Goal: Task Accomplishment & Management: Complete application form

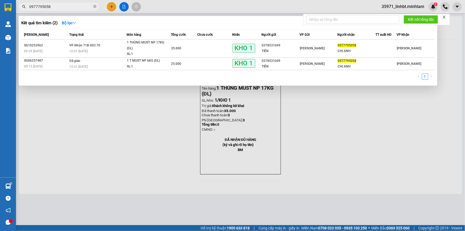
click at [88, 5] on input "0977795058" at bounding box center [60, 7] width 63 height 6
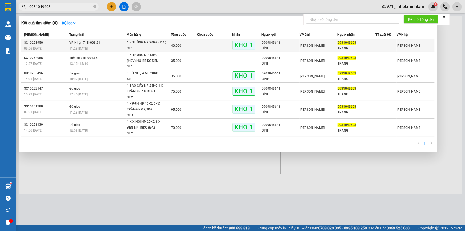
type input "0931049603"
click at [205, 43] on td at bounding box center [214, 45] width 35 height 13
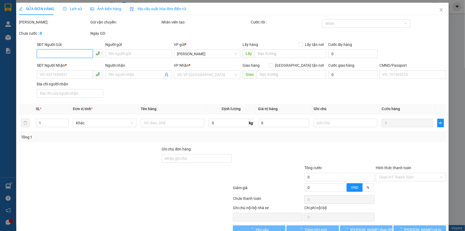
type input "0909845641"
type input "BÌNH"
type input "0931049603"
type input "TRANG"
type input "BM"
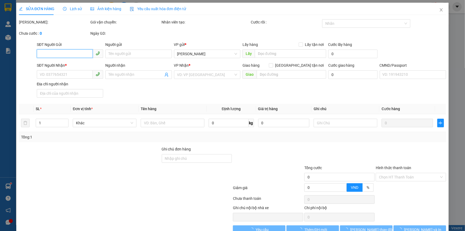
type input "40.000"
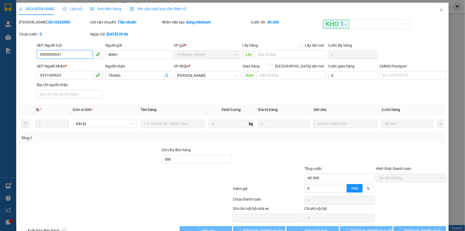
scroll to position [11, 0]
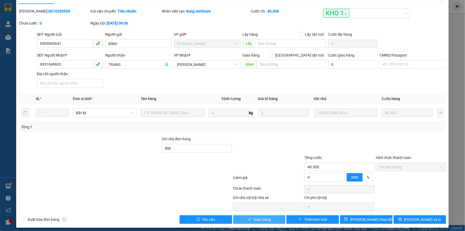
click at [261, 216] on span "Giao hàng" at bounding box center [262, 219] width 17 height 6
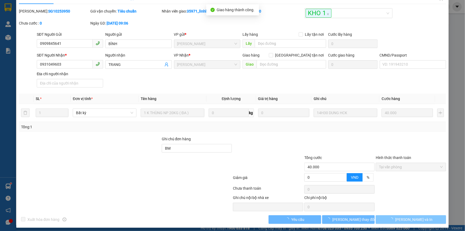
click at [424, 218] on button "[PERSON_NAME] và In" at bounding box center [411, 219] width 70 height 9
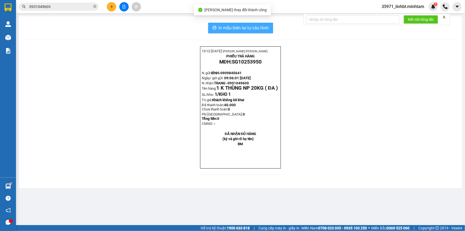
drag, startPoint x: 235, startPoint y: 28, endPoint x: 220, endPoint y: 29, distance: 15.2
click at [235, 27] on span "In mẫu biên lai tự cấu hình" at bounding box center [244, 28] width 50 height 7
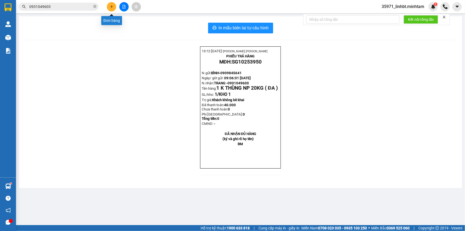
click at [110, 6] on icon "plus" at bounding box center [112, 7] width 4 height 4
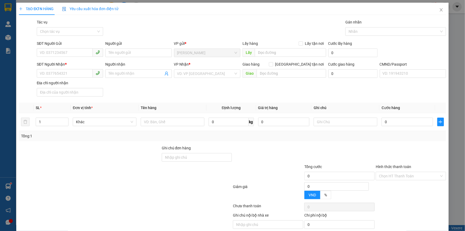
click at [173, 94] on div "SĐT Người Nhận * VD: 0377654321 Người nhận Tên người nhận VP Nhận * VD: VP Sài …" at bounding box center [241, 79] width 411 height 37
click at [159, 124] on input "text" at bounding box center [173, 121] width 64 height 9
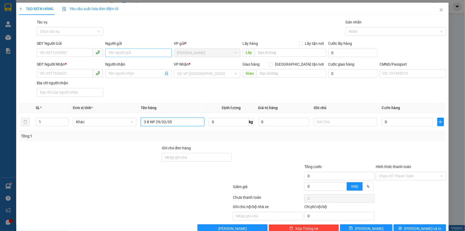
type input "3 B NP 29/32/35"
click at [122, 55] on input "Người gửi" at bounding box center [138, 52] width 66 height 9
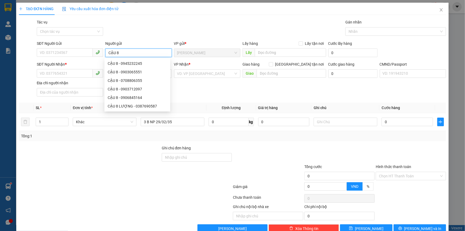
type input "CẬU 8"
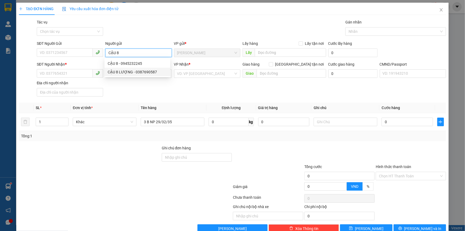
click at [133, 71] on div "CẬU 8 LƯỢNG - 0387690587" at bounding box center [137, 72] width 59 height 6
type input "0387690587"
type input "CẬU 8 LƯỢNG"
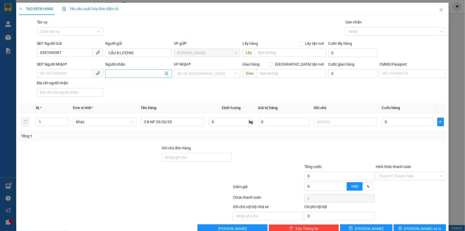
click at [164, 73] on icon "user-add" at bounding box center [166, 73] width 4 height 4
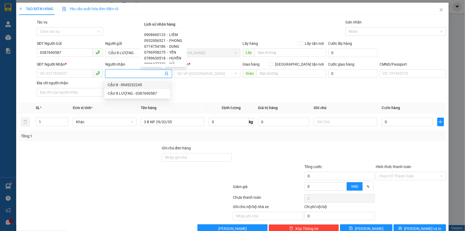
click at [172, 33] on span "LIÊM" at bounding box center [173, 35] width 9 height 4
type input "0908660123"
type input "LIÊM"
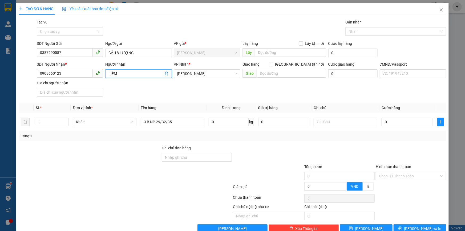
click at [192, 91] on div "SĐT Người Nhận * 0908660123 Người nhận LIÊM LIÊM VP Nhận * Hồ Chí Minh Giao hàn…" at bounding box center [241, 79] width 411 height 37
click at [48, 120] on input "1" at bounding box center [52, 122] width 32 height 8
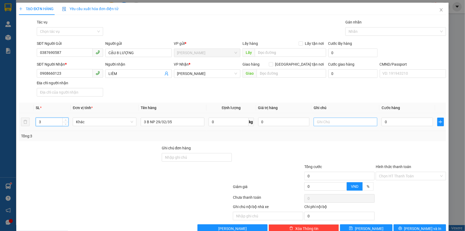
type input "3"
click at [318, 123] on input "text" at bounding box center [346, 121] width 64 height 9
type input "18H LINH"
click at [400, 124] on input "0" at bounding box center [407, 121] width 51 height 9
type input "01"
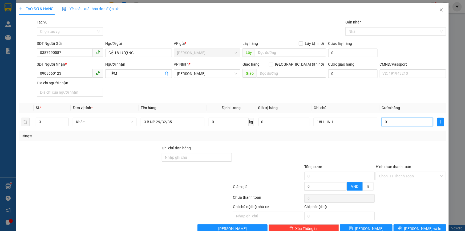
type input "1"
type input "014"
type input "14"
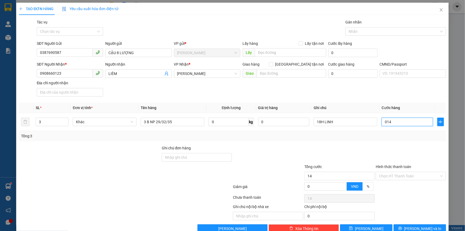
type input "0.140"
type input "140"
click at [258, 155] on div at bounding box center [267, 154] width 71 height 19
type input "140.000"
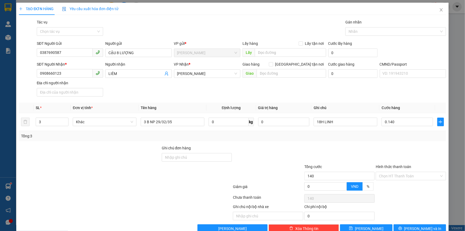
type input "140.000"
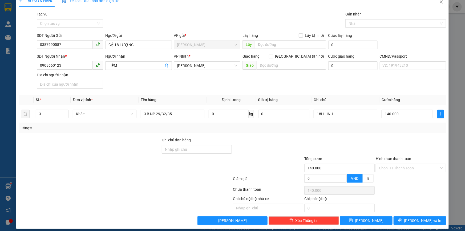
scroll to position [13, 0]
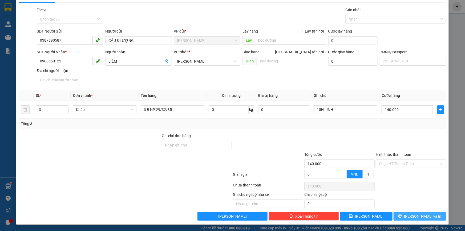
click at [409, 213] on button "[PERSON_NAME] và In" at bounding box center [420, 216] width 52 height 9
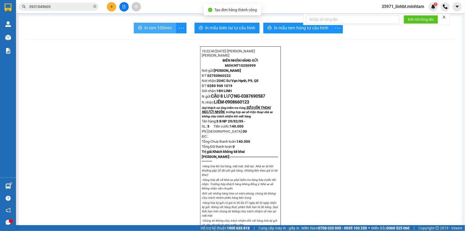
click at [159, 28] on span "In tem 100mm" at bounding box center [157, 28] width 27 height 7
click at [178, 26] on icon "more" at bounding box center [181, 28] width 7 height 7
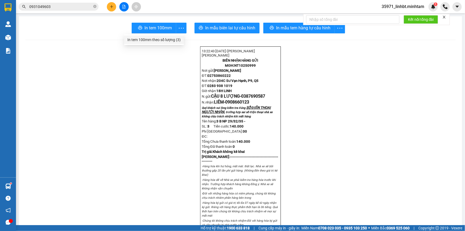
click at [162, 40] on div "In tem 100mm theo số lượng (3)" at bounding box center [153, 40] width 53 height 6
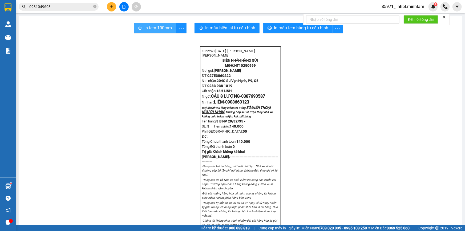
click at [146, 29] on span "In tem 100mm" at bounding box center [157, 28] width 27 height 7
click at [64, 6] on input "0931049603" at bounding box center [60, 7] width 63 height 6
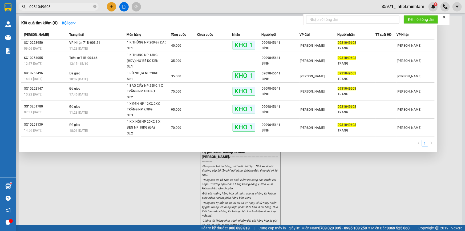
click at [64, 6] on input "0931049603" at bounding box center [60, 7] width 63 height 6
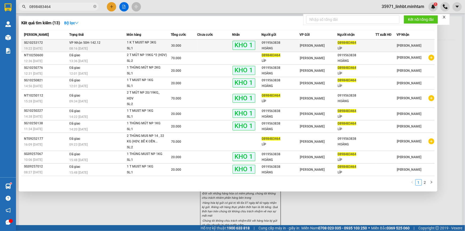
type input "0898483464"
click at [112, 44] on td "VP Nhận 50H-142.12 08:16 - 12/10" at bounding box center [97, 45] width 58 height 13
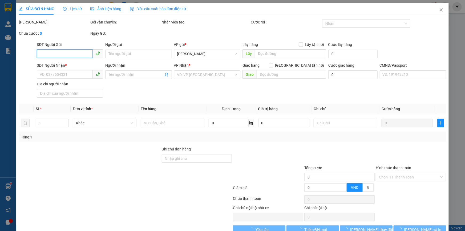
type input "0919563838"
type input "HOÀNG"
type input "0898483464"
type input "LÍP"
type input "KNM"
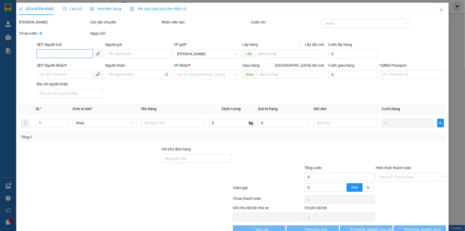
type input "30.000"
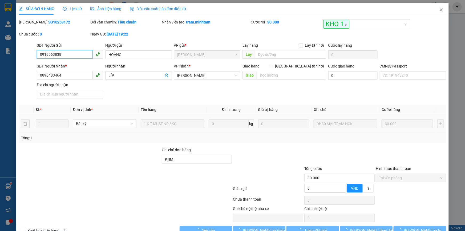
scroll to position [11, 0]
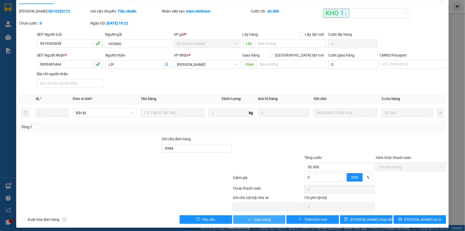
click at [262, 220] on span "Giao hàng" at bounding box center [262, 219] width 17 height 6
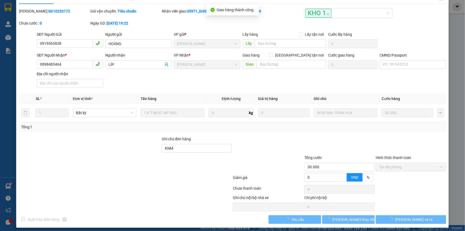
click at [419, 221] on button "[PERSON_NAME] và In" at bounding box center [411, 219] width 70 height 9
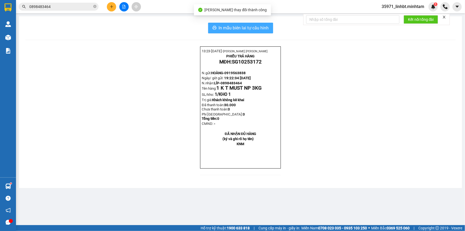
click at [271, 26] on button "In mẫu biên lai tự cấu hình" at bounding box center [240, 28] width 65 height 11
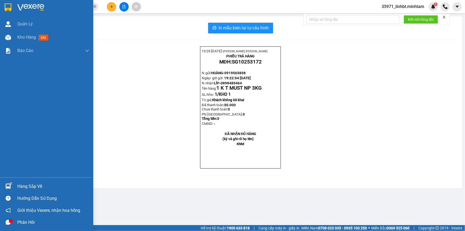
click at [22, 183] on div "Hàng sắp về" at bounding box center [53, 186] width 72 height 8
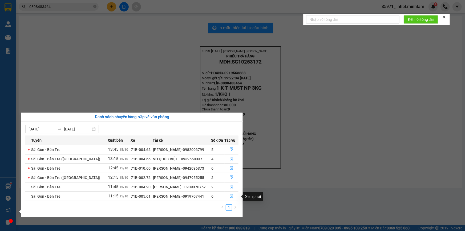
click at [230, 197] on icon "file-done" at bounding box center [232, 196] width 4 height 4
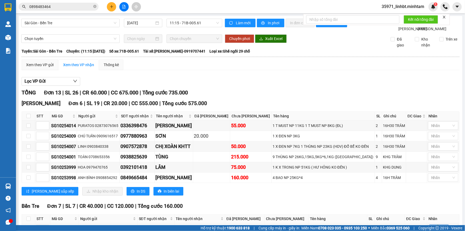
click at [50, 7] on input "0898483464" at bounding box center [60, 7] width 63 height 6
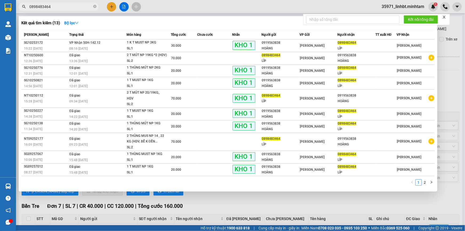
click at [50, 7] on input "0898483464" at bounding box center [60, 7] width 63 height 6
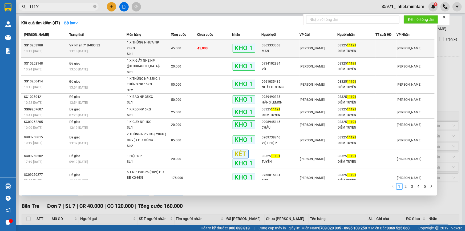
type input "11191"
click at [104, 50] on div "13:18 - 15/10" at bounding box center [97, 51] width 57 height 6
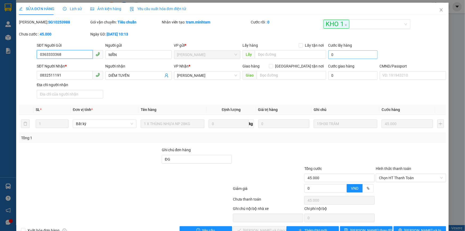
type input "0363333368"
type input "MẪN"
type input "0832511191"
type input "DIỄM TUYỀN"
type input "ĐG"
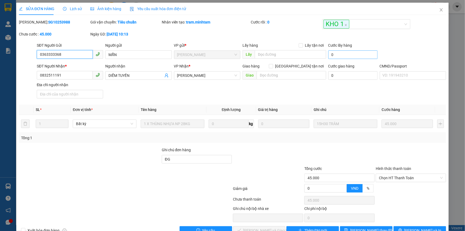
type input "45.000"
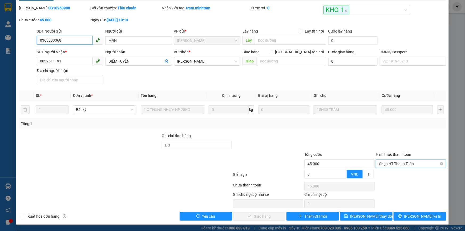
click at [394, 167] on span "Chọn HT Thanh Toán" at bounding box center [411, 164] width 64 height 8
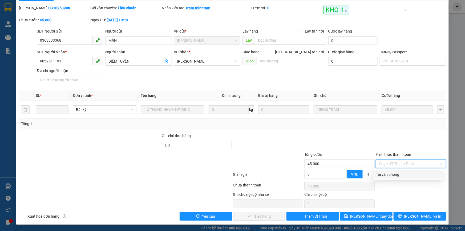
click at [393, 175] on div "Tại văn phòng" at bounding box center [407, 174] width 63 height 6
type input "0"
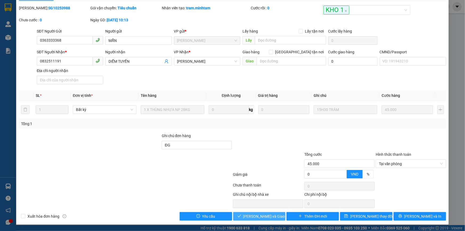
click at [261, 214] on span "Lưu và Giao hàng" at bounding box center [268, 216] width 51 height 6
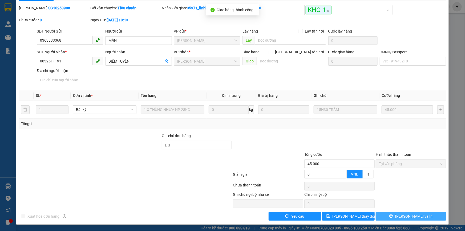
click at [413, 217] on span "[PERSON_NAME] và In" at bounding box center [413, 216] width 37 height 6
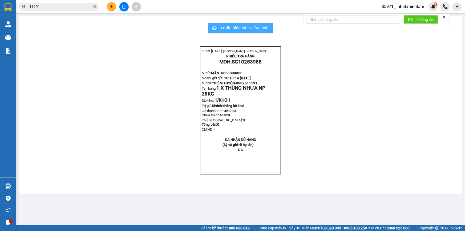
click at [248, 27] on span "In mẫu biên lai tự cấu hình" at bounding box center [244, 28] width 50 height 7
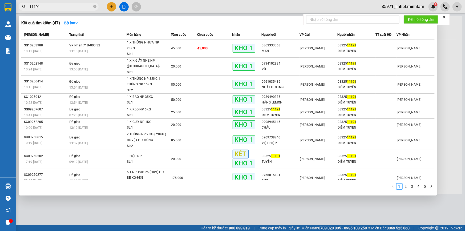
click at [87, 7] on input "11191" at bounding box center [60, 7] width 63 height 6
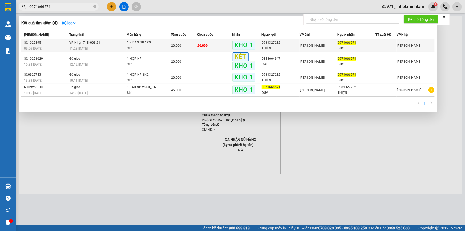
type input "0971666571"
click at [181, 48] on div "20.000" at bounding box center [184, 46] width 26 height 6
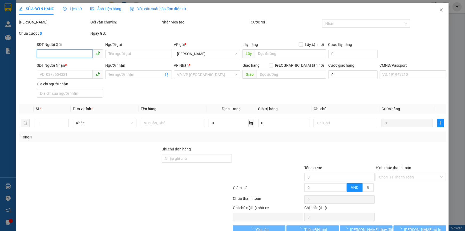
type input "0981327232"
type input "THIỆN"
type input "0971666571"
type input "DUY"
type input "BM"
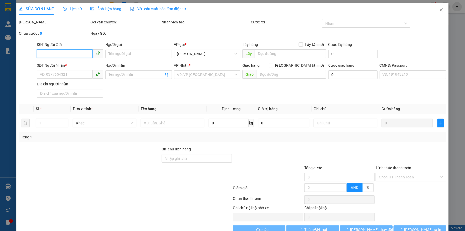
type input "20.000"
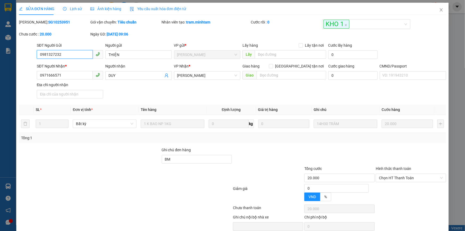
scroll to position [11, 0]
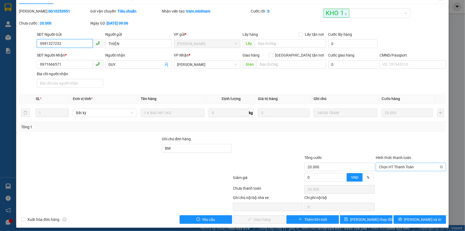
click at [390, 163] on span "Chọn HT Thanh Toán" at bounding box center [411, 167] width 64 height 8
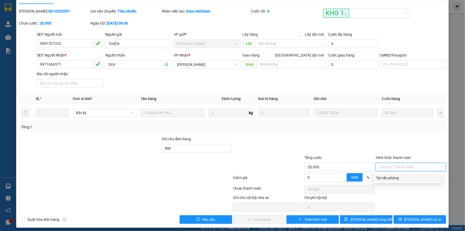
click at [389, 176] on div "Tại văn phòng" at bounding box center [407, 178] width 63 height 6
type input "0"
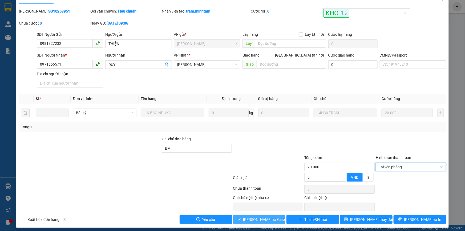
click at [253, 221] on span "Lưu và Giao hàng" at bounding box center [268, 219] width 51 height 6
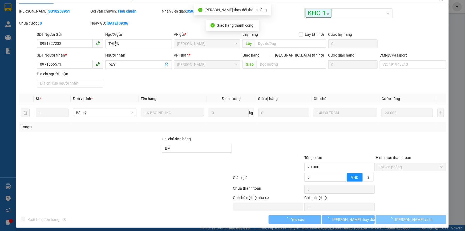
click at [419, 219] on button "[PERSON_NAME] và In" at bounding box center [411, 219] width 70 height 9
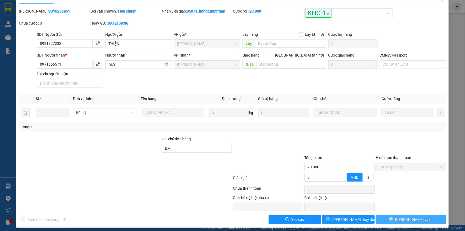
click at [419, 219] on button "[PERSON_NAME] và In" at bounding box center [411, 219] width 70 height 9
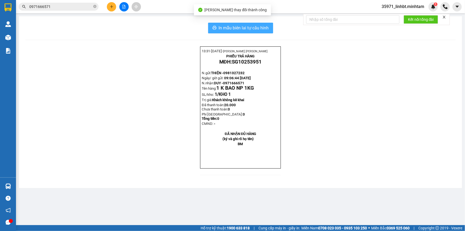
click at [260, 27] on span "In mẫu biên lai tự cấu hình" at bounding box center [244, 28] width 50 height 7
click at [73, 1] on div "Kết quả tìm kiếm ( 4 ) Bộ lọc Mã ĐH Trạng thái Món hàng Tổng cước Chưa cước Nhã…" at bounding box center [232, 6] width 465 height 13
click at [68, 16] on div "In mẫu biên lai tự cấu hình 13:31- 15-10-2025- LAO THỊ YẾN LINH PHIẾU TRẢ HÀNG …" at bounding box center [240, 102] width 443 height 172
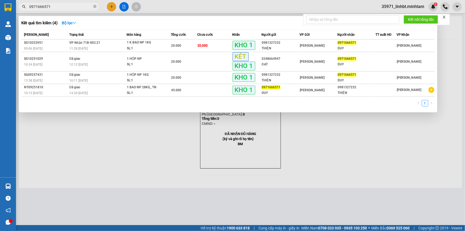
click at [72, 6] on input "0971666571" at bounding box center [60, 7] width 63 height 6
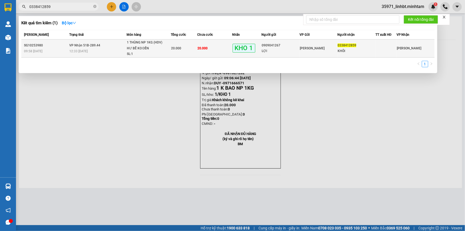
type input "0338412859"
click at [131, 45] on div "1 THÙNG NP 1KG (HDV) HƯ BỂ KO ĐỀN" at bounding box center [147, 45] width 40 height 11
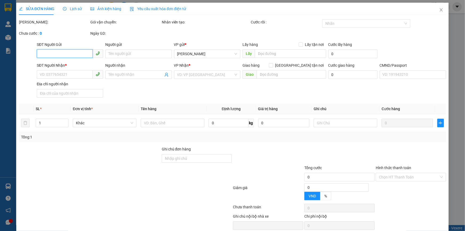
type input "0909041267"
type input "LỢI"
type input "0338412859"
type input "KHÔI"
type input "BM"
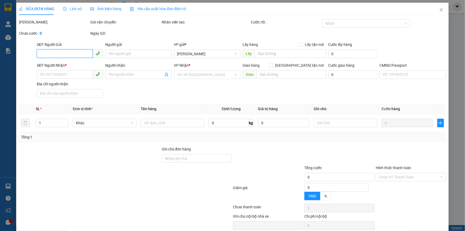
type input "20.000"
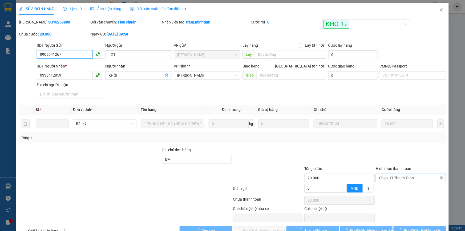
scroll to position [15, 0]
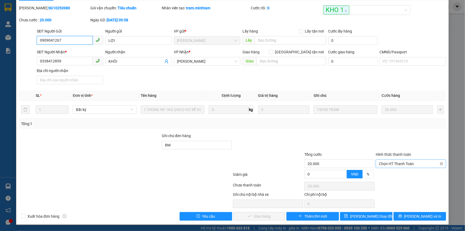
click at [386, 162] on span "Chọn HT Thanh Toán" at bounding box center [411, 164] width 64 height 8
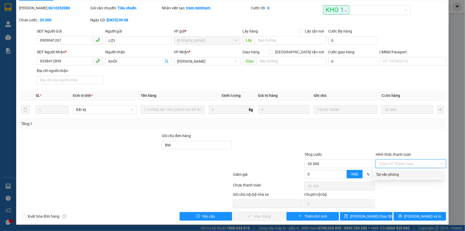
click at [381, 174] on div "Tại văn phòng" at bounding box center [407, 174] width 63 height 6
type input "0"
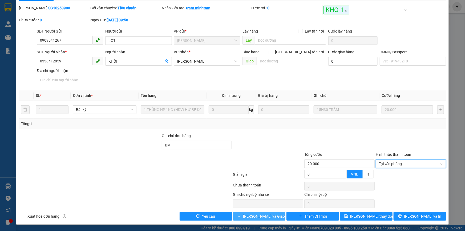
click at [254, 215] on span "Lưu và Giao hàng" at bounding box center [268, 216] width 51 height 6
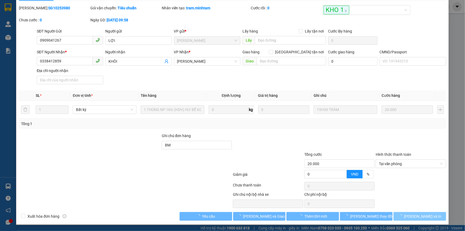
click at [415, 217] on span "[PERSON_NAME] và In" at bounding box center [422, 216] width 37 height 6
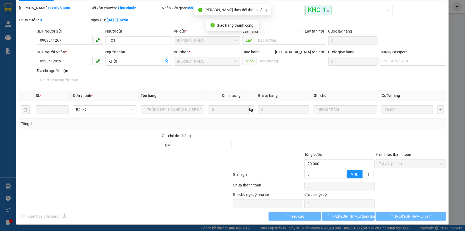
click at [415, 216] on span "[PERSON_NAME] và In" at bounding box center [413, 216] width 37 height 6
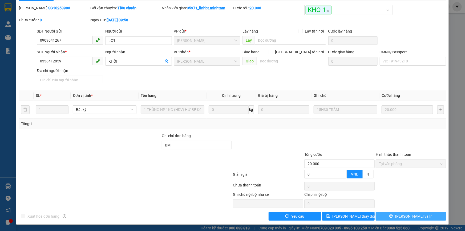
click at [411, 214] on span "[PERSON_NAME] và In" at bounding box center [413, 216] width 37 height 6
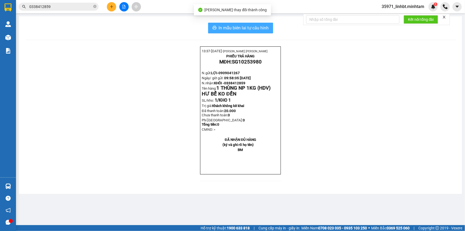
click at [245, 26] on span "In mẫu biên lai tự cấu hình" at bounding box center [244, 28] width 50 height 7
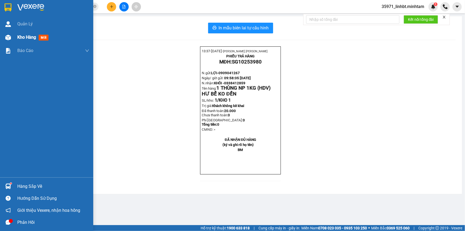
click at [9, 33] on div at bounding box center [7, 37] width 9 height 9
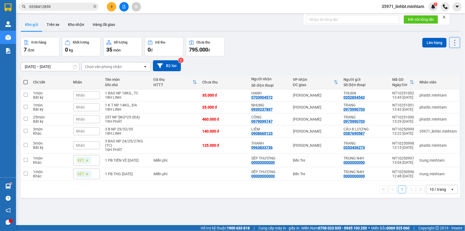
click at [26, 84] on span at bounding box center [25, 82] width 4 height 4
click at [26, 79] on input "checkbox" at bounding box center [26, 79] width 0 height 0
checkbox input "true"
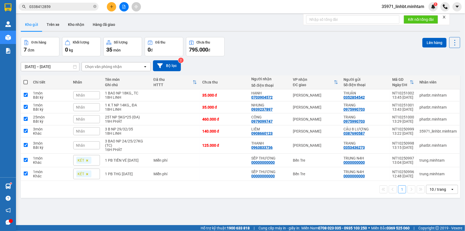
checkbox input "true"
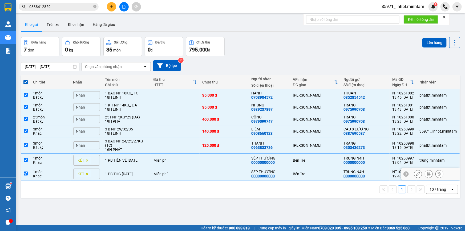
click at [128, 175] on div "1 PB THG 15/10/2025" at bounding box center [126, 174] width 43 height 4
checkbox input "false"
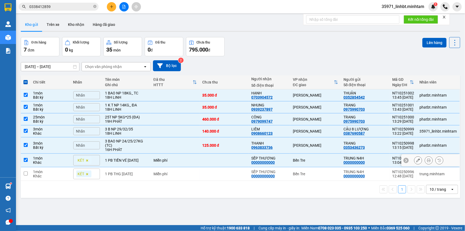
click at [127, 162] on div "1 PB TIỀN VÉ [DATE]" at bounding box center [126, 160] width 43 height 4
checkbox input "false"
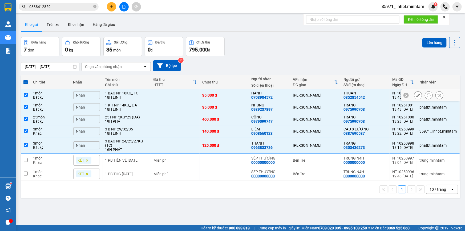
click at [135, 95] on div "1 BAO NP 18KG_ TC" at bounding box center [126, 93] width 43 height 4
checkbox input "false"
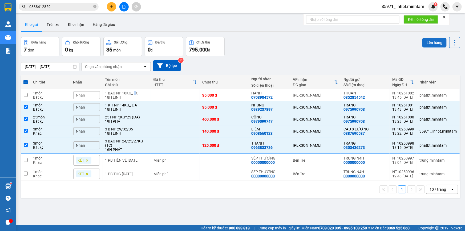
click at [430, 43] on button "Lên hàng" at bounding box center [434, 43] width 24 height 10
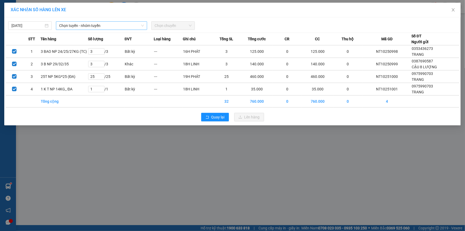
click at [97, 25] on span "Chọn tuyến - nhóm tuyến" at bounding box center [101, 26] width 85 height 8
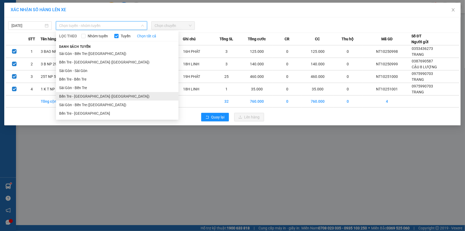
click at [97, 99] on li "Bến Tre - Sài Gòn (CT)" at bounding box center [117, 96] width 123 height 9
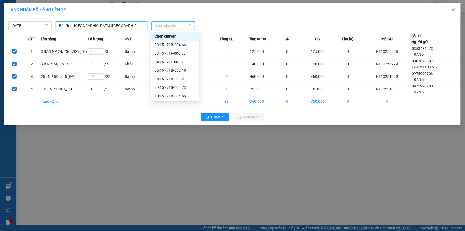
click at [167, 27] on span "Chọn chuyến" at bounding box center [173, 26] width 37 height 8
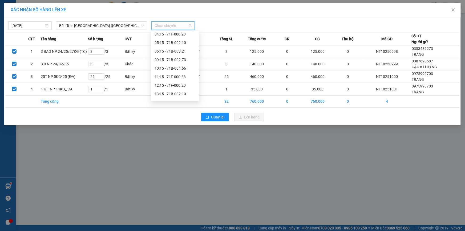
scroll to position [43, 0]
click at [184, 80] on div "13:15 - 71B-002.10" at bounding box center [176, 79] width 42 height 6
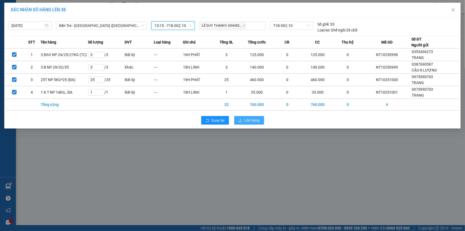
click at [246, 119] on span "Lên hàng" at bounding box center [251, 120] width 15 height 6
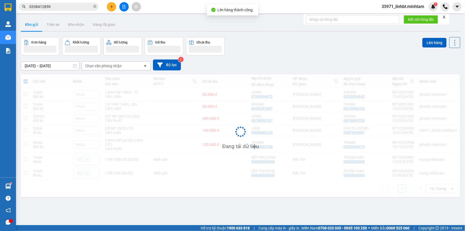
click at [123, 7] on icon "file-add" at bounding box center [124, 7] width 3 height 4
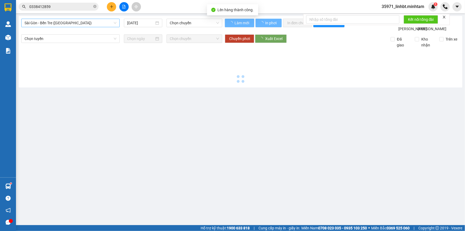
click at [78, 22] on span "Sài Gòn - Bến Tre (CN)" at bounding box center [71, 23] width 92 height 8
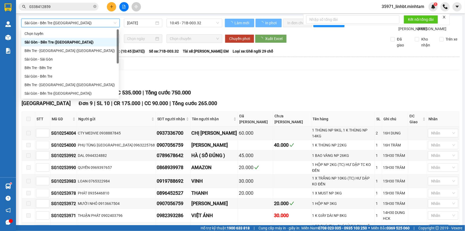
click at [76, 24] on span "Sài Gòn - Bến Tre (CN)" at bounding box center [71, 23] width 92 height 8
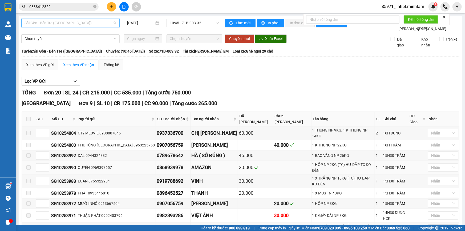
scroll to position [129, 0]
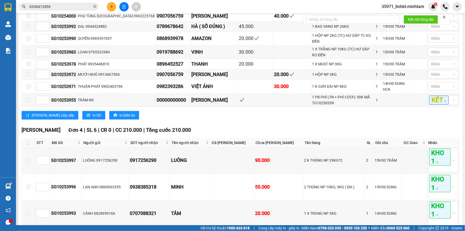
click at [120, 5] on button at bounding box center [123, 6] width 9 height 9
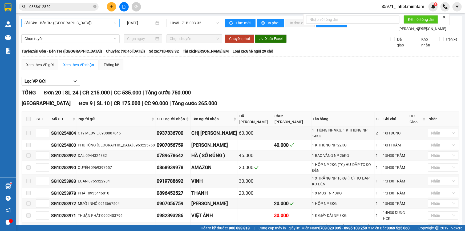
click at [77, 23] on span "Sài Gòn - Bến Tre (CN)" at bounding box center [71, 23] width 92 height 8
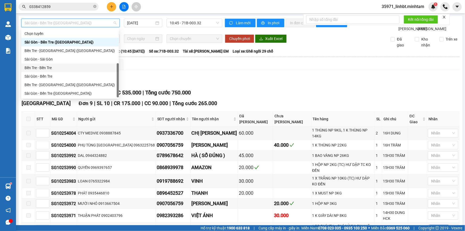
scroll to position [8, 0]
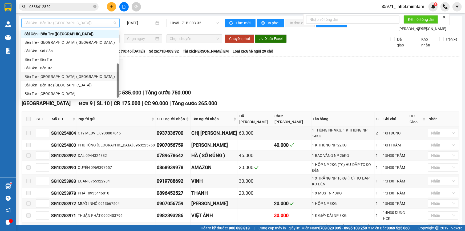
click at [58, 76] on div "Bến Tre - Sài Gòn (CT)" at bounding box center [70, 77] width 91 height 6
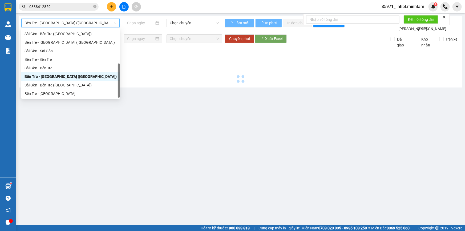
type input "15/10/2025"
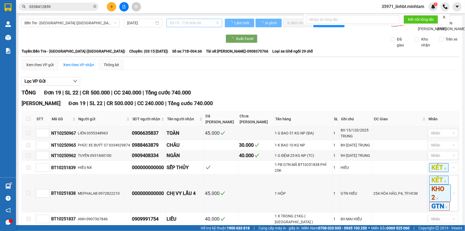
drag, startPoint x: 174, startPoint y: 23, endPoint x: 179, endPoint y: 25, distance: 5.5
click at [178, 24] on span "03:15 - 71B-004.66" at bounding box center [194, 23] width 49 height 8
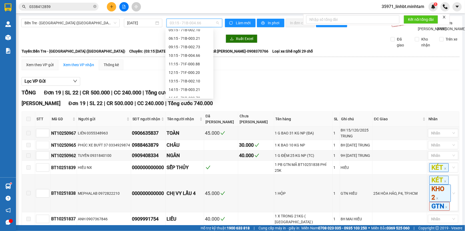
scroll to position [40, 0]
click at [201, 77] on div "13:15 - 71B-002.10" at bounding box center [190, 79] width 42 height 6
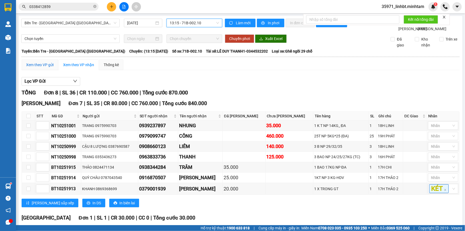
click at [38, 68] on div "Xem theo VP gửi" at bounding box center [39, 65] width 27 height 6
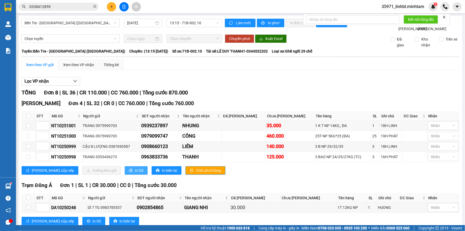
click at [135, 173] on span "In DS" at bounding box center [139, 170] width 9 height 6
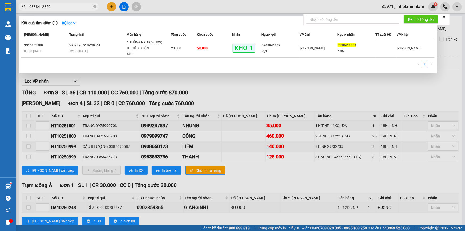
click at [84, 5] on input "0338412859" at bounding box center [60, 7] width 63 height 6
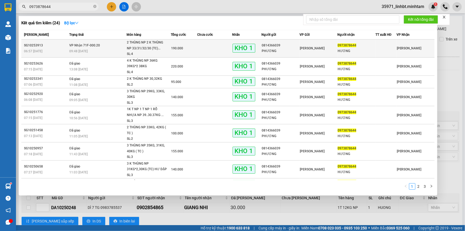
type input "0973878644"
click at [191, 47] on div "190.000" at bounding box center [184, 48] width 26 height 6
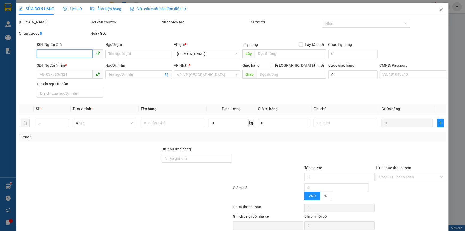
type input "0814366039"
type input "PHƯƠNG"
type input "0973878644"
type input "HƯƠNG"
type input "KBM"
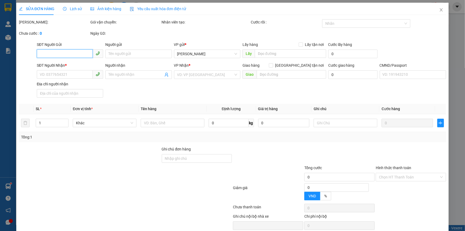
type input "190.000"
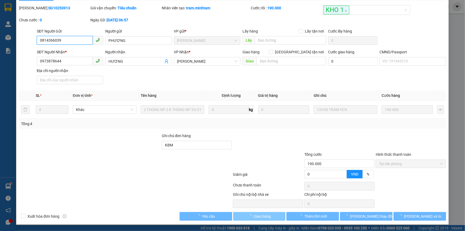
scroll to position [15, 0]
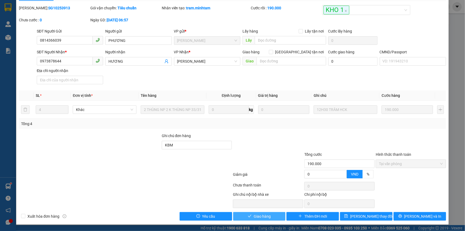
click at [253, 220] on button "Giao hàng" at bounding box center [259, 216] width 52 height 9
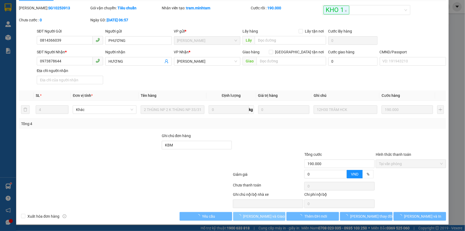
click at [257, 218] on span "Lưu và Giao hàng" at bounding box center [268, 216] width 51 height 6
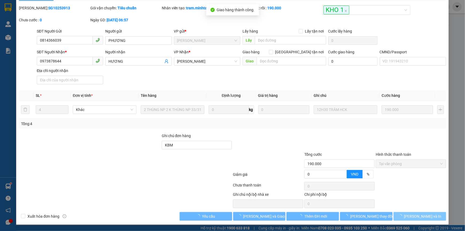
click at [410, 215] on button "[PERSON_NAME] và In" at bounding box center [420, 216] width 52 height 9
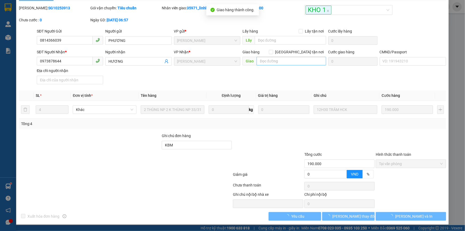
drag, startPoint x: 410, startPoint y: 215, endPoint x: 302, endPoint y: 64, distance: 185.4
click at [412, 215] on span "[PERSON_NAME] và In" at bounding box center [413, 216] width 37 height 6
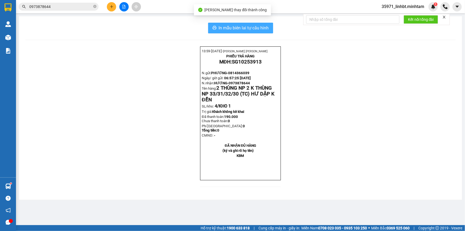
click at [264, 26] on span "In mẫu biên lai tự cấu hình" at bounding box center [244, 28] width 50 height 7
click at [87, 6] on input "0973878644" at bounding box center [60, 7] width 63 height 6
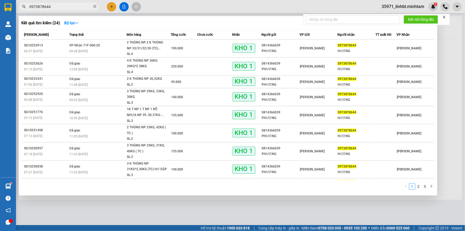
click at [87, 6] on input "0973878644" at bounding box center [60, 7] width 63 height 6
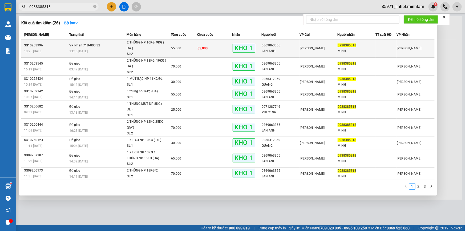
type input "0938385318"
click at [175, 47] on span "55.000" at bounding box center [176, 48] width 10 height 4
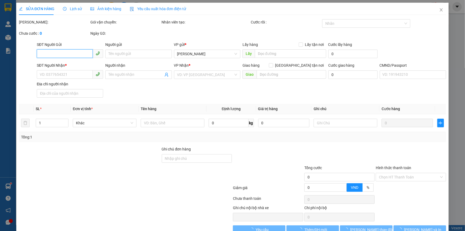
type input "0869063355"
type input "LAN ANH"
type input "0938385318"
type input "MINH"
type input "ĐG"
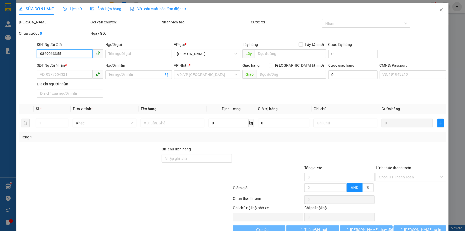
type input "55.000"
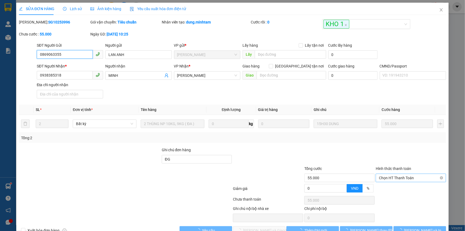
scroll to position [14, 0]
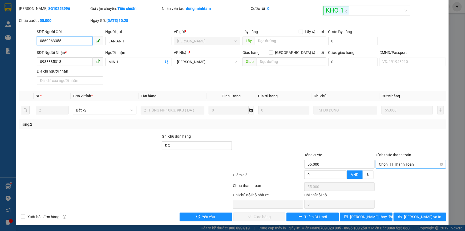
click at [395, 165] on span "Chọn HT Thanh Toán" at bounding box center [411, 164] width 64 height 8
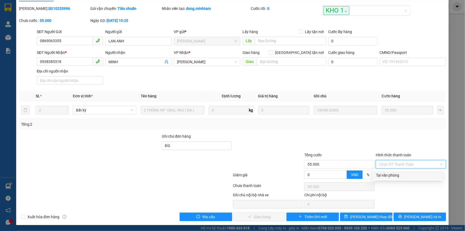
click at [388, 173] on div "Tại văn phòng" at bounding box center [407, 175] width 63 height 6
type input "0"
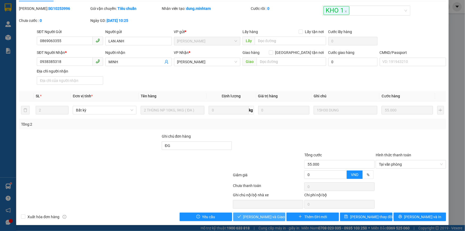
click at [270, 217] on span "Lưu và Giao hàng" at bounding box center [268, 217] width 51 height 6
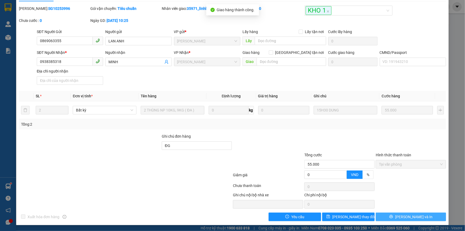
drag, startPoint x: 430, startPoint y: 216, endPoint x: 421, endPoint y: 216, distance: 9.3
click at [421, 216] on button "[PERSON_NAME] và In" at bounding box center [411, 216] width 70 height 9
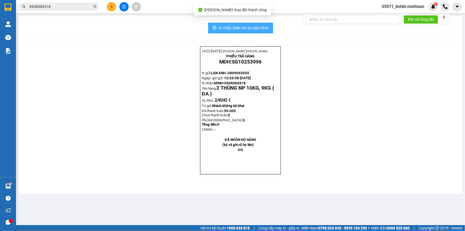
click at [253, 24] on button "In mẫu biên lai tự cấu hình" at bounding box center [240, 28] width 65 height 11
click at [52, 2] on div "Kết quả tìm kiếm ( 26 ) Bộ lọc Mã ĐH Trạng thái Món hàng Tổng cước Chưa cước Nh…" at bounding box center [52, 6] width 104 height 9
click at [51, 5] on input "0938385318" at bounding box center [60, 7] width 63 height 6
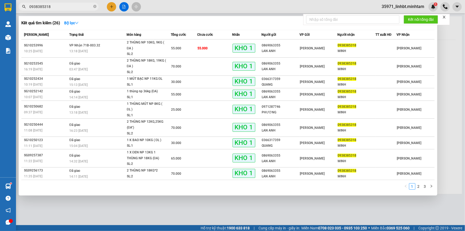
click at [51, 5] on input "0938385318" at bounding box center [60, 7] width 63 height 6
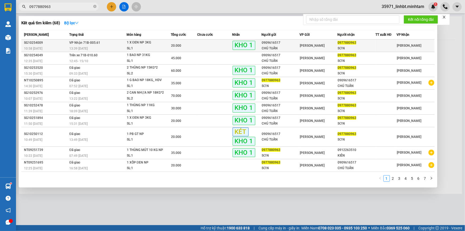
type input "0977880963"
click at [202, 46] on td at bounding box center [214, 45] width 35 height 13
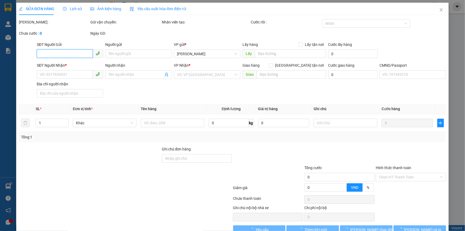
type input "0909616517"
type input "CHÚ TUẤN"
type input "0977880963"
type input "SƠN"
type input "ĐG"
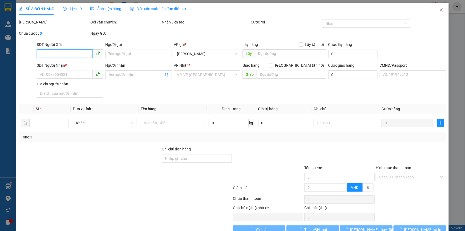
type input "20.000"
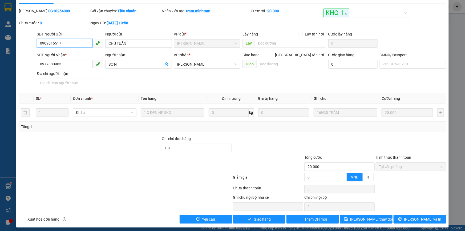
scroll to position [15, 0]
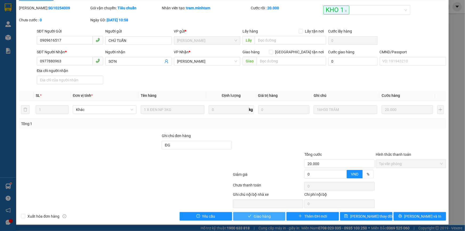
click at [254, 218] on span "Giao hàng" at bounding box center [262, 216] width 17 height 6
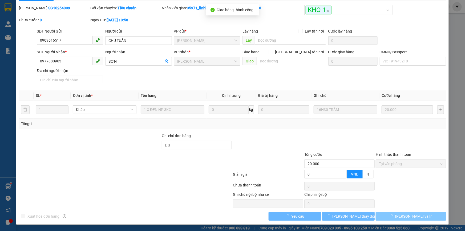
click at [418, 218] on span "[PERSON_NAME] và In" at bounding box center [413, 216] width 37 height 6
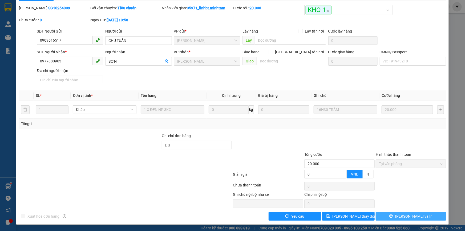
click at [400, 212] on button "[PERSON_NAME] và In" at bounding box center [411, 216] width 70 height 9
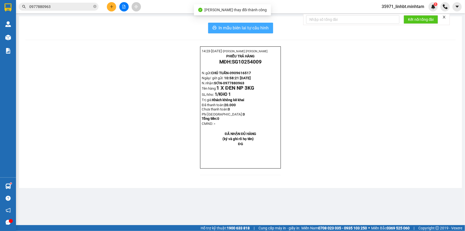
click at [242, 32] on button "In mẫu biên lai tự cấu hình" at bounding box center [240, 28] width 65 height 11
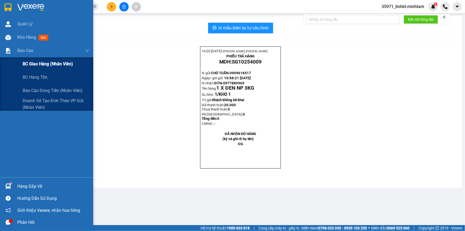
click at [46, 62] on span "BC giao hàng (nhân viên)" at bounding box center [48, 63] width 50 height 7
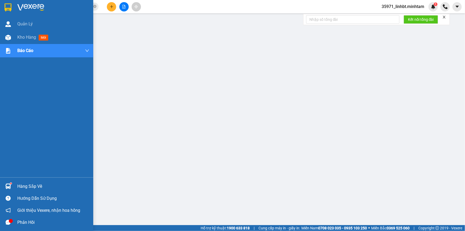
click at [37, 185] on div "Hàng sắp về" at bounding box center [53, 186] width 72 height 8
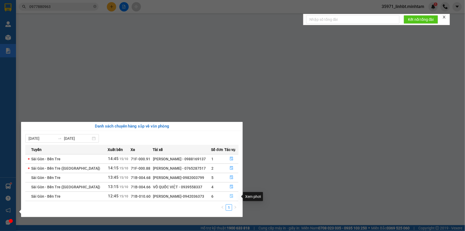
click at [232, 197] on icon "file-done" at bounding box center [232, 196] width 4 height 4
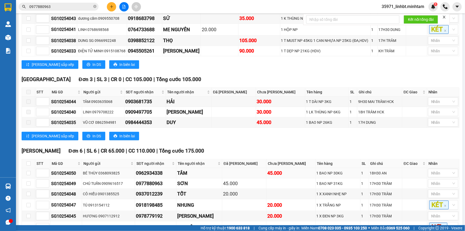
scroll to position [168, 0]
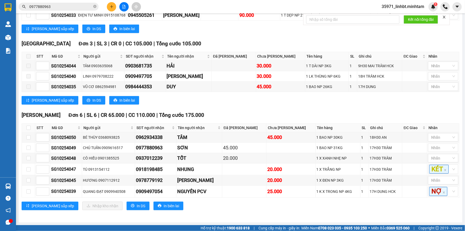
click at [73, 7] on input "0977880963" at bounding box center [60, 7] width 63 height 6
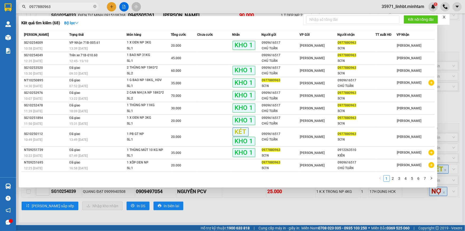
click at [73, 7] on input "0977880963" at bounding box center [60, 7] width 63 height 6
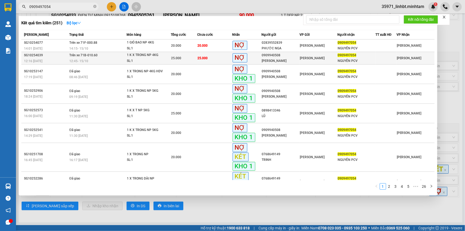
type input "0909497054"
click at [154, 53] on div "1 K X TRONG NP 4KG" at bounding box center [147, 55] width 40 height 6
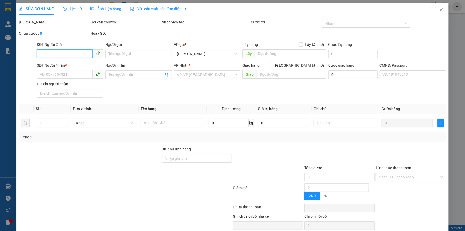
type input "0909940508"
type input "QUANG ĐẠT"
type input "0909497054"
type input "NGUYÊN PCV"
type input "25.000"
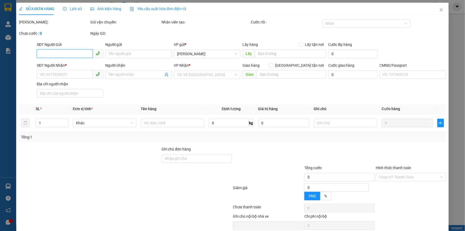
type input "25.000"
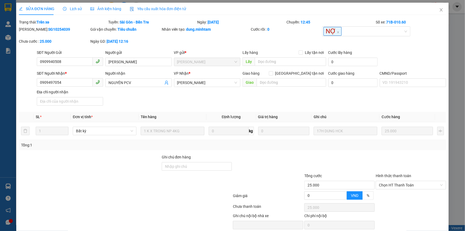
click at [179, 159] on label "Ghi chú đơn hàng" at bounding box center [176, 157] width 29 height 4
click at [179, 162] on input "Ghi chú đơn hàng" at bounding box center [197, 166] width 70 height 9
click at [179, 167] on input "Ghi chú đơn hàng" at bounding box center [197, 166] width 70 height 9
type input "d"
type input "đã xuất hd"
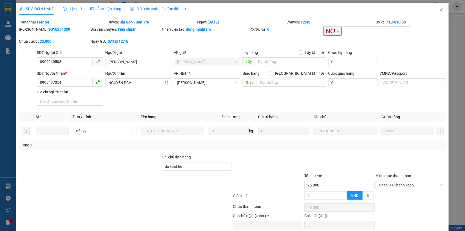
click at [48, 31] on b "SG10254039" at bounding box center [59, 29] width 22 height 4
copy b "SG10254039"
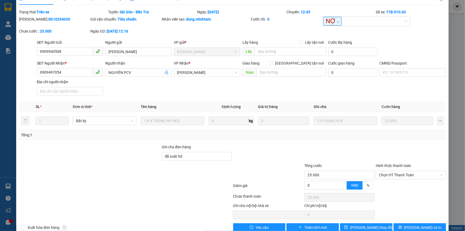
scroll to position [22, 0]
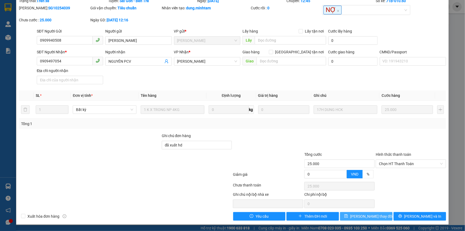
click at [362, 219] on button "Lưu thay đổi" at bounding box center [366, 216] width 52 height 9
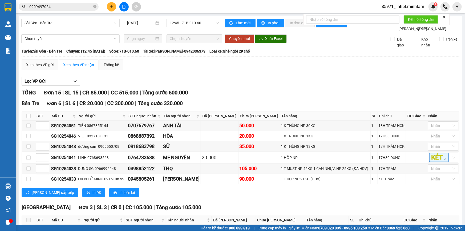
click at [71, 6] on input "0909497054" at bounding box center [60, 7] width 63 height 6
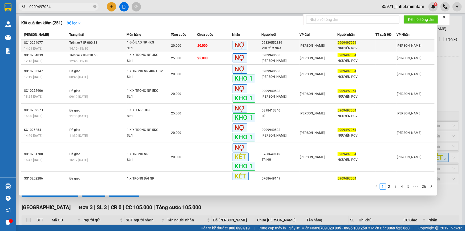
click at [129, 48] on div "SL: 1" at bounding box center [147, 49] width 40 height 6
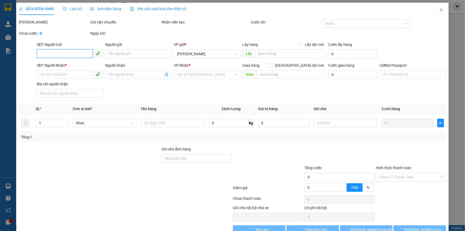
type input "02839552839"
type input "PHƯỚC NGA"
type input "0909497054"
type input "NGUYÊN PCV"
type input "20.000"
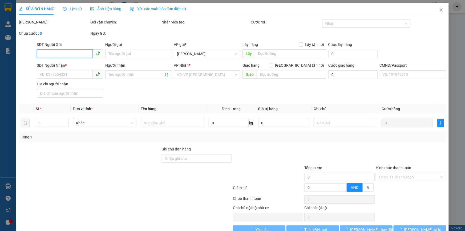
type input "20.000"
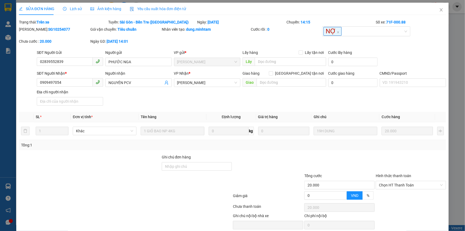
click at [48, 29] on b "SG10254077" at bounding box center [59, 29] width 22 height 4
copy b "SG10254077"
click at [200, 169] on input "Ghi chú đơn hàng" at bounding box center [197, 166] width 70 height 9
type input "d"
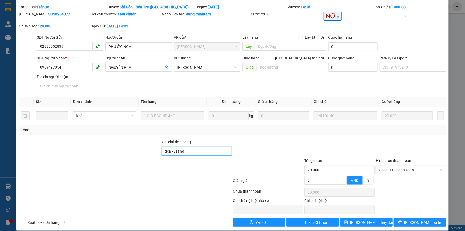
scroll to position [22, 0]
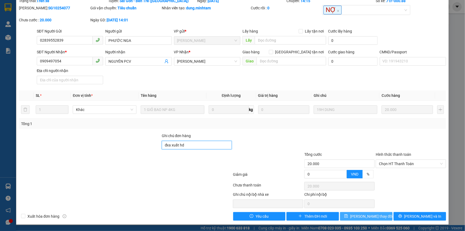
type input "đxa xuất hd"
click at [354, 212] on button "Lưu thay đổi" at bounding box center [366, 216] width 52 height 9
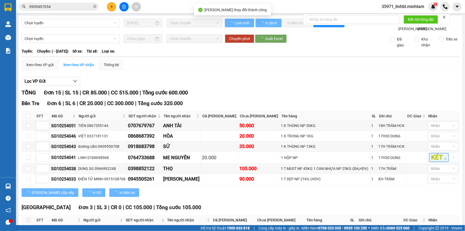
click at [64, 9] on input "0909497054" at bounding box center [60, 7] width 63 height 6
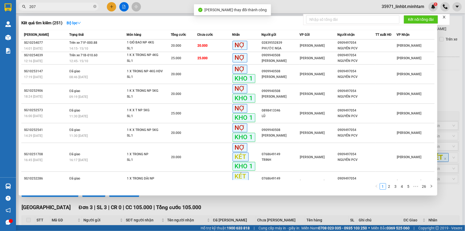
type input "2077"
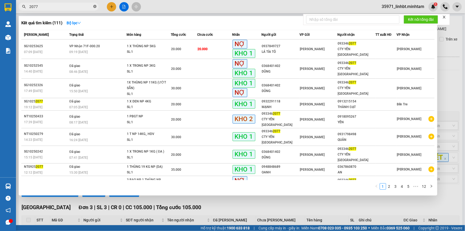
click at [95, 5] on icon "close-circle" at bounding box center [94, 6] width 3 height 3
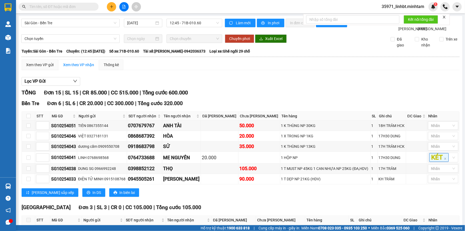
click at [82, 6] on input "text" at bounding box center [60, 7] width 63 height 6
paste input "0938974268"
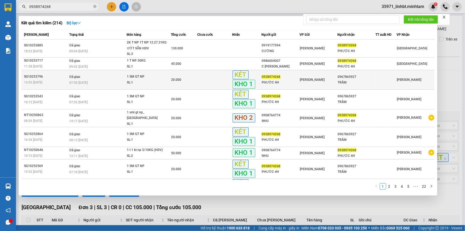
type input "0938974268"
click at [61, 85] on div "14:52 - 14/10" at bounding box center [46, 82] width 44 height 6
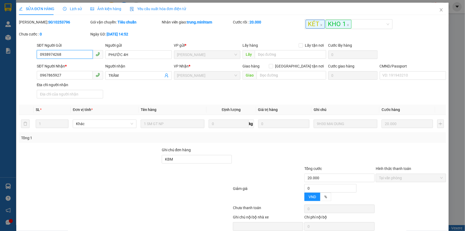
type input "0938974268"
type input "PHƯỚC 4H"
type input "0967865927"
type input "TRẦM"
type input "KBM"
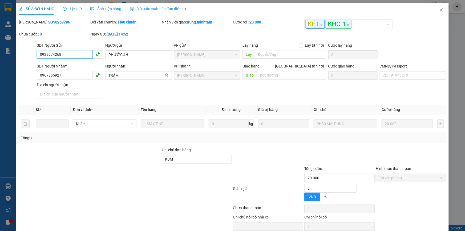
type input "20.000"
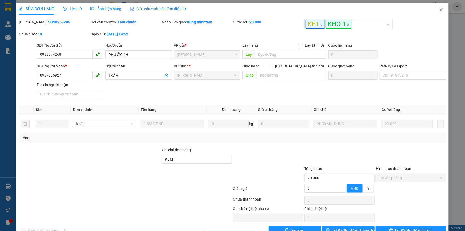
click at [48, 23] on b "SG10253796" at bounding box center [59, 22] width 22 height 4
copy b "SG10253796"
click at [439, 8] on icon "close" at bounding box center [441, 10] width 4 height 4
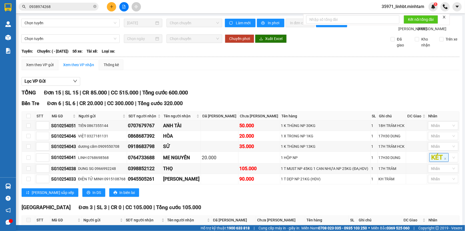
click at [76, 8] on input "0938974268" at bounding box center [60, 7] width 63 height 6
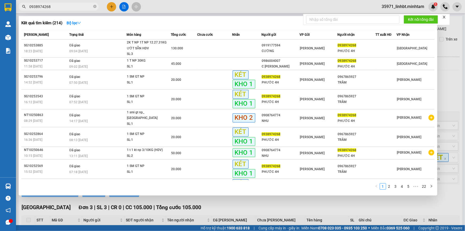
click at [76, 8] on input "0938974268" at bounding box center [60, 7] width 63 height 6
paste input "0782532"
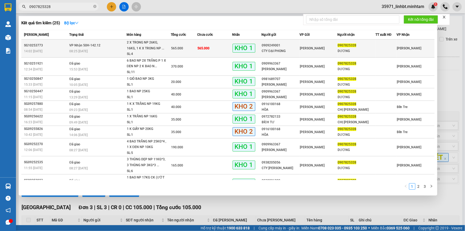
type input "0907825328"
click at [198, 48] on span "565.000" at bounding box center [203, 48] width 12 height 4
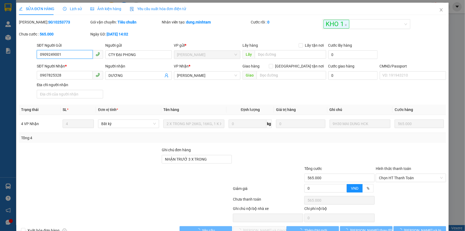
type input "0909249001"
type input "CTY ĐẠI PHONG"
type input "0907825328"
type input "DƯƠNG"
type input "NHẬN TRƯỚ 3 X TRONG"
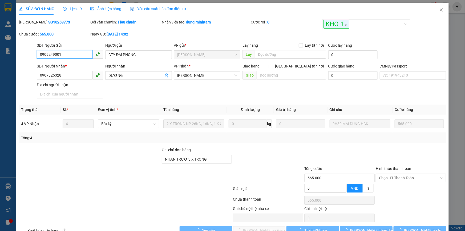
type input "565.000"
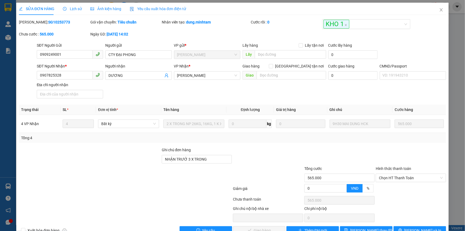
click at [48, 23] on b "SG10253773" at bounding box center [59, 22] width 22 height 4
copy b "SG10253773"
click at [219, 162] on input "NHẬN TRƯỚ 3 X TRONG" at bounding box center [197, 159] width 70 height 9
type input "NHẬN TRƯỚ 3 X TRONG/ đã xuất hd"
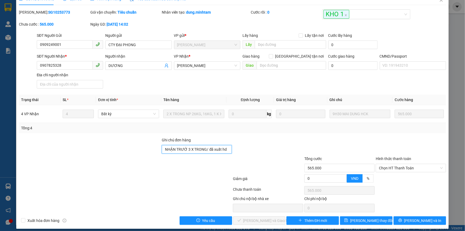
scroll to position [15, 0]
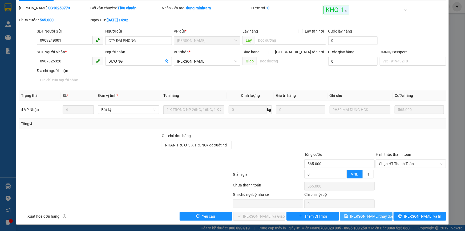
click at [360, 215] on span "Lưu thay đổi" at bounding box center [371, 216] width 43 height 6
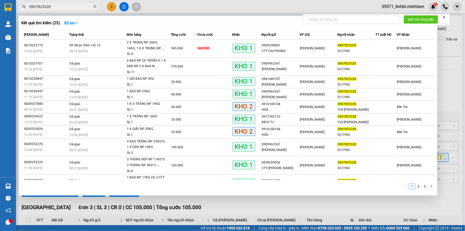
click at [56, 4] on input "0907825328" at bounding box center [60, 7] width 63 height 6
paste input "15897371"
type input "0915897371"
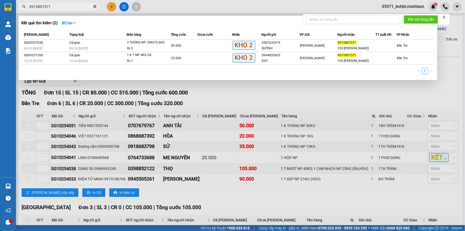
click at [95, 8] on icon "close-circle" at bounding box center [94, 6] width 3 height 3
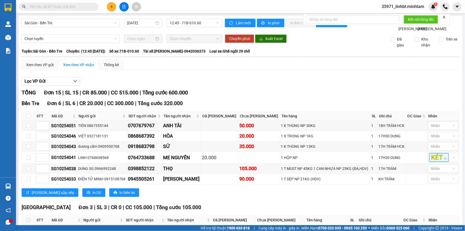
click at [69, 7] on input "text" at bounding box center [60, 7] width 63 height 6
paste input "0907162407"
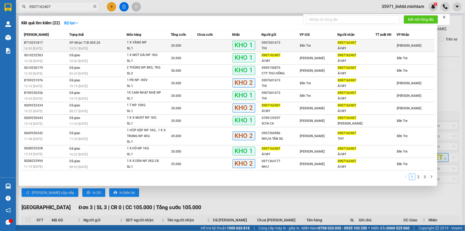
type input "0907162407"
click at [99, 40] on td "VP Nhận 71B-005.20 19:51 - 14/10" at bounding box center [97, 45] width 58 height 13
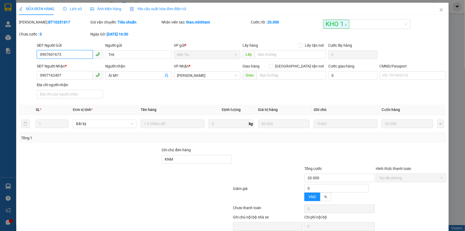
type input "0907601673"
type input "THI"
type input "0907162407"
type input "ÁI MY"
type input "KNM"
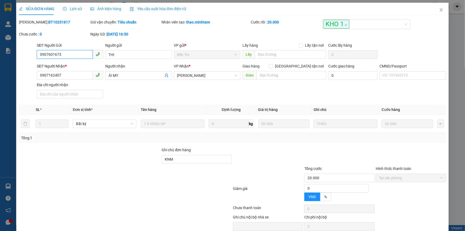
type input "20.000"
click at [181, 160] on input "KNM" at bounding box center [197, 159] width 70 height 9
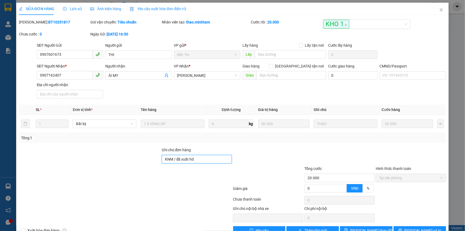
type input "KNM / đã xuất hd"
click at [49, 18] on div "SỬA ĐƠN HÀNG Lịch sử Ảnh kiện hàng Yêu cầu xuất hóa đơn điện tử Total Paid Fee …" at bounding box center [232, 119] width 427 height 232
click at [48, 18] on div "SỬA ĐƠN HÀNG Lịch sử Ảnh kiện hàng Yêu cầu xuất hóa đơn điện tử Total Paid Fee …" at bounding box center [232, 119] width 427 height 232
click at [48, 20] on b "BT10251817" at bounding box center [59, 22] width 22 height 4
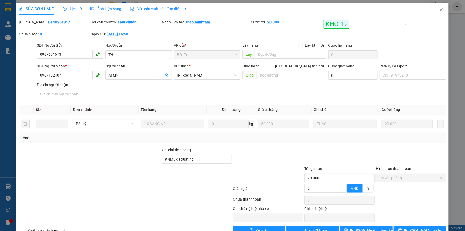
copy b "BT10251817"
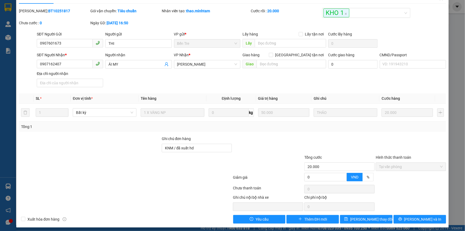
scroll to position [15, 0]
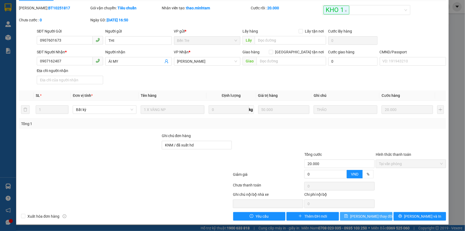
click at [367, 213] on span "Lưu thay đổi" at bounding box center [371, 216] width 43 height 6
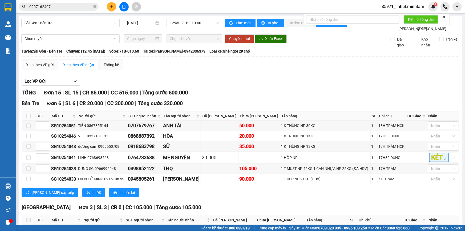
click at [73, 8] on input "0907162407" at bounding box center [60, 7] width 63 height 6
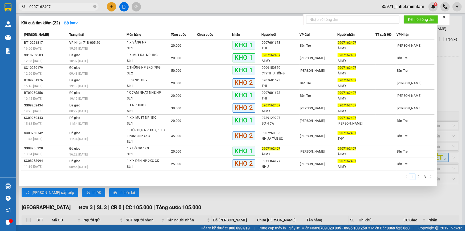
click at [78, 6] on input "0907162407" at bounding box center [60, 7] width 63 height 6
drag, startPoint x: 78, startPoint y: 6, endPoint x: 92, endPoint y: 5, distance: 14.4
click at [79, 6] on input "0907162407" at bounding box center [60, 7] width 63 height 6
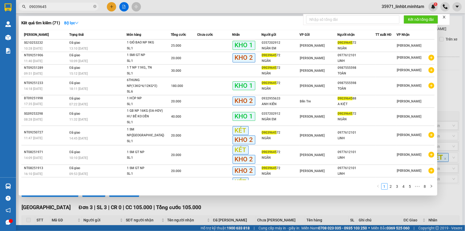
click at [55, 6] on input "09039645" at bounding box center [60, 7] width 63 height 6
paste input "87555598"
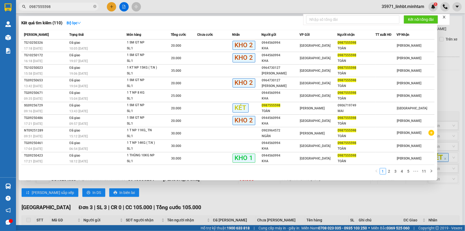
type input "0987555598"
click at [234, 198] on div at bounding box center [232, 115] width 465 height 231
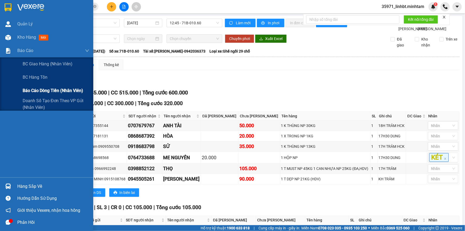
click at [43, 92] on span "Báo cáo dòng tiền (nhân viên)" at bounding box center [53, 90] width 60 height 7
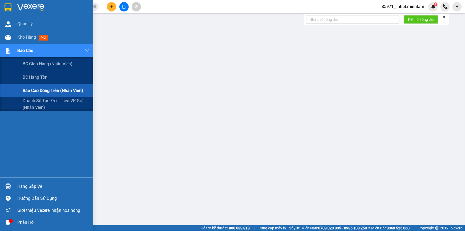
click at [8, 50] on img at bounding box center [8, 51] width 6 height 6
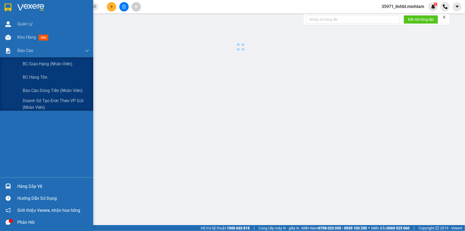
click at [37, 61] on div at bounding box center [241, 136] width 444 height 240
click at [39, 62] on span "BC giao hàng (nhân viên)" at bounding box center [48, 63] width 50 height 7
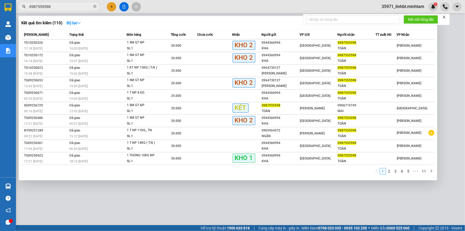
click at [65, 8] on input "0987555598" at bounding box center [60, 7] width 63 height 6
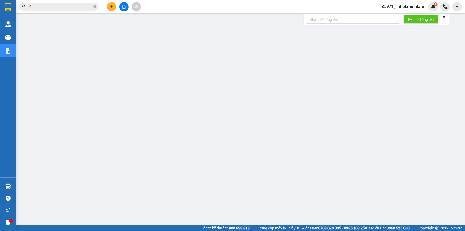
click at [57, 4] on input "0" at bounding box center [60, 7] width 63 height 6
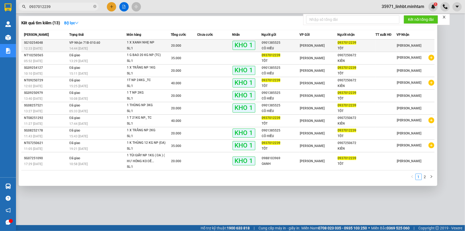
type input "0937012239"
click at [192, 46] on div "20.000" at bounding box center [184, 46] width 26 height 6
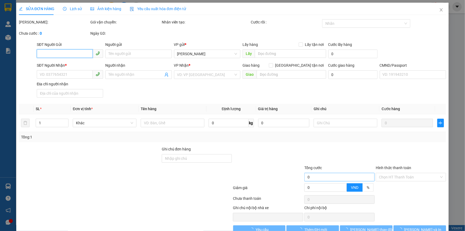
type input "0901385525"
type input "CÔ HIẾU"
type input "0937012239"
type input "TỐT"
type input "ĐG"
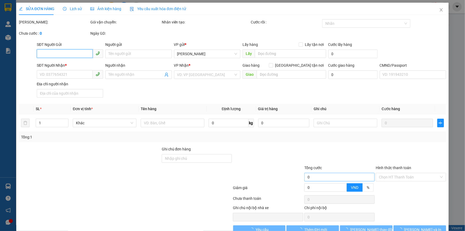
type input "20.000"
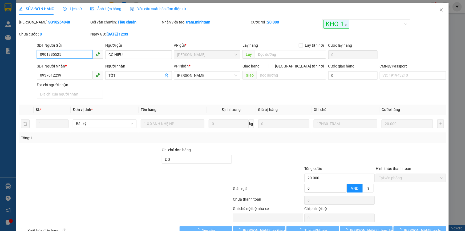
scroll to position [14, 0]
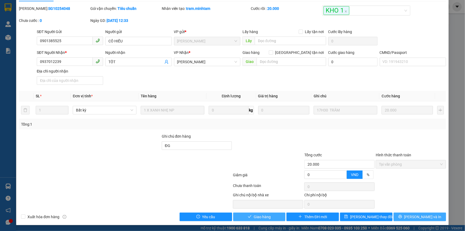
click at [251, 218] on button "Giao hàng" at bounding box center [259, 216] width 52 height 9
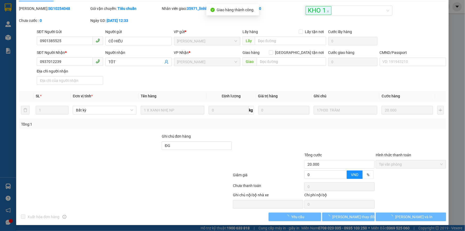
click at [416, 214] on span "[PERSON_NAME] và In" at bounding box center [413, 217] width 37 height 6
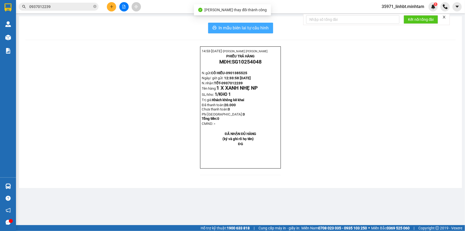
click at [264, 27] on span "In mẫu biên lai tự cấu hình" at bounding box center [244, 28] width 50 height 7
click at [61, 7] on input "0937012239" at bounding box center [60, 7] width 63 height 6
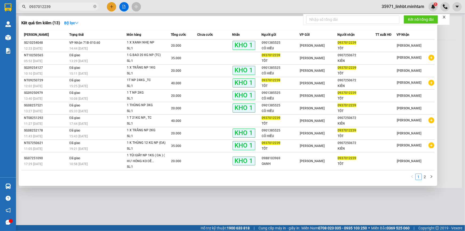
click at [61, 7] on input "0937012239" at bounding box center [60, 7] width 63 height 6
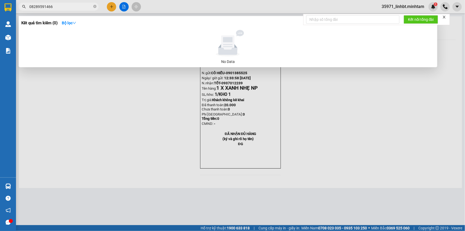
click at [47, 6] on input "08289591466" at bounding box center [60, 7] width 63 height 6
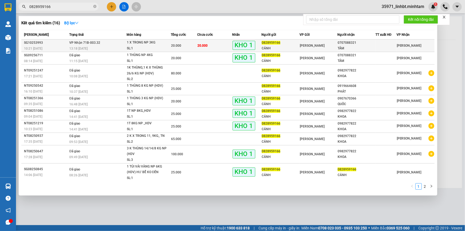
type input "0828959166"
click at [152, 46] on div "SL: 1" at bounding box center [147, 49] width 40 height 6
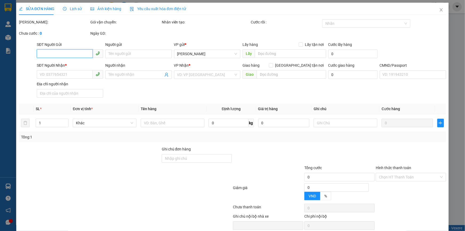
type input "0828959166"
type input "CẢNH"
type input "0707088321"
type input "TÂM"
type input "ĐG"
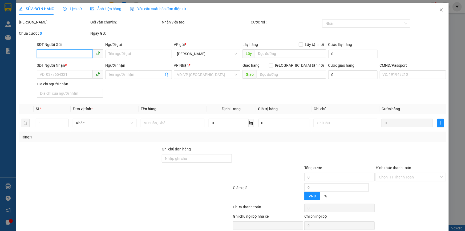
type input "20.000"
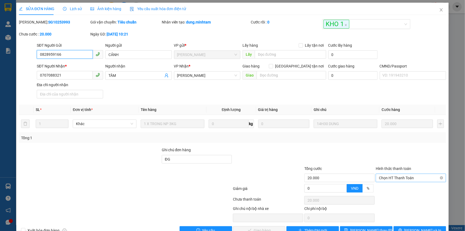
click at [397, 180] on span "Chọn HT Thanh Toán" at bounding box center [411, 178] width 64 height 8
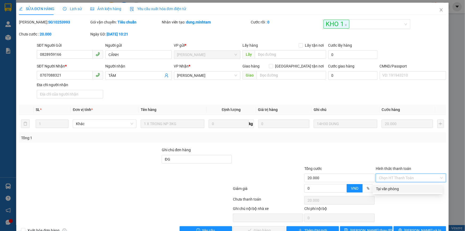
click at [396, 189] on div "Tại văn phòng" at bounding box center [407, 189] width 63 height 6
type input "0"
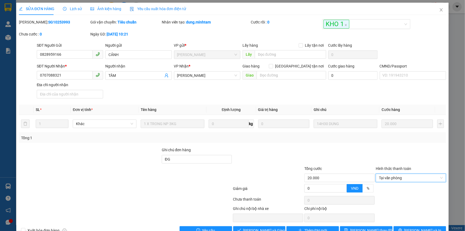
click at [294, 156] on div at bounding box center [267, 156] width 71 height 19
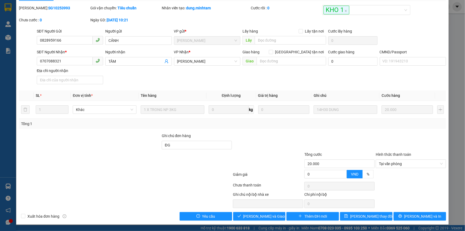
click at [265, 144] on div at bounding box center [267, 142] width 71 height 19
click at [260, 214] on span "Lưu và Giao hàng" at bounding box center [268, 216] width 51 height 6
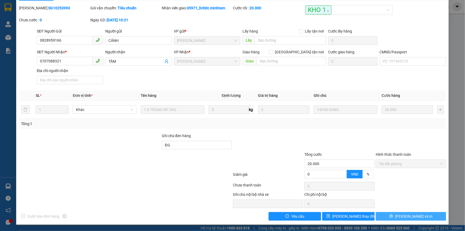
click at [407, 216] on span "[PERSON_NAME] và In" at bounding box center [413, 216] width 37 height 6
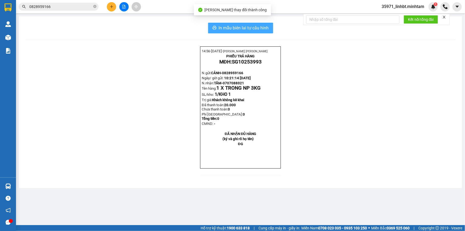
click at [266, 29] on span "In mẫu biên lai tự cấu hình" at bounding box center [244, 28] width 50 height 7
click at [229, 30] on span "In mẫu biên lai tự cấu hình" at bounding box center [244, 28] width 50 height 7
click at [53, 5] on input "0828959166" at bounding box center [60, 7] width 63 height 6
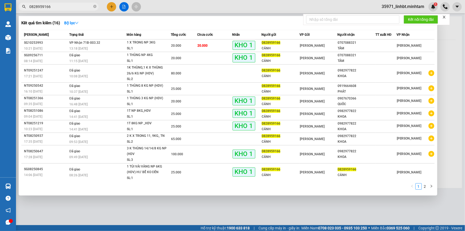
click at [53, 5] on input "0828959166" at bounding box center [60, 7] width 63 height 6
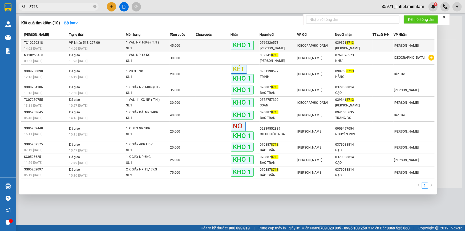
type input "8713"
click at [157, 47] on div "SL: 1" at bounding box center [146, 49] width 40 height 6
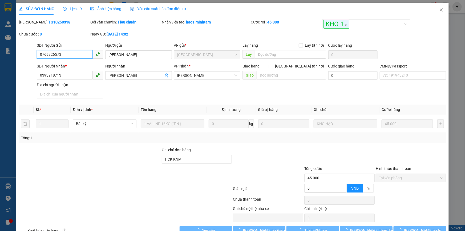
type input "0769326573"
type input "QUỲNH NHƯ"
type input "0393918713"
type input "TRẦN LỘC"
type input "HCK KNM"
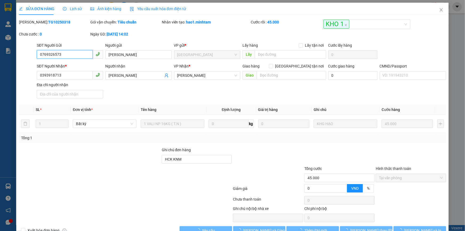
type input "45.000"
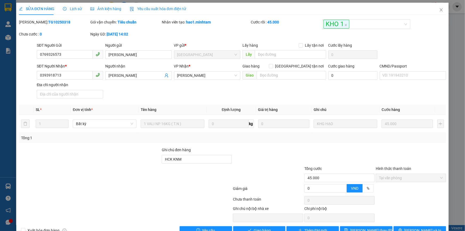
click at [10, 171] on div "SỬA ĐƠN HÀNG Lịch sử Ảnh kiện hàng Yêu cầu xuất hóa đơn điện tử Total Paid Fee …" at bounding box center [232, 115] width 465 height 231
click at [439, 8] on icon "close" at bounding box center [441, 10] width 4 height 4
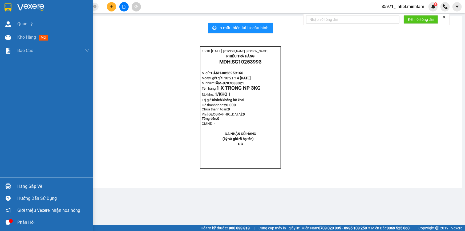
click at [10, 185] on img at bounding box center [8, 186] width 6 height 6
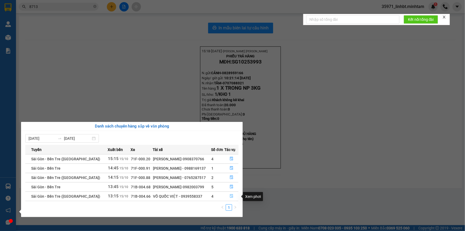
click at [230, 196] on icon "file-done" at bounding box center [231, 196] width 3 height 4
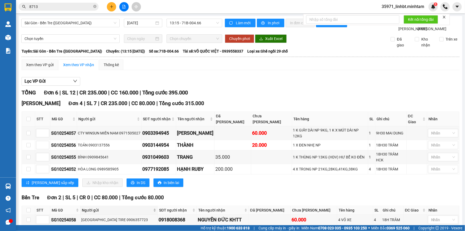
scroll to position [31, 0]
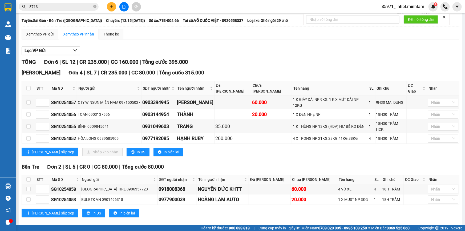
click at [64, 6] on input "8713" at bounding box center [60, 7] width 63 height 6
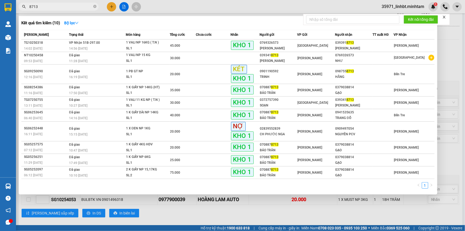
click at [64, 6] on input "8713" at bounding box center [60, 7] width 63 height 6
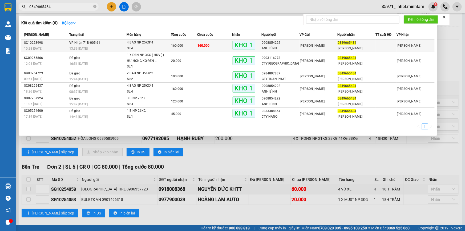
type input "0849665484"
click at [158, 41] on div "4 BAO NP 25KG*4" at bounding box center [147, 43] width 40 height 6
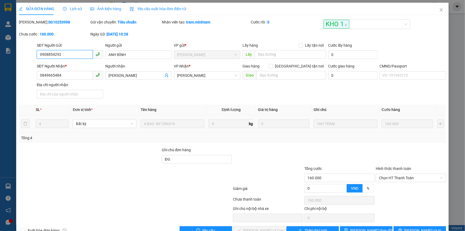
type input "0908854292"
type input "ANH BÌNH"
type input "0849665484"
type input "ANH TUẤN"
type input "ĐG"
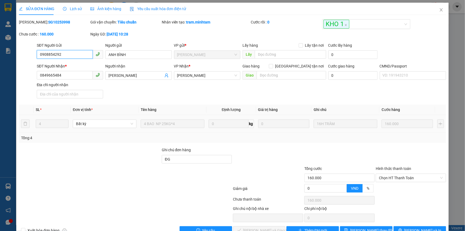
type input "160.000"
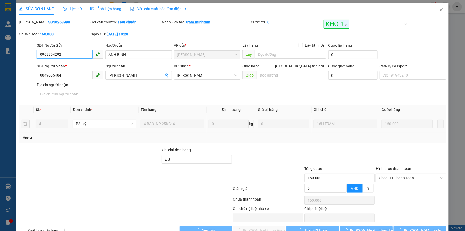
scroll to position [15, 0]
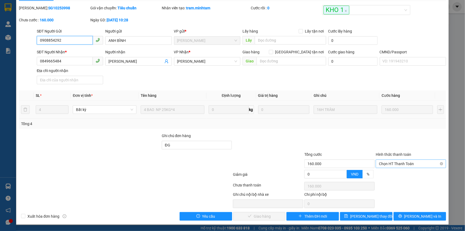
click at [395, 164] on span "Chọn HT Thanh Toán" at bounding box center [411, 164] width 64 height 8
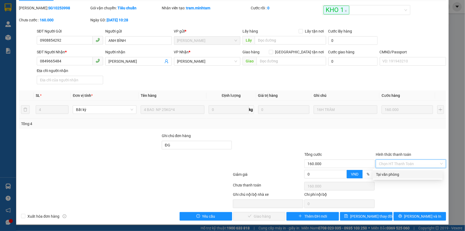
click at [394, 172] on div "Tại văn phòng" at bounding box center [407, 174] width 63 height 6
click at [401, 167] on input "Hình thức thanh toán" at bounding box center [409, 164] width 60 height 8
click at [389, 172] on div "Tại văn phòng" at bounding box center [407, 174] width 63 height 6
type input "0"
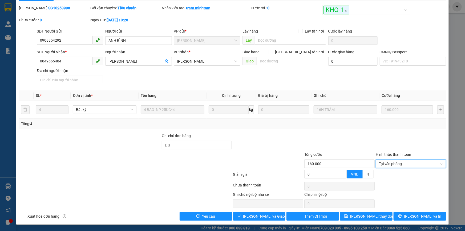
click at [259, 131] on div "Total Paid Fee 0 Total UnPaid Fee 160.000 Cash Collection Total Fee Mã ĐH: SG10…" at bounding box center [232, 112] width 427 height 215
click at [263, 215] on span "Lưu và Giao hàng" at bounding box center [268, 216] width 51 height 6
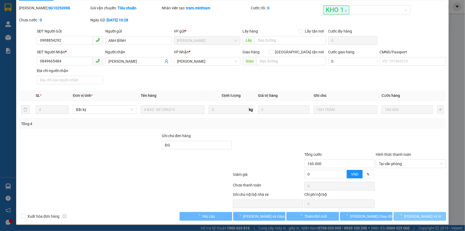
click at [428, 214] on button "[PERSON_NAME] và In" at bounding box center [420, 216] width 52 height 9
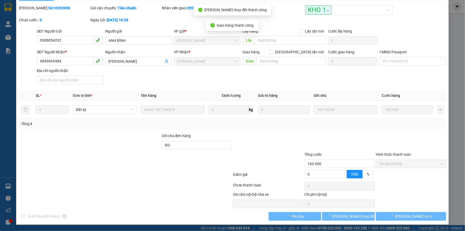
click at [428, 214] on button "[PERSON_NAME] và In" at bounding box center [411, 216] width 70 height 9
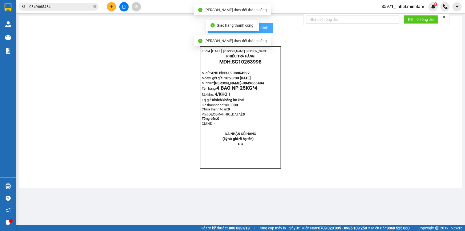
click at [267, 29] on span "In mẫu biên lai tự cấu hình" at bounding box center [244, 28] width 50 height 7
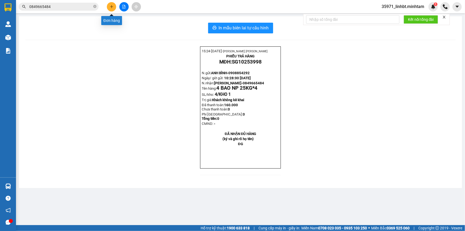
click at [109, 5] on button at bounding box center [111, 6] width 9 height 9
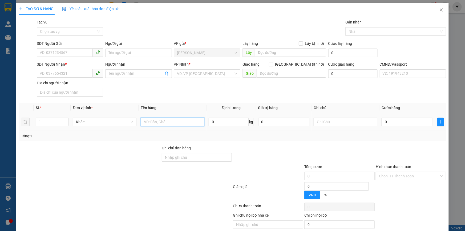
click at [171, 121] on input "text" at bounding box center [173, 121] width 64 height 9
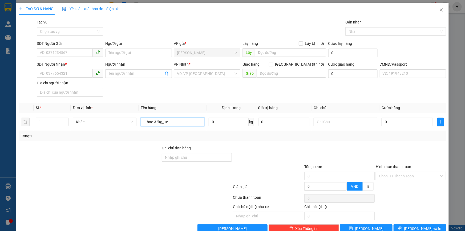
type input "1 bao 32kg_ tc"
click at [58, 48] on div "SĐT Người Gửi" at bounding box center [70, 44] width 66 height 8
click at [57, 52] on input "SĐT Người Gửi" at bounding box center [65, 52] width 56 height 9
type input "0783711626"
click at [121, 52] on input "Người gửi" at bounding box center [138, 52] width 66 height 9
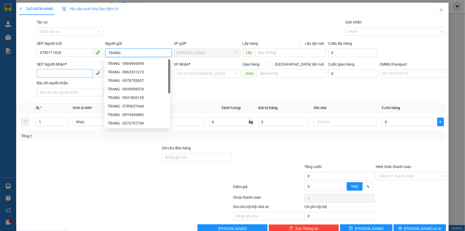
type input "TRANG"
click at [61, 72] on input "SĐT Người Nhận *" at bounding box center [65, 73] width 56 height 9
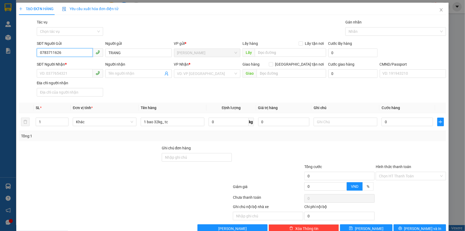
click at [69, 50] on input "0783711626" at bounding box center [65, 52] width 56 height 9
type input "0776377278"
click at [76, 63] on div "0776377278 - LIÊN" at bounding box center [69, 63] width 59 height 6
type input "LIÊN"
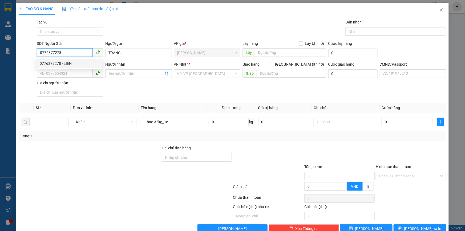
type input "0783711626"
type input "TRANG"
type input "0776377278"
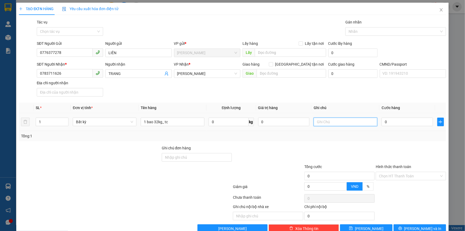
click at [335, 122] on input "text" at bounding box center [346, 121] width 64 height 9
type input "19H30 PHÁT"
click at [388, 122] on input "0" at bounding box center [407, 121] width 51 height 9
type input "4"
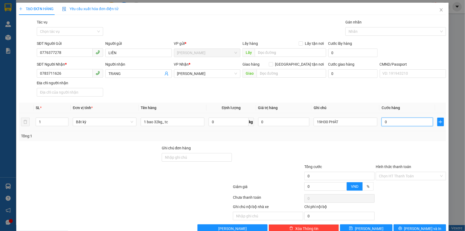
type input "4"
type input "45"
click at [379, 93] on div "SĐT Người Nhận * 0783711626 Người nhận TRANG VP Nhận * Hồ Chí Minh Giao hàng Gi…" at bounding box center [241, 79] width 411 height 37
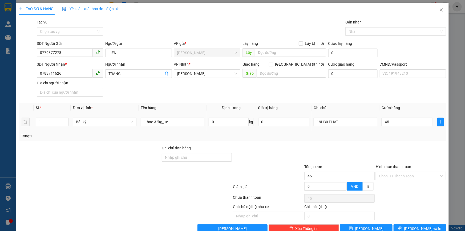
type input "45.000"
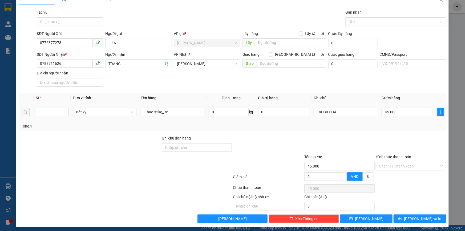
scroll to position [13, 0]
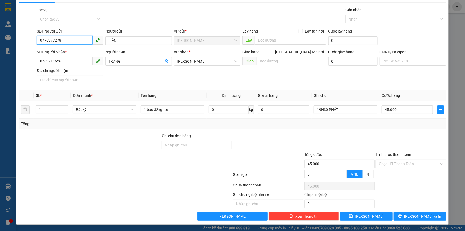
click at [70, 37] on input "0776377278" at bounding box center [65, 40] width 56 height 9
click at [68, 62] on input "0783711626" at bounding box center [65, 61] width 56 height 9
drag, startPoint x: 181, startPoint y: 79, endPoint x: 178, endPoint y: 79, distance: 3.2
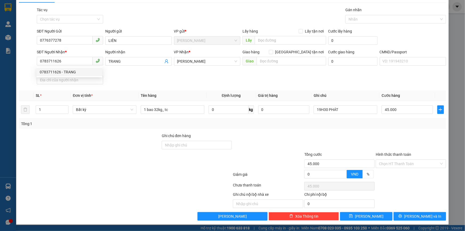
click at [181, 79] on div "SĐT Người Nhận * 0783711626 Người nhận TRANG VP Nhận * Hồ Chí Minh Giao hàng Gi…" at bounding box center [241, 67] width 411 height 37
click at [381, 161] on input "Hình thức thanh toán" at bounding box center [409, 164] width 60 height 8
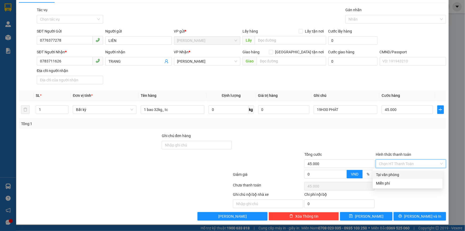
click at [384, 172] on div "Tại văn phòng" at bounding box center [407, 175] width 63 height 6
type input "0"
click at [384, 141] on div at bounding box center [410, 142] width 71 height 19
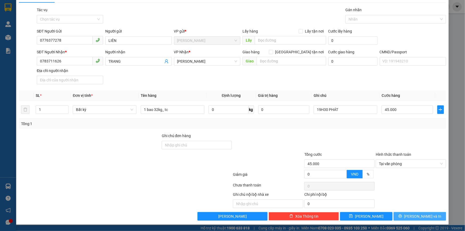
click at [402, 216] on button "[PERSON_NAME] và In" at bounding box center [420, 216] width 52 height 9
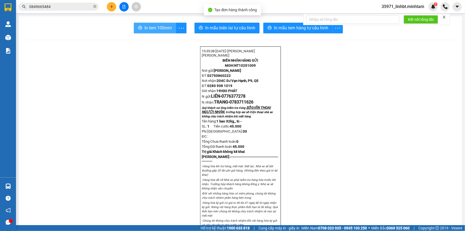
click at [165, 23] on button "In tem 100mm" at bounding box center [155, 28] width 42 height 11
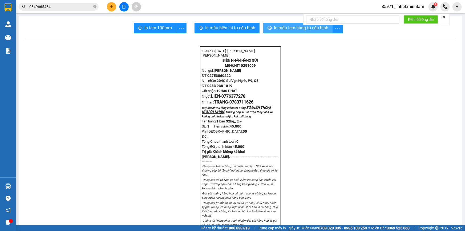
click at [279, 29] on span "In mẫu tem hàng tự cấu hình" at bounding box center [301, 28] width 54 height 7
click at [274, 26] on span "In mẫu tem hàng tự cấu hình" at bounding box center [301, 28] width 54 height 7
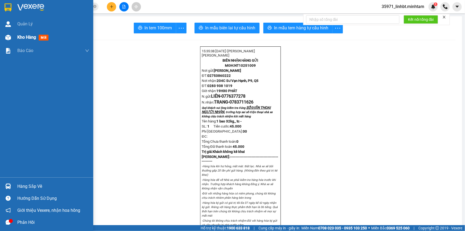
click at [11, 39] on div at bounding box center [7, 37] width 9 height 9
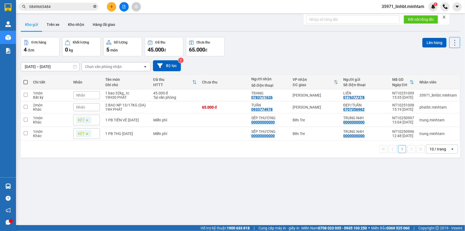
click at [95, 6] on icon "close-circle" at bounding box center [94, 6] width 3 height 3
paste input "0783711626"
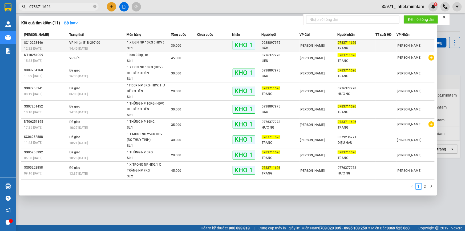
type input "0783711626"
click at [130, 46] on div "SL: 1" at bounding box center [147, 49] width 40 height 6
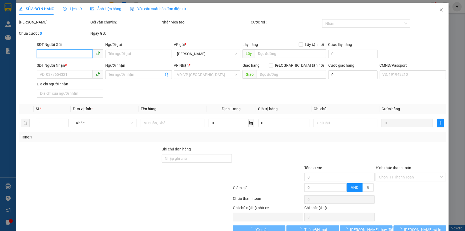
type input "0938897975"
type input "BẢO"
type input "0783711626"
type input "TRANG"
type input "KBM"
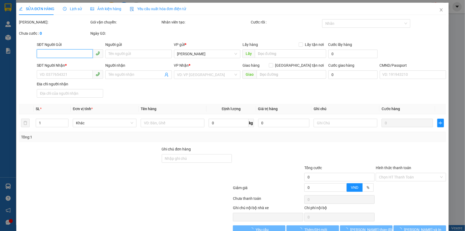
type input "30.000"
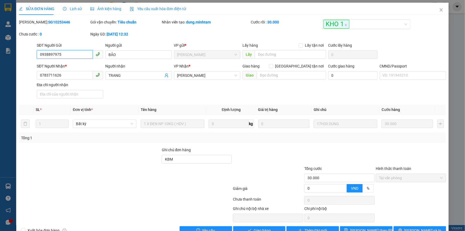
scroll to position [15, 0]
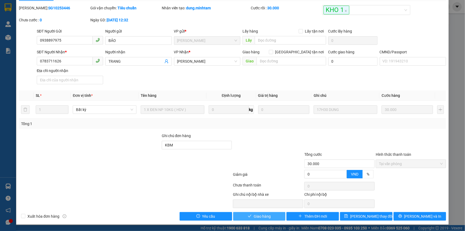
drag, startPoint x: 271, startPoint y: 218, endPoint x: 270, endPoint y: 222, distance: 4.0
click at [271, 217] on button "Giao hàng" at bounding box center [259, 216] width 52 height 9
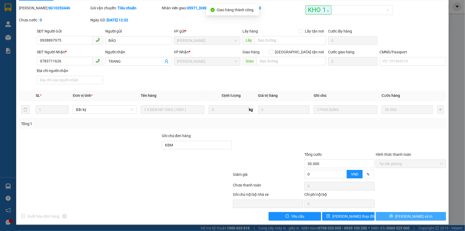
drag, startPoint x: 397, startPoint y: 216, endPoint x: 304, endPoint y: 126, distance: 129.6
click at [393, 216] on icon "printer" at bounding box center [390, 215] width 3 height 3
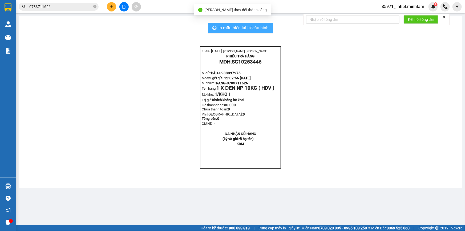
click at [264, 29] on span "In mẫu biên lai tự cấu hình" at bounding box center [244, 28] width 50 height 7
click at [76, 8] on input "0783711626" at bounding box center [60, 7] width 63 height 6
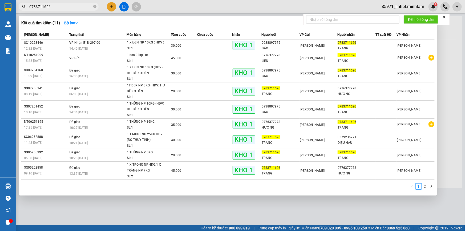
click at [76, 8] on input "0783711626" at bounding box center [60, 7] width 63 height 6
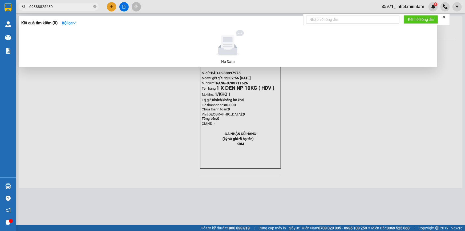
click at [33, 5] on input "09388825639" at bounding box center [60, 7] width 63 height 6
click at [39, 5] on input "09388825639" at bounding box center [60, 7] width 63 height 6
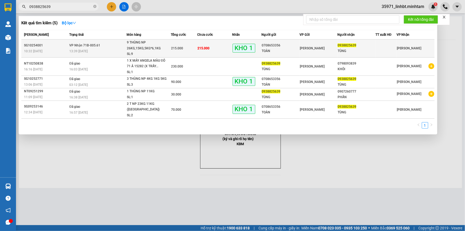
type input "0938825639"
click at [143, 49] on div "9 THÙNG NP 26KG,15KG,5KG*6,1KG (TN)" at bounding box center [147, 45] width 40 height 11
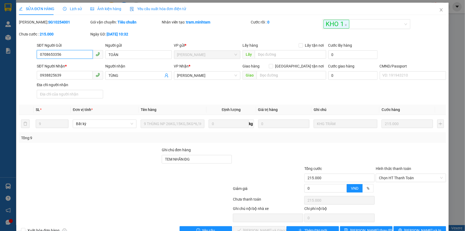
type input "0708653356"
type input "TOÀN"
type input "0938825639"
type input "TÙNG"
type input "TEM NHÃN ĐG"
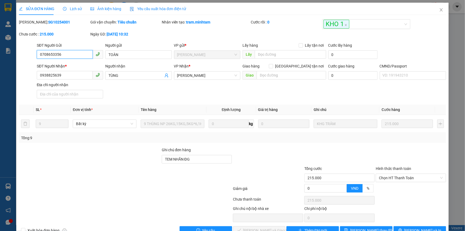
type input "215.000"
click at [412, 179] on span "Chọn HT Thanh Toán" at bounding box center [411, 178] width 64 height 8
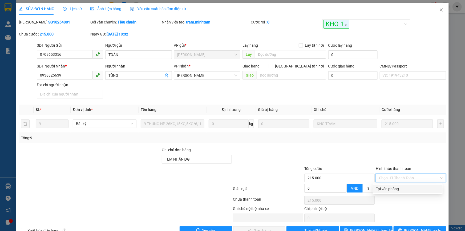
click at [404, 186] on div "Tại văn phòng" at bounding box center [407, 189] width 63 height 6
type input "0"
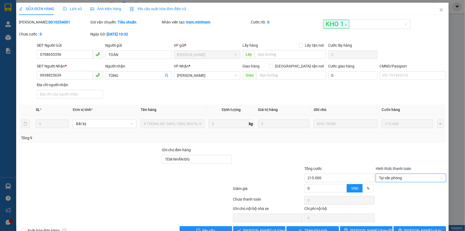
click at [256, 130] on td "0" at bounding box center [284, 124] width 56 height 18
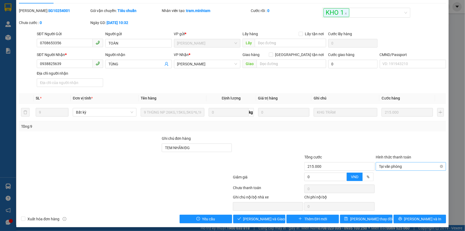
scroll to position [15, 0]
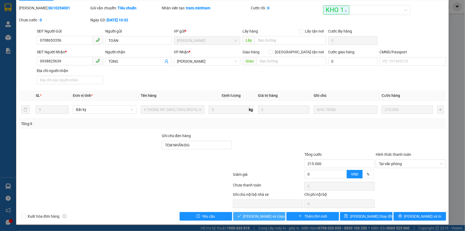
click at [280, 215] on button "Lưu và Giao hàng" at bounding box center [259, 216] width 52 height 9
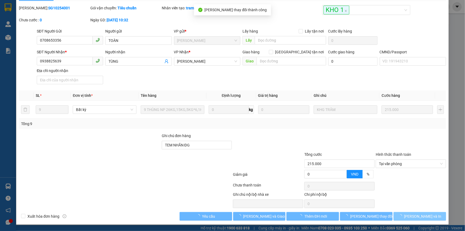
click at [432, 215] on button "[PERSON_NAME] và In" at bounding box center [420, 216] width 52 height 9
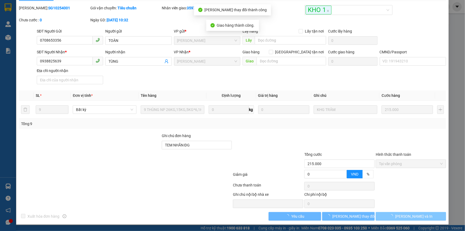
click at [431, 216] on button "[PERSON_NAME] và In" at bounding box center [411, 216] width 70 height 9
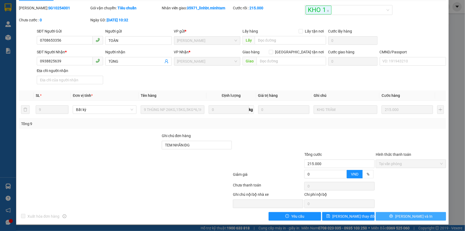
click at [408, 213] on span "[PERSON_NAME] và In" at bounding box center [413, 216] width 37 height 6
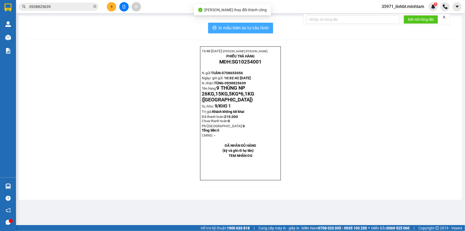
click at [260, 27] on span "In mẫu biên lai tự cấu hình" at bounding box center [244, 28] width 50 height 7
click at [70, 7] on input "0938825639" at bounding box center [60, 7] width 63 height 6
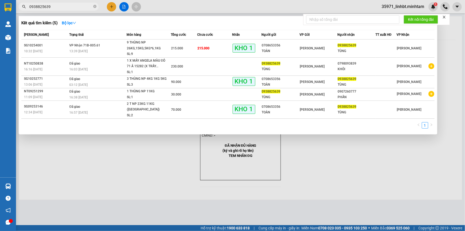
click at [70, 7] on input "0938825639" at bounding box center [60, 7] width 63 height 6
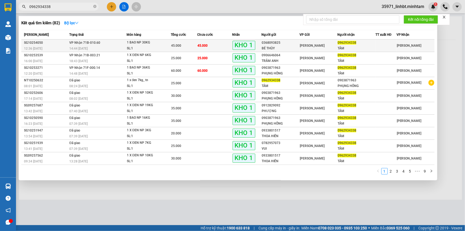
type input "0962934338"
click at [197, 43] on div "45.000" at bounding box center [184, 46] width 26 height 6
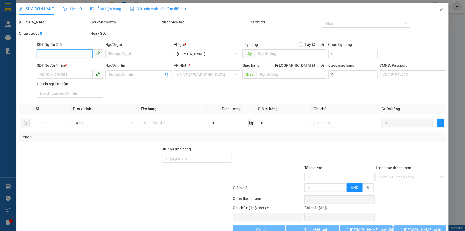
type input "0368093825"
type input "BÉ THÙY"
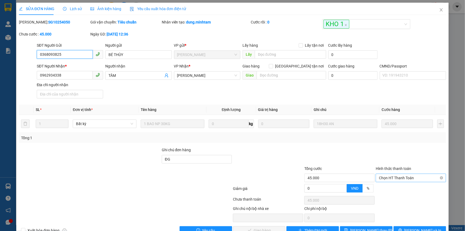
click at [393, 179] on span "Chọn HT Thanh Toán" at bounding box center [411, 178] width 64 height 8
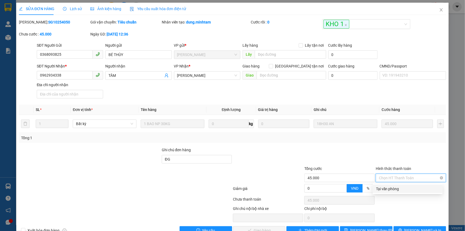
click at [391, 186] on div "Tại văn phòng" at bounding box center [407, 189] width 63 height 6
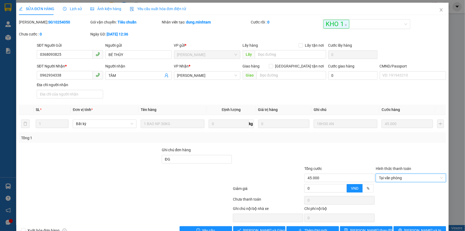
click at [256, 165] on div at bounding box center [267, 156] width 71 height 19
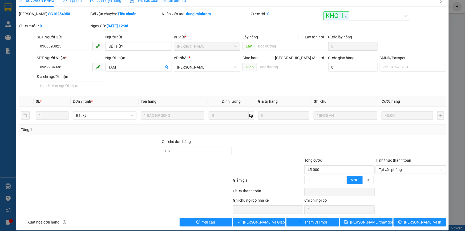
scroll to position [15, 0]
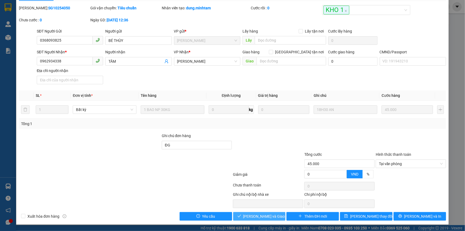
click at [258, 217] on span "Lưu và Giao hàng" at bounding box center [268, 216] width 51 height 6
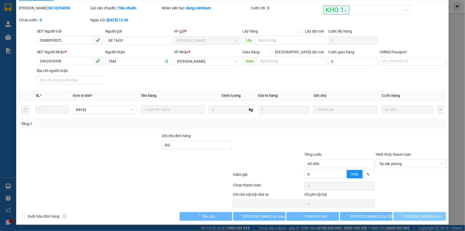
click at [426, 213] on span "[PERSON_NAME] và In" at bounding box center [422, 216] width 37 height 6
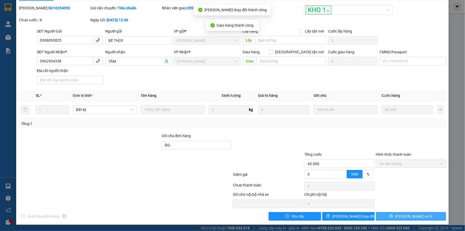
click at [426, 213] on button "[PERSON_NAME] và In" at bounding box center [411, 216] width 70 height 9
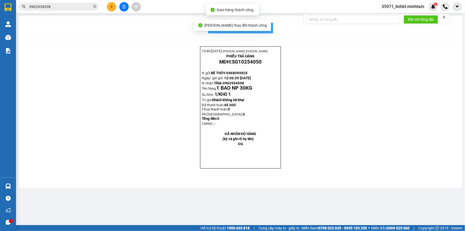
click at [267, 29] on span "In mẫu biên lai tự cấu hình" at bounding box center [244, 28] width 50 height 7
click at [63, 6] on input "0962934338" at bounding box center [60, 7] width 63 height 6
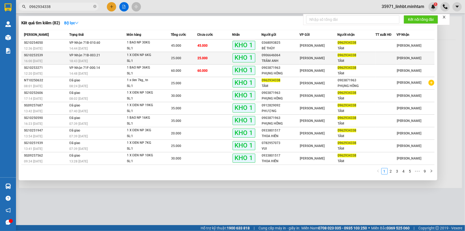
click at [217, 59] on td "25.000" at bounding box center [214, 58] width 35 height 13
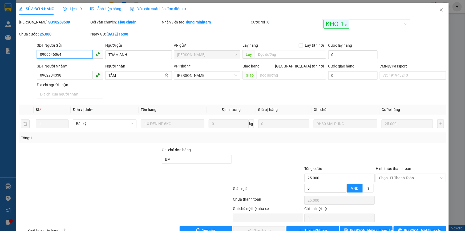
scroll to position [15, 0]
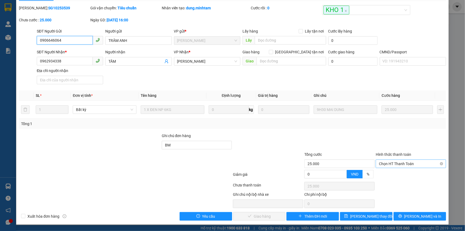
click at [379, 163] on span "Chọn HT Thanh Toán" at bounding box center [411, 164] width 64 height 8
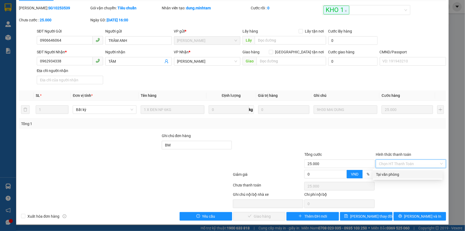
click at [380, 179] on div "Total Paid Fee 0 Total UnPaid Fee 25.000 Cash Collection Total Fee Mã ĐH: SG102…" at bounding box center [232, 112] width 427 height 215
click at [380, 176] on div at bounding box center [410, 175] width 71 height 9
click at [384, 163] on span "Chọn HT Thanh Toán" at bounding box center [411, 164] width 64 height 8
click at [379, 173] on div "Tại văn phòng" at bounding box center [407, 174] width 63 height 6
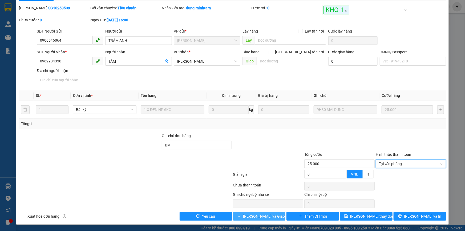
click at [261, 217] on span "Lưu và Giao hàng" at bounding box center [268, 216] width 51 height 6
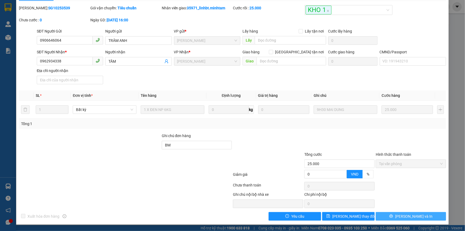
click at [403, 214] on button "[PERSON_NAME] và In" at bounding box center [411, 216] width 70 height 9
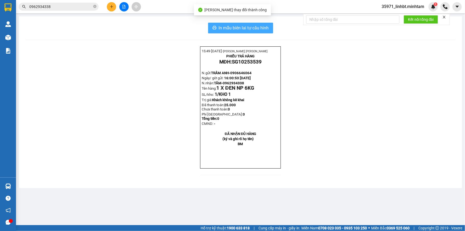
click at [218, 27] on button "In mẫu biên lai tự cấu hình" at bounding box center [240, 28] width 65 height 11
click at [66, 2] on div "Kết quả tìm kiếm ( 82 ) Bộ lọc Mã ĐH Trạng thái Món hàng Tổng cước Chưa cước Nh…" at bounding box center [52, 6] width 104 height 9
click at [65, 9] on input "0962934338" at bounding box center [60, 7] width 63 height 6
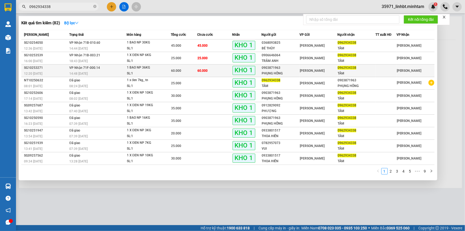
click at [216, 68] on td "60.000" at bounding box center [214, 70] width 35 height 13
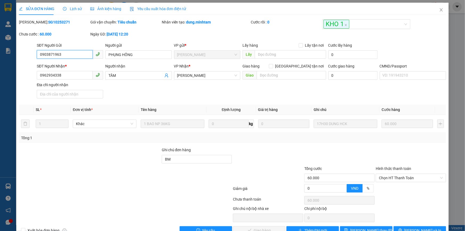
scroll to position [15, 0]
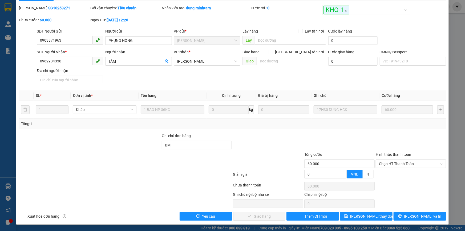
click at [400, 177] on div at bounding box center [410, 175] width 71 height 9
click at [400, 162] on span "Chọn HT Thanh Toán" at bounding box center [411, 164] width 64 height 8
click at [394, 171] on div "Tại văn phòng" at bounding box center [407, 174] width 63 height 6
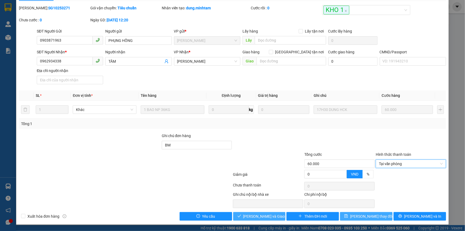
click at [248, 216] on span "Lưu và Giao hàng" at bounding box center [268, 216] width 51 height 6
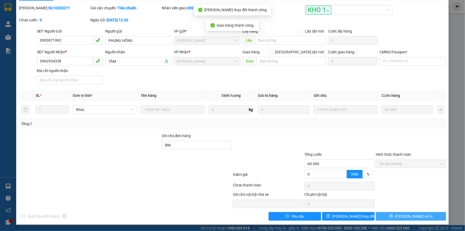
click at [433, 216] on button "[PERSON_NAME] và In" at bounding box center [411, 216] width 70 height 9
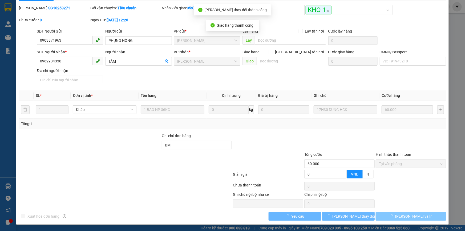
click at [433, 216] on button "[PERSON_NAME] và In" at bounding box center [411, 216] width 70 height 9
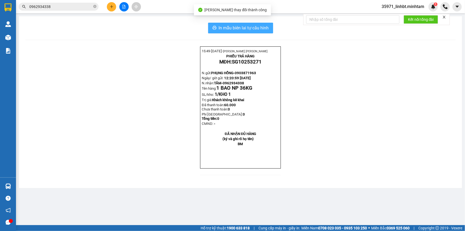
click at [269, 29] on span "In mẫu biên lai tự cấu hình" at bounding box center [244, 28] width 50 height 7
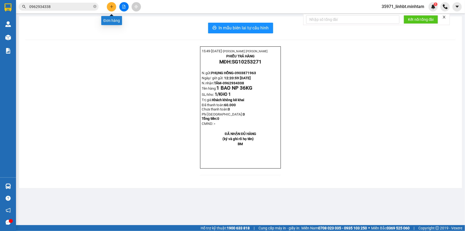
click at [110, 5] on icon "plus" at bounding box center [112, 7] width 4 height 4
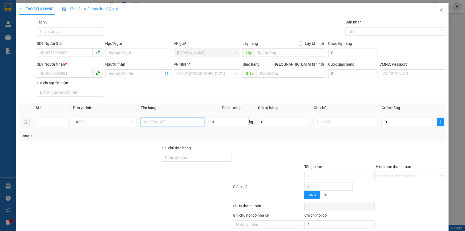
click at [177, 124] on input "text" at bounding box center [173, 121] width 64 height 9
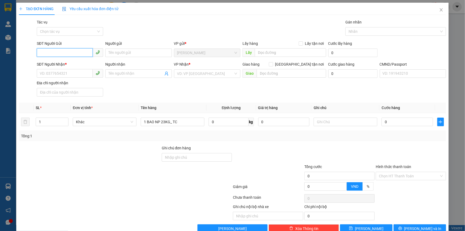
click at [60, 50] on input "SĐT Người Gửi" at bounding box center [65, 52] width 56 height 9
click at [62, 64] on div "0369409919 - TRINH" at bounding box center [69, 63] width 59 height 6
click at [403, 125] on input "0" at bounding box center [407, 121] width 51 height 9
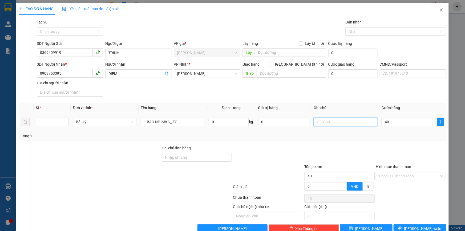
click at [338, 124] on input "text" at bounding box center [346, 121] width 64 height 9
click at [379, 175] on input "Hình thức thanh toán" at bounding box center [409, 176] width 60 height 8
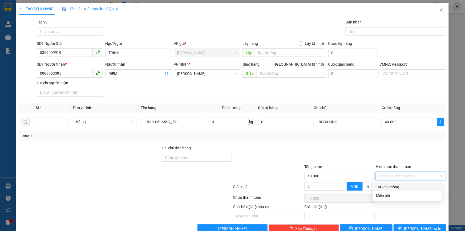
click at [390, 184] on div "Tại văn phòng" at bounding box center [407, 187] width 63 height 6
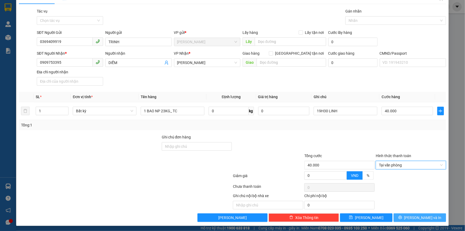
scroll to position [13, 0]
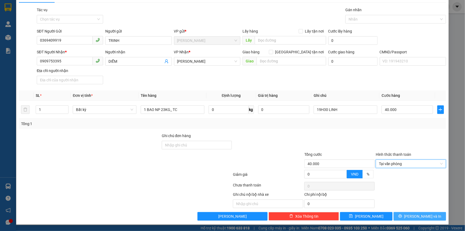
click at [403, 218] on button "[PERSON_NAME] và In" at bounding box center [420, 216] width 52 height 9
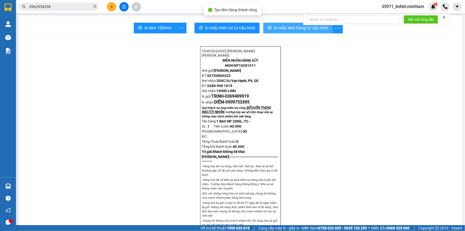
click at [279, 28] on span "In mẫu tem hàng tự cấu hình" at bounding box center [301, 28] width 54 height 7
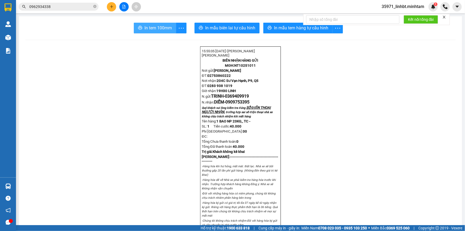
click at [156, 26] on span "In tem 100mm" at bounding box center [157, 28] width 27 height 7
click at [111, 6] on icon "plus" at bounding box center [112, 7] width 4 height 4
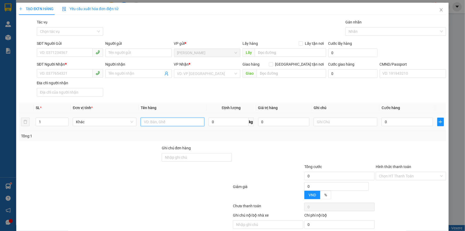
click at [165, 120] on input "text" at bounding box center [173, 121] width 64 height 9
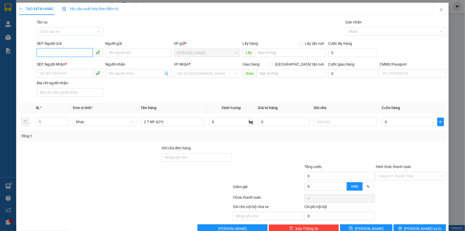
click at [58, 51] on input "SĐT Người Gửi" at bounding box center [65, 52] width 56 height 9
click at [50, 62] on div "0918988168 - THANH" at bounding box center [69, 63] width 59 height 6
click at [54, 125] on input "1" at bounding box center [52, 122] width 32 height 8
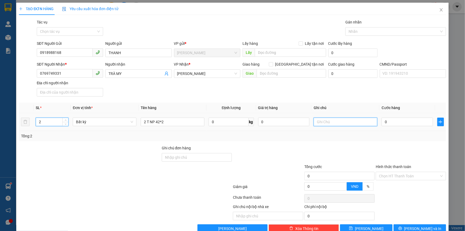
click at [328, 123] on input "text" at bounding box center [346, 121] width 64 height 9
click at [392, 119] on input "0" at bounding box center [407, 121] width 51 height 9
click at [317, 120] on input "text" at bounding box center [346, 121] width 64 height 9
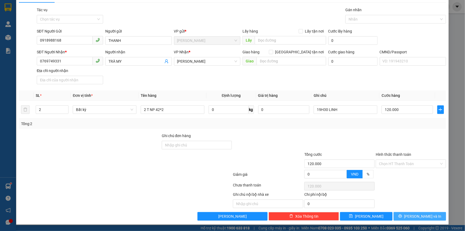
click at [412, 212] on button "[PERSON_NAME] và In" at bounding box center [420, 216] width 52 height 9
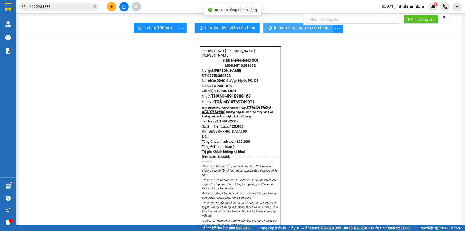
click at [277, 29] on span "In mẫu tem hàng tự cấu hình" at bounding box center [301, 28] width 54 height 7
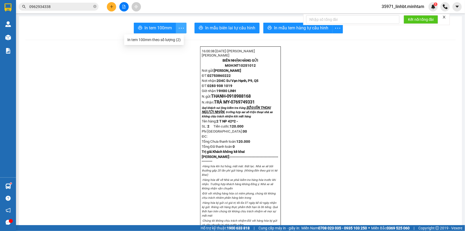
click at [178, 26] on icon "more" at bounding box center [181, 28] width 7 height 7
click at [167, 37] on div "In tem 100mm theo số lượng (2)" at bounding box center [153, 40] width 53 height 6
click at [62, 7] on input "0962934338" at bounding box center [60, 7] width 63 height 6
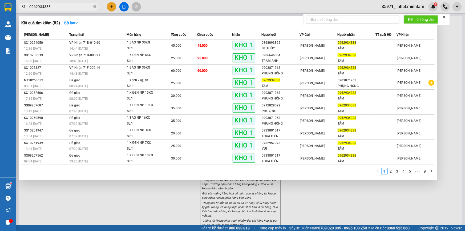
click at [62, 7] on input "0962934338" at bounding box center [60, 7] width 63 height 6
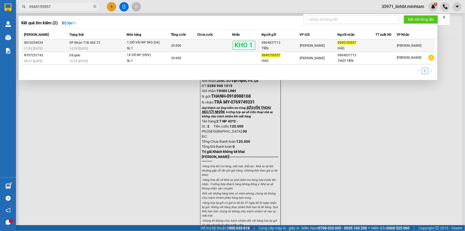
click at [102, 46] on div "14:29 - 15/10" at bounding box center [97, 49] width 57 height 6
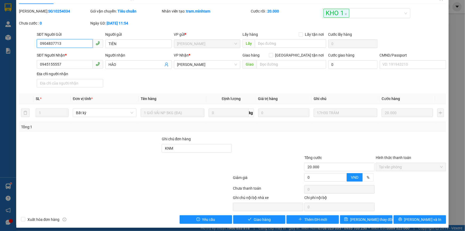
scroll to position [15, 0]
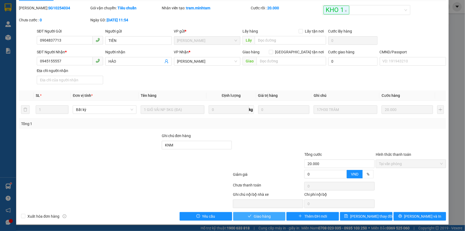
click at [258, 213] on span "Giao hàng" at bounding box center [262, 216] width 17 height 6
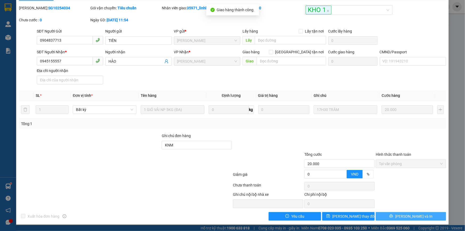
click at [413, 214] on span "[PERSON_NAME] và In" at bounding box center [413, 216] width 37 height 6
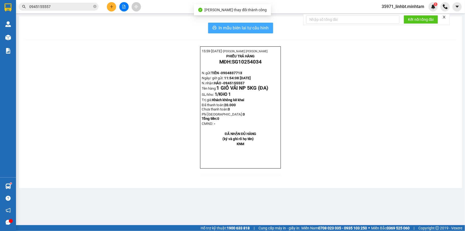
click at [260, 26] on span "In mẫu biên lai tự cấu hình" at bounding box center [244, 28] width 50 height 7
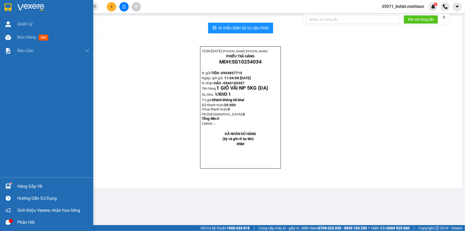
click at [9, 6] on img at bounding box center [8, 7] width 7 height 8
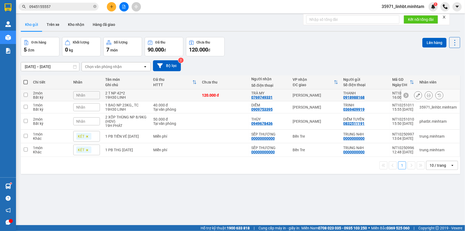
click at [427, 97] on icon at bounding box center [429, 95] width 4 height 4
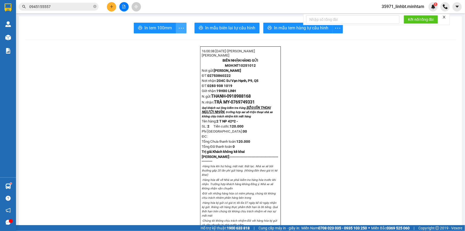
click at [178, 29] on icon "more" at bounding box center [181, 28] width 7 height 7
click at [164, 42] on div "In tem 100mm theo số lượng (2)" at bounding box center [153, 40] width 53 height 6
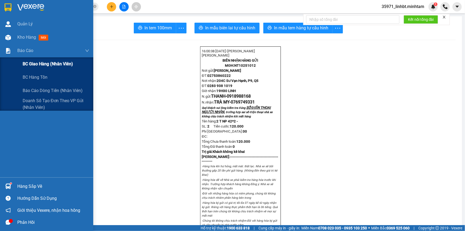
click at [38, 64] on span "BC giao hàng (nhân viên)" at bounding box center [48, 63] width 50 height 7
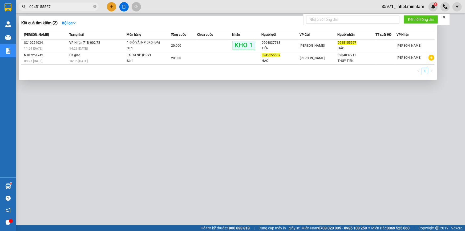
click at [70, 3] on span "0945155557" at bounding box center [59, 7] width 80 height 8
click at [69, 9] on input "0945155557" at bounding box center [60, 7] width 63 height 6
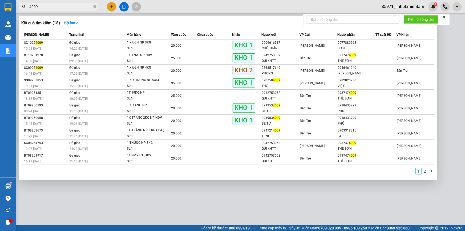
click at [438, 44] on div at bounding box center [232, 115] width 465 height 231
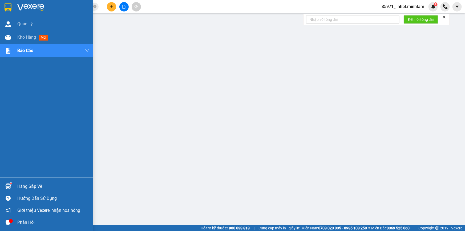
drag, startPoint x: 12, startPoint y: 186, endPoint x: 10, endPoint y: 190, distance: 4.4
click at [10, 190] on div at bounding box center [7, 185] width 9 height 9
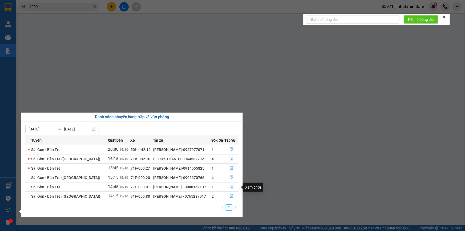
click at [231, 177] on icon "file-done" at bounding box center [232, 177] width 4 height 4
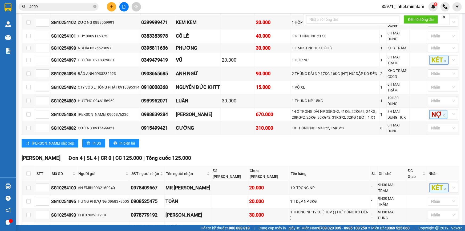
scroll to position [158, 0]
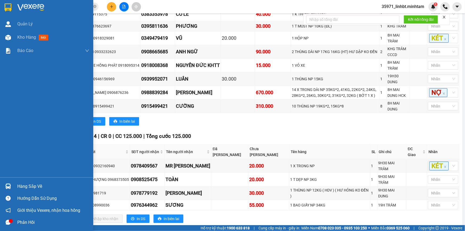
click at [10, 185] on img at bounding box center [8, 186] width 6 height 6
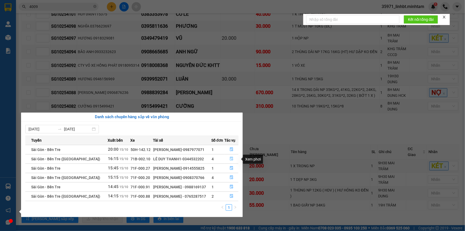
click at [232, 158] on icon "file-done" at bounding box center [231, 159] width 3 height 4
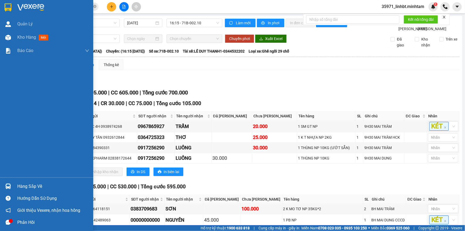
click at [3, 185] on div at bounding box center [7, 185] width 9 height 9
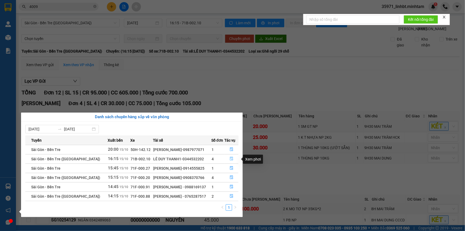
click at [230, 158] on icon "file-done" at bounding box center [232, 159] width 4 height 4
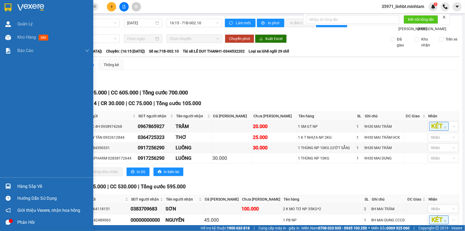
click at [13, 186] on div "Hàng sắp về" at bounding box center [46, 186] width 93 height 12
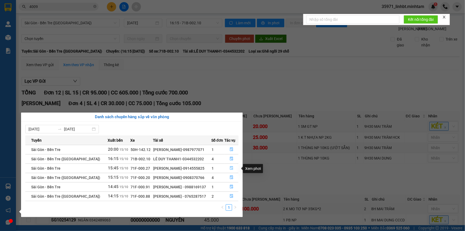
click at [231, 169] on icon "file-done" at bounding box center [232, 168] width 4 height 4
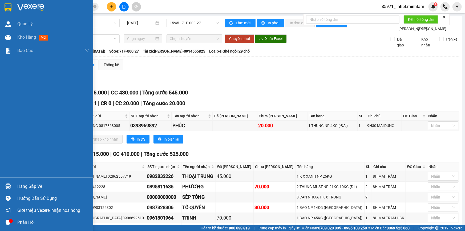
click at [10, 184] on img at bounding box center [8, 186] width 6 height 6
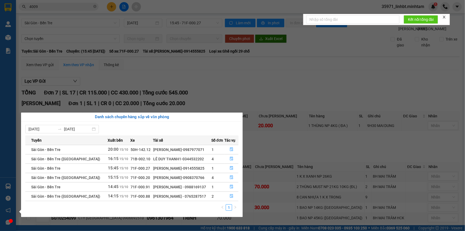
click at [66, 60] on section "Kết quả tìm kiếm ( 18 ) Bộ lọc Mã ĐH Trạng thái Món hàng Tổng cước Chưa cước Nh…" at bounding box center [232, 115] width 465 height 231
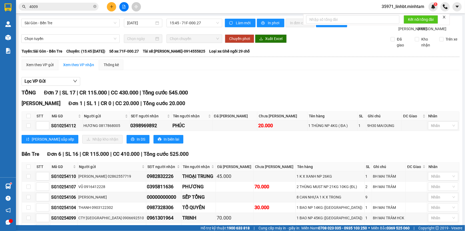
click at [74, 5] on input "4009" at bounding box center [60, 7] width 63 height 6
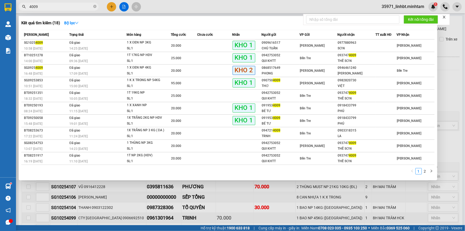
click at [74, 5] on input "4009" at bounding box center [60, 7] width 63 height 6
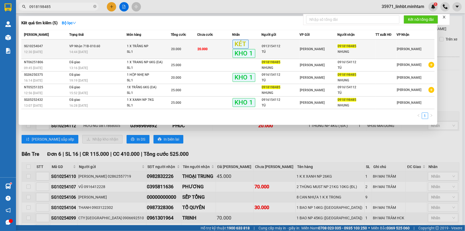
click at [175, 45] on td "20.000" at bounding box center [184, 48] width 26 height 19
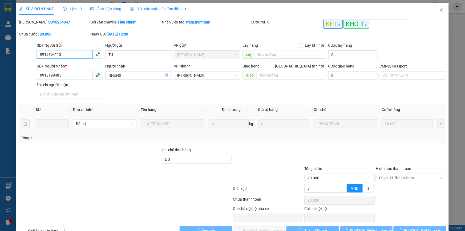
scroll to position [11, 0]
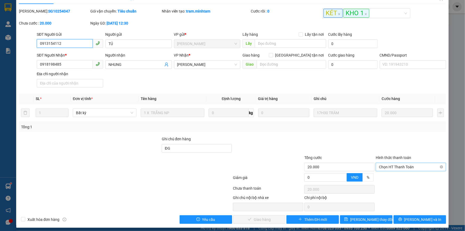
click at [395, 167] on span "Chọn HT Thanh Toán" at bounding box center [411, 167] width 64 height 8
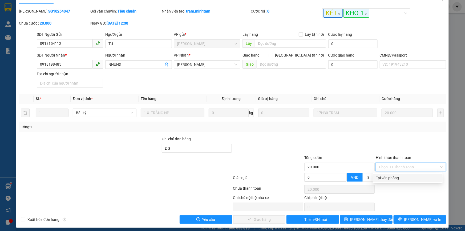
click at [390, 178] on div "Tại văn phòng" at bounding box center [407, 178] width 63 height 6
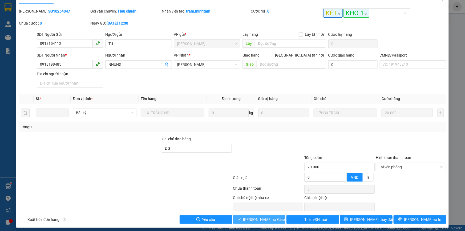
click at [262, 218] on span "Lưu và Giao hàng" at bounding box center [268, 219] width 51 height 6
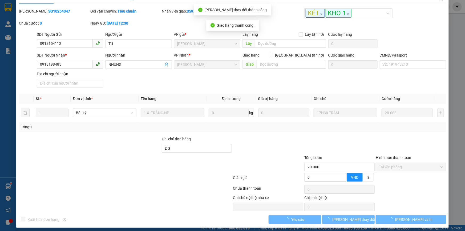
click at [420, 220] on button "[PERSON_NAME] và In" at bounding box center [411, 219] width 70 height 9
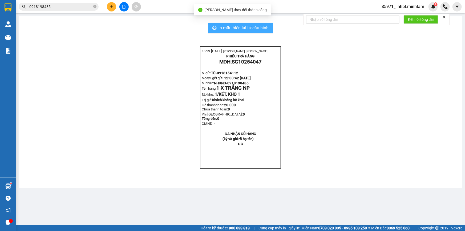
click at [267, 27] on span "In mẫu biên lai tự cấu hình" at bounding box center [244, 28] width 50 height 7
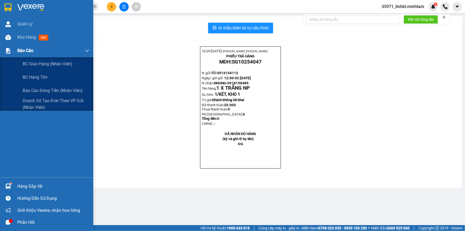
click at [40, 51] on div "Báo cáo" at bounding box center [53, 50] width 72 height 13
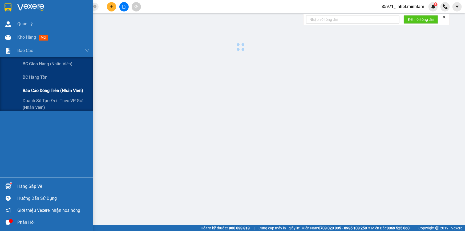
click at [51, 89] on span "Báo cáo dòng tiền (nhân viên)" at bounding box center [53, 90] width 60 height 7
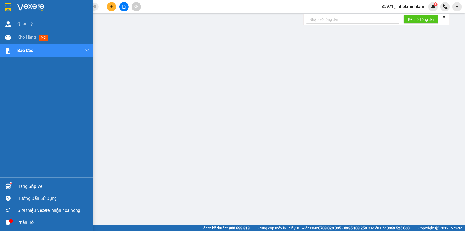
click at [30, 186] on div "Hàng sắp về" at bounding box center [53, 186] width 72 height 8
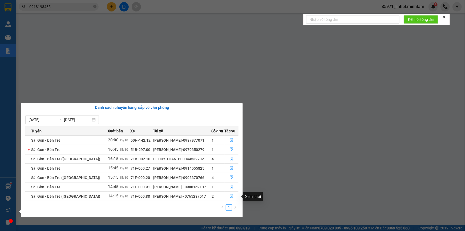
click at [231, 196] on icon "file-done" at bounding box center [232, 196] width 4 height 4
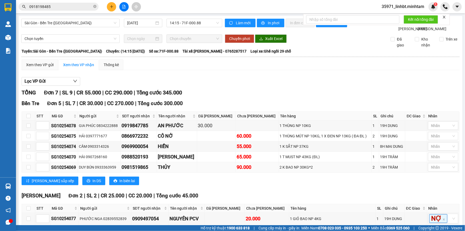
scroll to position [42, 0]
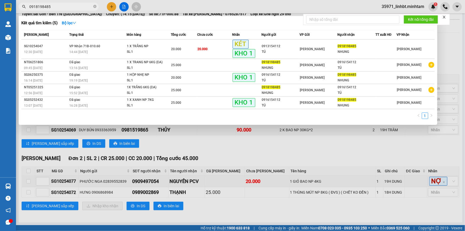
click at [60, 6] on input "0918198485" at bounding box center [60, 7] width 63 height 6
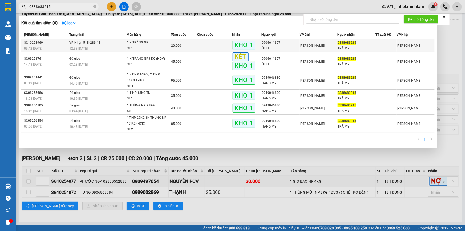
click at [184, 43] on div "20.000" at bounding box center [184, 46] width 26 height 6
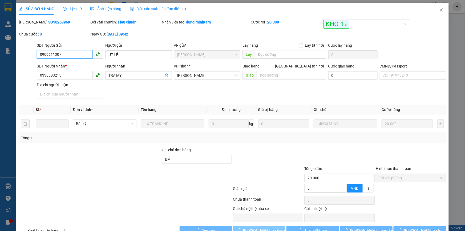
scroll to position [11, 0]
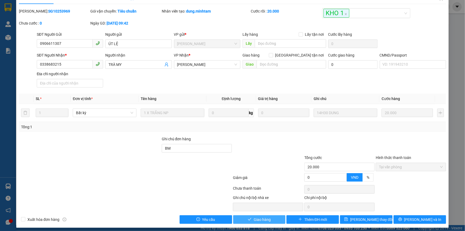
click at [254, 221] on span "Giao hàng" at bounding box center [262, 219] width 17 height 6
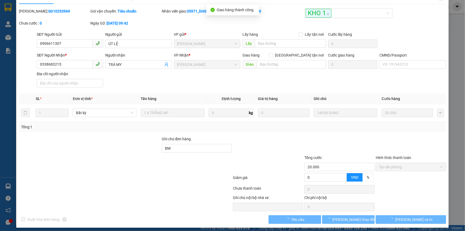
click at [423, 218] on button "[PERSON_NAME] và In" at bounding box center [411, 219] width 70 height 9
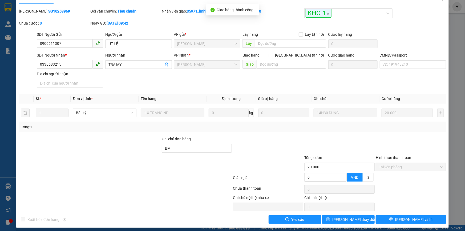
click at [423, 218] on button "[PERSON_NAME] và In" at bounding box center [411, 219] width 70 height 9
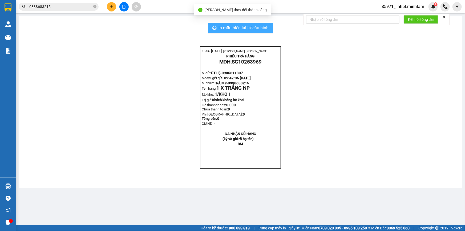
click at [266, 30] on span "In mẫu biên lai tự cấu hình" at bounding box center [244, 28] width 50 height 7
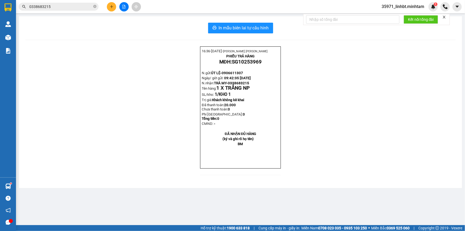
click at [72, 6] on input "0338683215" at bounding box center [60, 7] width 63 height 6
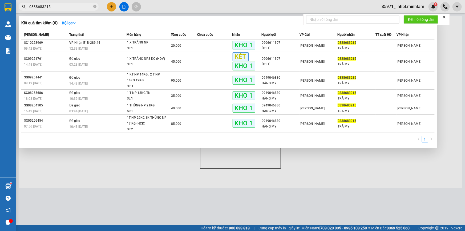
click at [72, 6] on input "0338683215" at bounding box center [60, 7] width 63 height 6
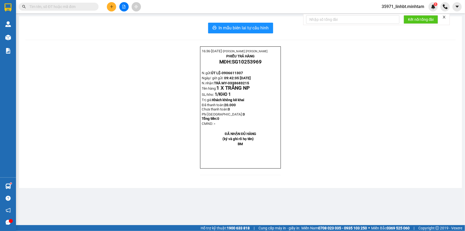
click at [72, 6] on input "text" at bounding box center [60, 7] width 63 height 6
click at [72, 5] on input "text" at bounding box center [60, 7] width 63 height 6
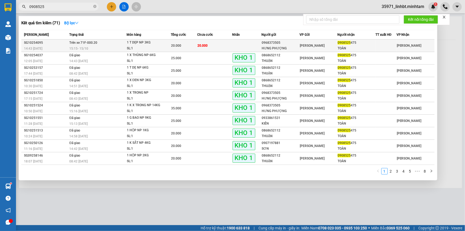
click at [159, 47] on div "SL: 1" at bounding box center [147, 49] width 40 height 6
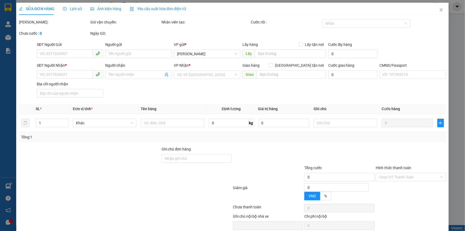
click at [179, 151] on label "Ghi chú đơn hàng" at bounding box center [176, 149] width 29 height 4
click at [179, 158] on input "Ghi chú đơn hàng" at bounding box center [197, 158] width 70 height 9
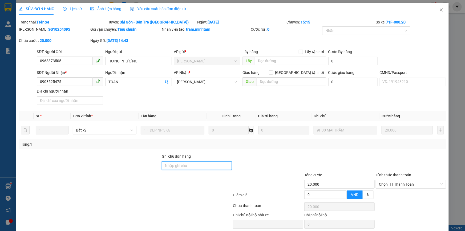
click at [173, 164] on input "Ghi chú đơn hàng" at bounding box center [197, 165] width 70 height 9
click at [439, 11] on icon "close" at bounding box center [441, 10] width 4 height 4
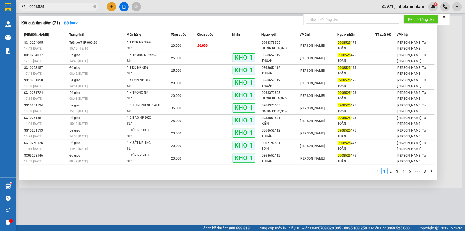
click at [64, 7] on input "0908525" at bounding box center [60, 7] width 63 height 6
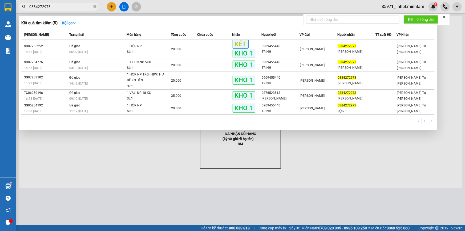
type input "0384272973"
click at [56, 3] on span "0384272973" at bounding box center [59, 7] width 80 height 8
click at [54, 9] on input "0384272973" at bounding box center [60, 7] width 63 height 6
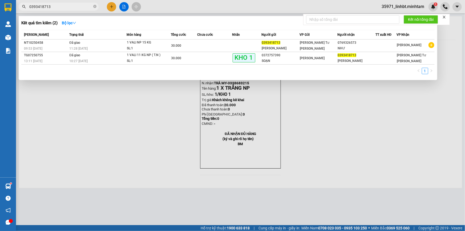
type input "0393418713"
click at [83, 6] on input "0393418713" at bounding box center [60, 7] width 63 height 6
click at [80, 5] on input "0393418713" at bounding box center [60, 7] width 63 height 6
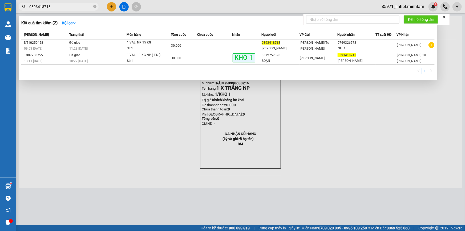
click at [80, 5] on input "0393418713" at bounding box center [60, 7] width 63 height 6
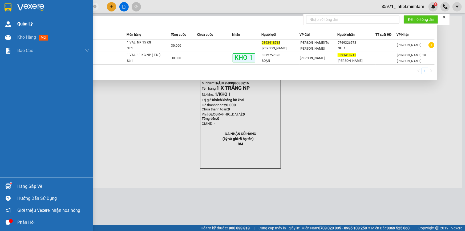
click at [9, 5] on img at bounding box center [8, 7] width 7 height 8
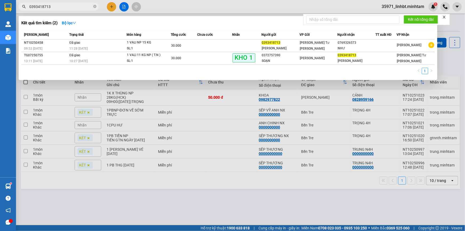
click at [71, 5] on input "0393418713" at bounding box center [60, 7] width 63 height 6
type input "973"
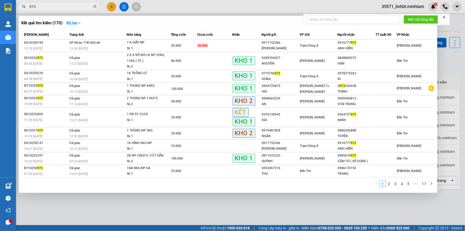
click at [50, 6] on input "973" at bounding box center [60, 7] width 63 height 6
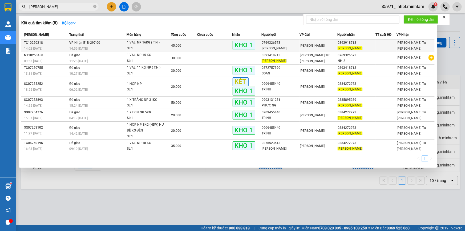
type input "TRẦN LỘC"
click at [81, 43] on span "VP Nhận 51B-297.00" at bounding box center [84, 43] width 31 height 4
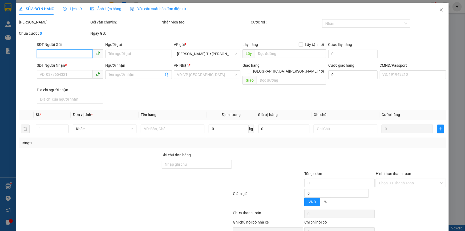
type input "0769326573"
type input "QUỲNH NHƯ"
type input "0393918713"
type input "TRẦN LỘC"
type input "HCK KNM"
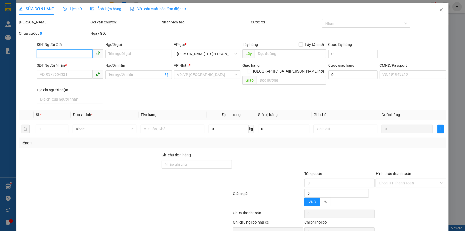
type input "45.000"
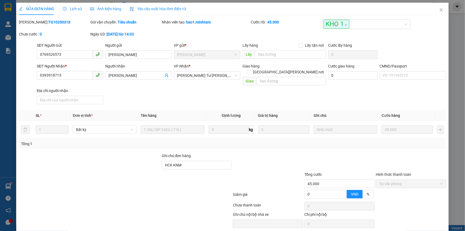
click at [74, 7] on span "Lịch sử" at bounding box center [72, 9] width 19 height 4
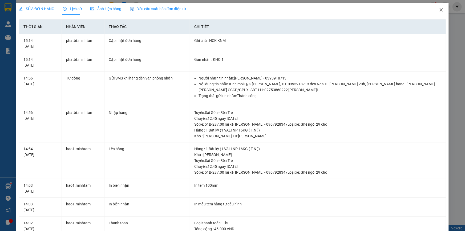
click at [440, 10] on icon "close" at bounding box center [441, 10] width 4 height 4
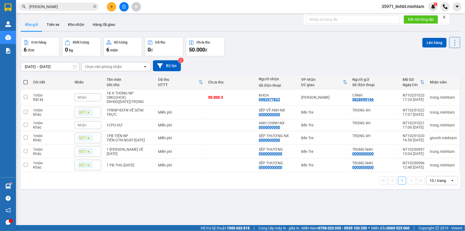
click at [68, 5] on input "TRẦN LỘC" at bounding box center [60, 7] width 63 height 6
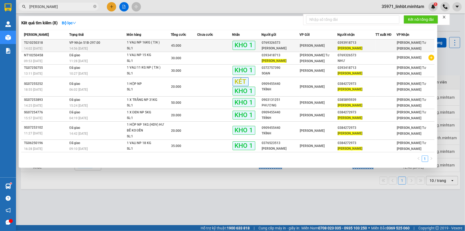
click at [217, 47] on td at bounding box center [214, 45] width 35 height 13
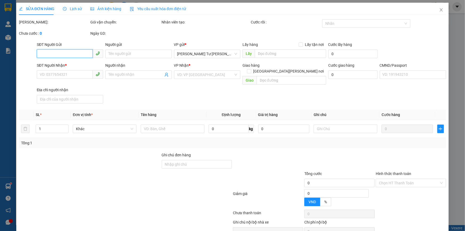
type input "0769326573"
type input "QUỲNH NHƯ"
type input "0393918713"
type input "TRẦN LỘC"
type input "HCK KNM"
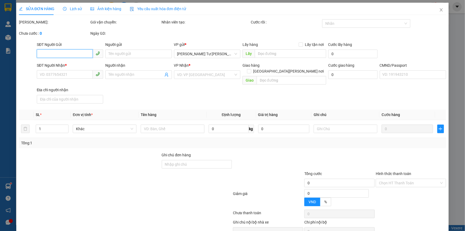
type input "45.000"
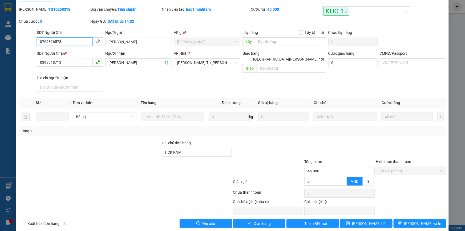
scroll to position [15, 0]
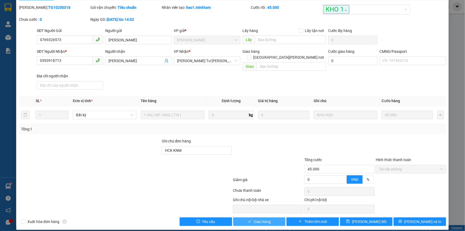
click at [260, 218] on span "Giao hàng" at bounding box center [262, 221] width 17 height 6
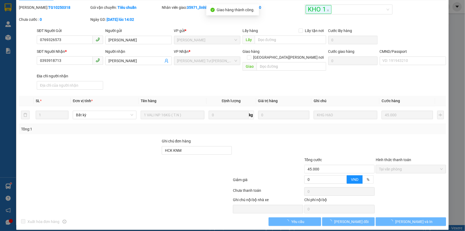
click at [415, 218] on span "[PERSON_NAME] và In" at bounding box center [413, 221] width 37 height 6
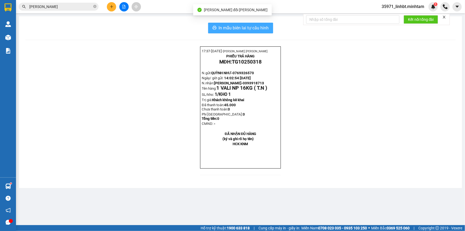
drag, startPoint x: 262, startPoint y: 27, endPoint x: 258, endPoint y: 27, distance: 3.7
click at [262, 27] on span "In mẫu biên lai tự cấu hình" at bounding box center [244, 28] width 50 height 7
click at [51, 10] on span "TRẦN LỘC" at bounding box center [59, 7] width 80 height 8
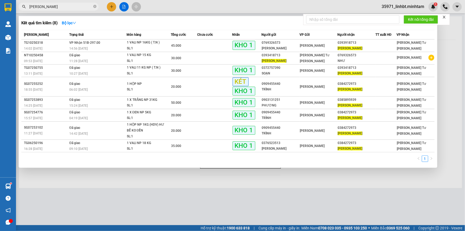
click at [51, 8] on input "TRẦN LỘC" at bounding box center [60, 7] width 63 height 6
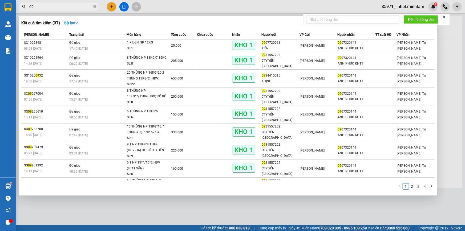
type input "09"
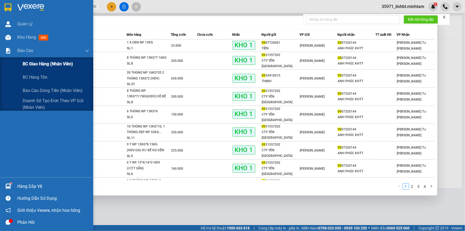
click at [30, 64] on span "BC giao hàng (nhân viên)" at bounding box center [48, 63] width 50 height 7
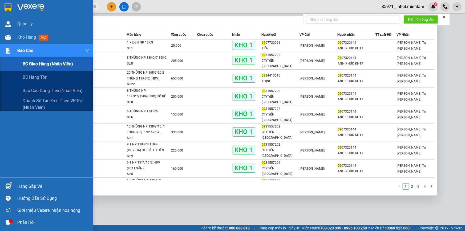
click at [10, 51] on img at bounding box center [8, 51] width 6 height 6
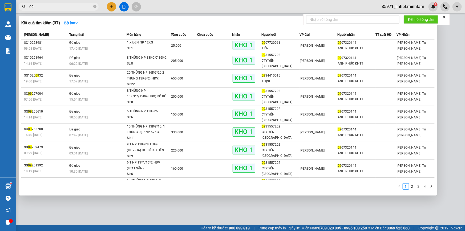
click at [30, 87] on td "SG 09 257004 07:56 - 27/09" at bounding box center [44, 96] width 47 height 18
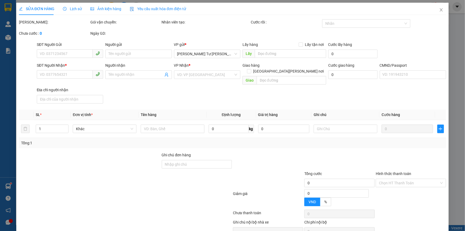
click at [10, 49] on div "SỬA ĐƠN HÀNG Lịch sử Ảnh kiện hàng Yêu cầu xuất hóa đơn điện tử Total Paid Fee …" at bounding box center [232, 115] width 465 height 231
type input "0931557202"
type input "CTY YẾN ĐẢO NHA TRANG"
type input "0907320144"
type input "ANH PHÚC KHTT"
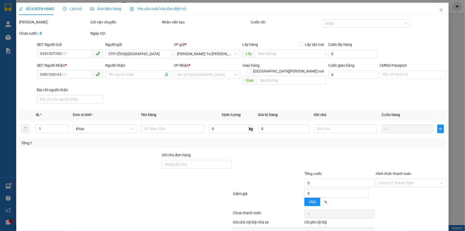
type input "DG"
type input "200.000"
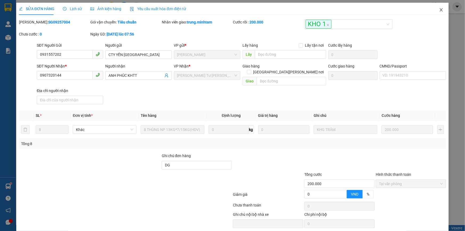
click at [439, 10] on icon "close" at bounding box center [441, 10] width 4 height 4
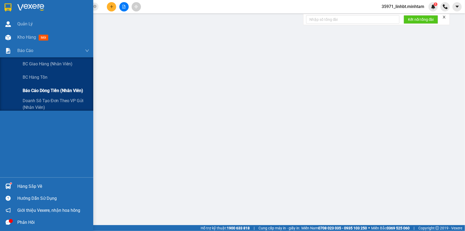
click at [31, 92] on span "Báo cáo dòng tiền (nhân viên)" at bounding box center [53, 90] width 60 height 7
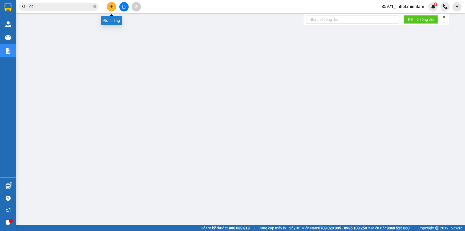
click at [112, 6] on icon "plus" at bounding box center [112, 7] width 4 height 4
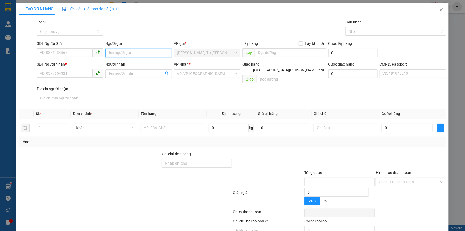
click at [116, 53] on input "Người gửi" at bounding box center [138, 52] width 66 height 9
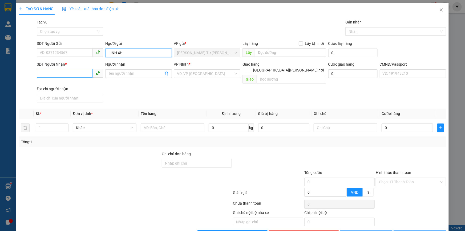
type input "LINH 4H"
click at [65, 74] on input "SĐT Người Nhận *" at bounding box center [65, 73] width 56 height 9
type input "0000000000000"
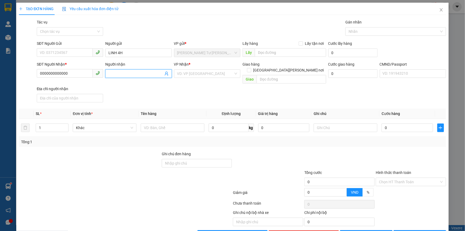
click at [114, 72] on input "Người nhận" at bounding box center [135, 74] width 55 height 6
type input "SẾP THƯƠNG"
click at [194, 72] on input "search" at bounding box center [205, 74] width 56 height 8
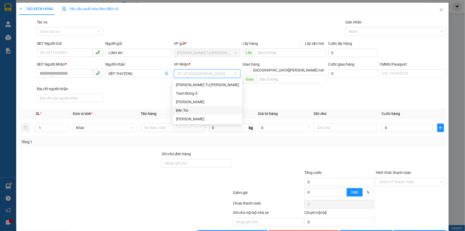
click at [186, 111] on div "Bến Tre" at bounding box center [207, 110] width 63 height 6
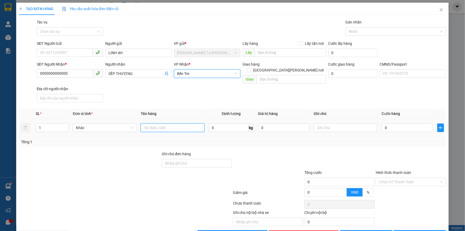
click at [153, 123] on input "text" at bounding box center [173, 127] width 64 height 9
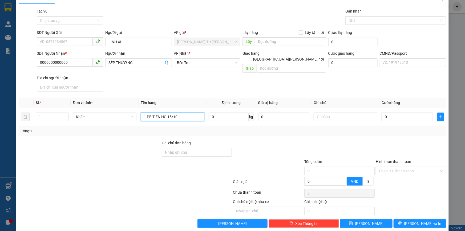
scroll to position [13, 0]
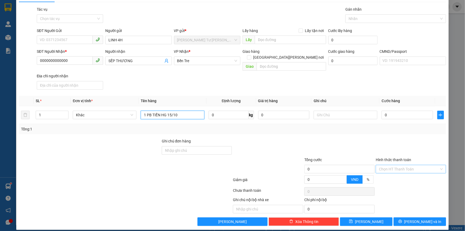
type input "1 PB TIỀN HG 15/10"
click at [405, 165] on input "Hình thức thanh toán" at bounding box center [409, 169] width 60 height 8
click at [384, 180] on div "Miễn phí" at bounding box center [407, 183] width 63 height 6
click at [418, 218] on span "[PERSON_NAME] và In" at bounding box center [422, 221] width 37 height 6
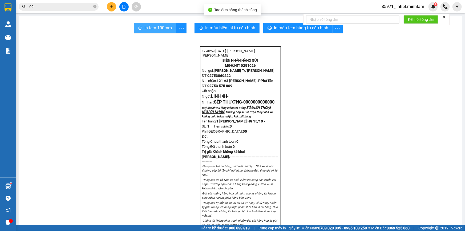
click at [163, 29] on span "In tem 100mm" at bounding box center [157, 28] width 27 height 7
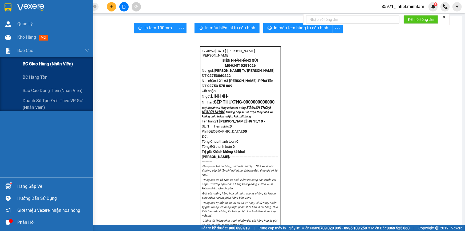
click at [33, 59] on div "BC giao hàng (nhân viên)" at bounding box center [56, 63] width 67 height 13
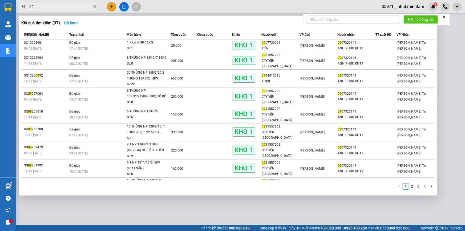
click at [74, 4] on input "09" at bounding box center [60, 7] width 63 height 6
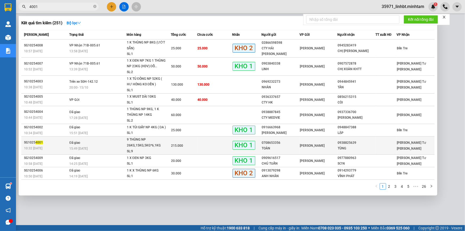
type input "4001"
click at [328, 147] on div "[PERSON_NAME]" at bounding box center [319, 146] width 38 height 6
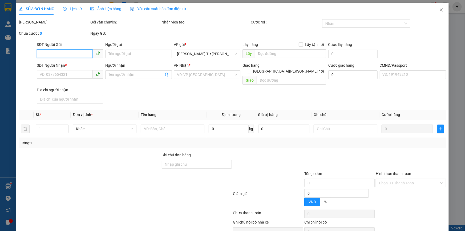
type input "0708653356"
type input "TOÀN"
type input "0938825639"
type input "TÙNG"
type input "TEM NHÃN ĐG"
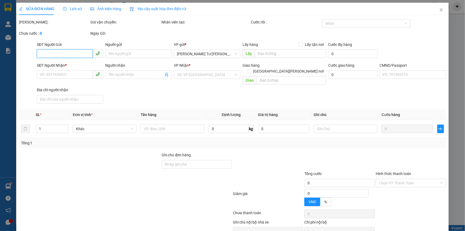
type input "215.000"
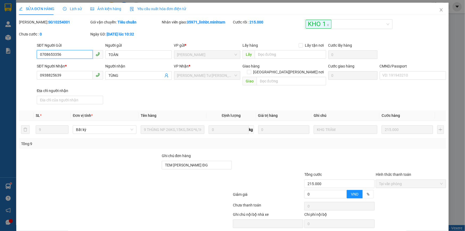
scroll to position [15, 0]
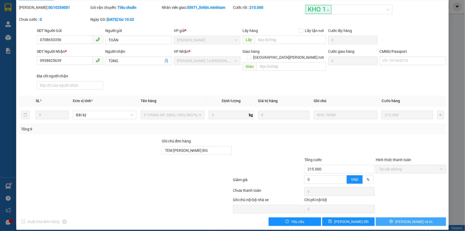
click at [416, 218] on span "[PERSON_NAME] và In" at bounding box center [413, 221] width 37 height 6
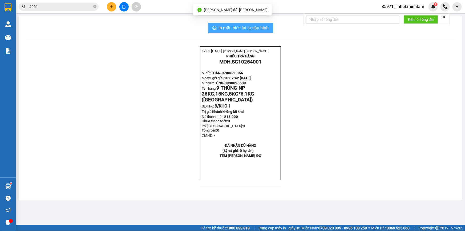
click at [265, 25] on span "In mẫu biên lai tự cấu hình" at bounding box center [244, 28] width 50 height 7
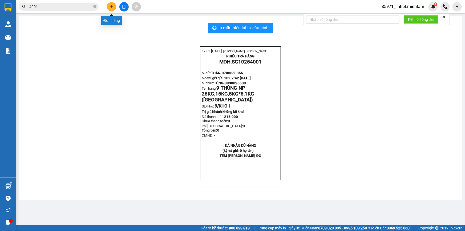
click at [112, 5] on icon "plus" at bounding box center [112, 7] width 4 height 4
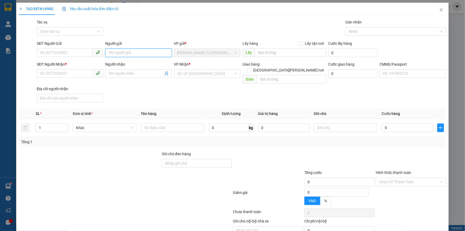
click at [133, 54] on input "Người gửi" at bounding box center [138, 52] width 66 height 9
click at [122, 63] on div "SẾP THƯƠNG - 00000000000000" at bounding box center [137, 63] width 59 height 6
type input "00000000000000"
type input "SẾP THƯƠNG"
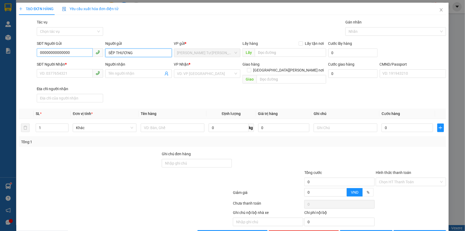
drag, startPoint x: 138, startPoint y: 53, endPoint x: 91, endPoint y: 50, distance: 47.3
click at [91, 50] on div "SĐT Người Gửi 00000000000000 Người gửi SẾP THƯƠNG VP gửi * Ngã Tư Huyện Lấy h…" at bounding box center [241, 49] width 411 height 19
click at [67, 51] on input "00000000000000" at bounding box center [65, 52] width 56 height 9
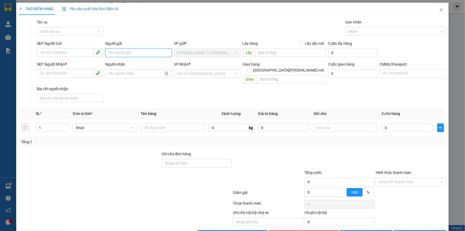
click at [123, 54] on input "Người gửi" at bounding box center [138, 52] width 66 height 9
type input "LINH 4H"
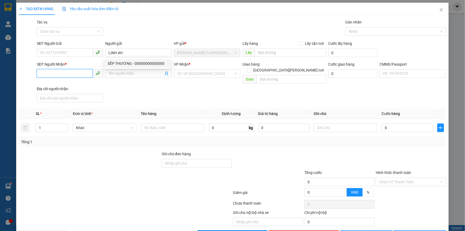
click at [60, 73] on input "SĐT Người Nhận *" at bounding box center [65, 73] width 56 height 9
type input "0000000000000"
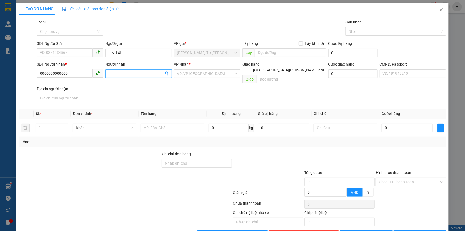
click at [129, 74] on input "Người nhận" at bounding box center [135, 74] width 55 height 6
type input "SẾP THƯƠNG"
click at [193, 73] on input "search" at bounding box center [205, 74] width 56 height 8
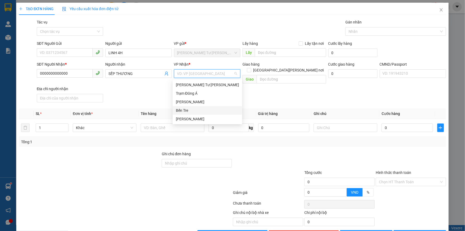
click at [187, 111] on div "Bến Tre" at bounding box center [207, 110] width 63 height 6
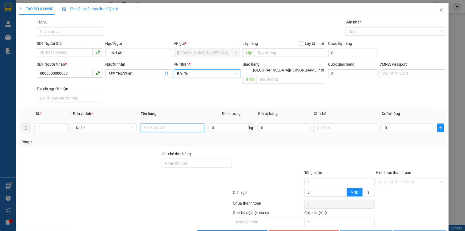
click at [157, 123] on input "text" at bounding box center [173, 127] width 64 height 9
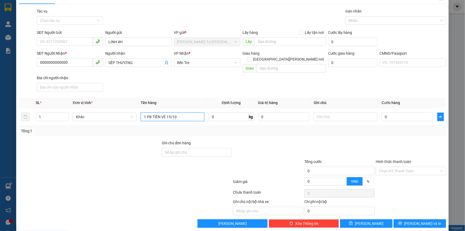
scroll to position [13, 0]
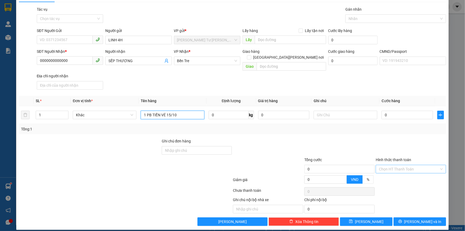
type input "1 PB TIỀN VÉ 15/10"
click at [396, 165] on input "Hình thức thanh toán" at bounding box center [409, 169] width 60 height 8
click at [399, 181] on div "Miễn phí" at bounding box center [407, 183] width 63 height 6
click at [402, 220] on icon "printer" at bounding box center [399, 221] width 3 height 3
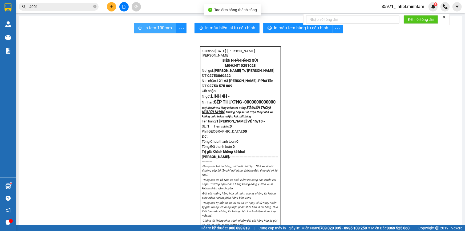
click at [138, 27] on icon "printer" at bounding box center [140, 28] width 4 height 4
click at [402, 9] on span "35971_linhbt.minhtam" at bounding box center [402, 6] width 51 height 7
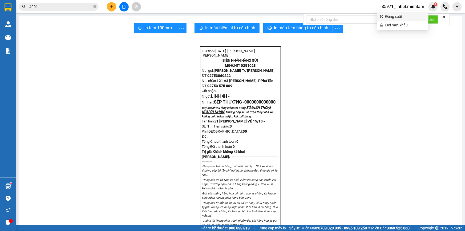
click at [398, 17] on span "Đăng xuất" at bounding box center [405, 17] width 40 height 6
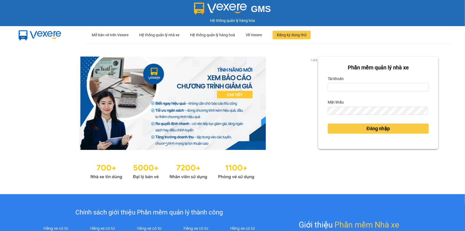
click at [347, 91] on form "Phần mềm quản lý nhà xe Tài khoản Mật khẩu Đăng nhập" at bounding box center [378, 102] width 101 height 79
click at [349, 87] on input "Tài khoản" at bounding box center [378, 87] width 101 height 9
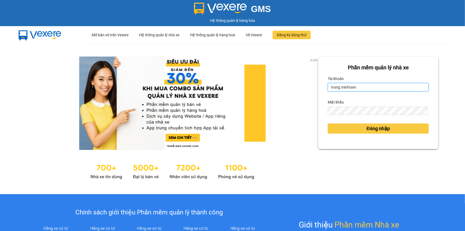
type input "trong.minhtam"
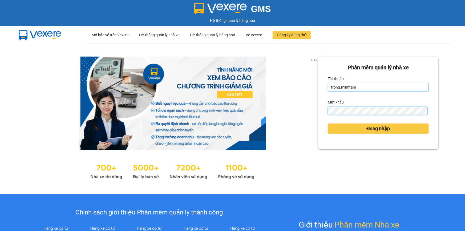
click at [328, 123] on button "Đăng nhập" at bounding box center [378, 128] width 101 height 10
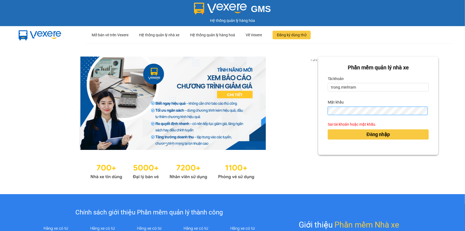
click at [328, 129] on button "Đăng nhập" at bounding box center [378, 134] width 101 height 10
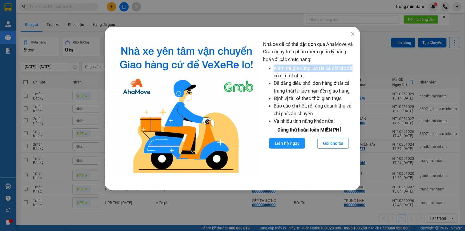
drag, startPoint x: 414, startPoint y: 65, endPoint x: 252, endPoint y: 3, distance: 173.4
click at [406, 58] on div "Nhà xe đã có thể đặt đơn qua AhaMove và Grab ngay trên phần mềm quản lý hàng ho…" at bounding box center [232, 115] width 465 height 231
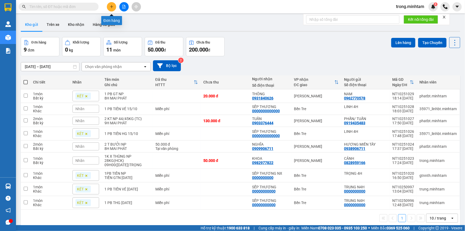
click at [114, 6] on button at bounding box center [111, 6] width 9 height 9
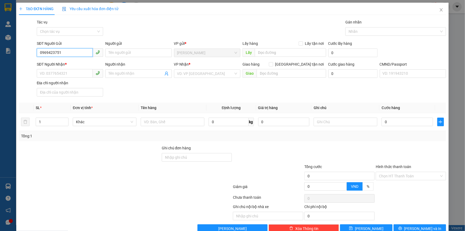
click at [52, 50] on input "0969423751" at bounding box center [65, 52] width 56 height 9
type input "0969423751"
click at [111, 51] on input "Người gửi" at bounding box center [138, 52] width 66 height 9
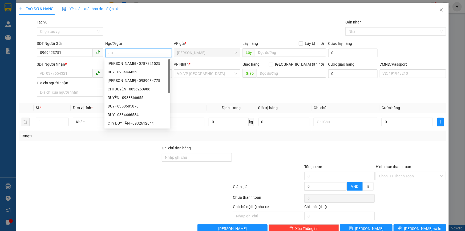
type input "d"
type input "DUY"
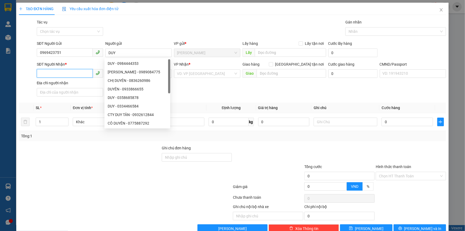
click at [47, 73] on input "SĐT Người Nhận *" at bounding box center [65, 73] width 56 height 9
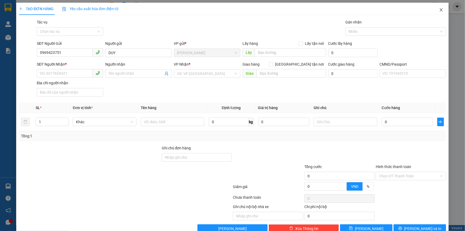
click at [439, 11] on icon "close" at bounding box center [441, 10] width 4 height 4
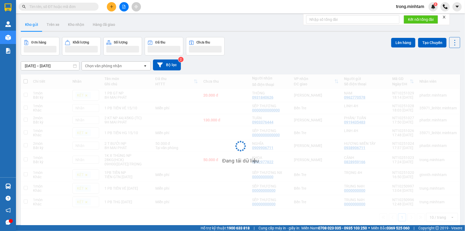
click at [34, 184] on div "Chi tiết Nhãn Tên món Ghi chú Đã thu HTTT Chưa thu Người nhận Số điện thoại VP …" at bounding box center [240, 149] width 439 height 151
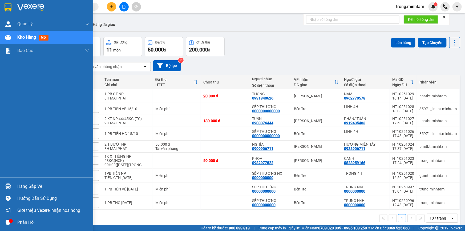
click at [17, 184] on div "Hàng sắp về" at bounding box center [53, 186] width 72 height 8
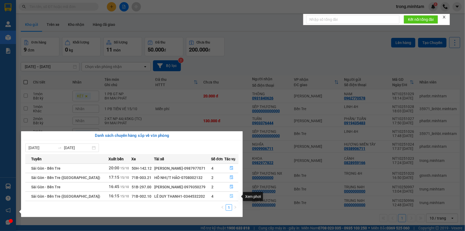
click at [230, 196] on icon "file-done" at bounding box center [231, 196] width 3 height 4
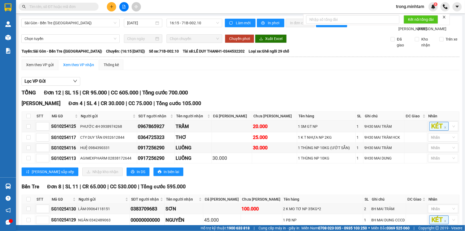
click at [113, 5] on icon "plus" at bounding box center [112, 7] width 4 height 4
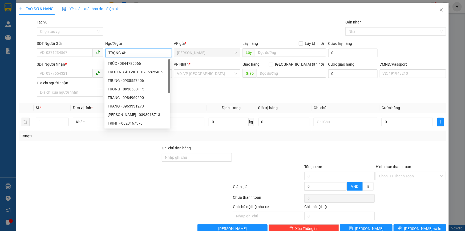
type input "TRỌNG 4H"
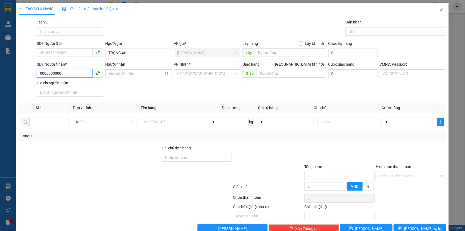
type input "0000000000"
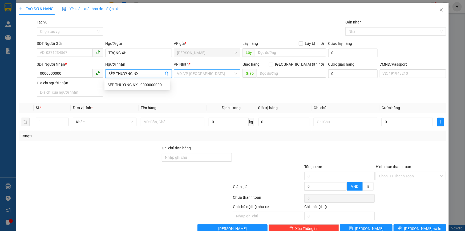
type input "SẾP THƯƠNG NX"
click at [192, 74] on input "search" at bounding box center [205, 74] width 56 height 8
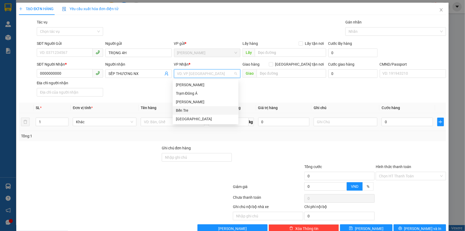
drag, startPoint x: 189, startPoint y: 109, endPoint x: 172, endPoint y: 116, distance: 18.0
click at [189, 109] on div "Bến Tre" at bounding box center [205, 110] width 59 height 6
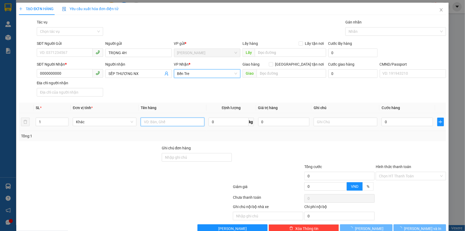
click at [155, 125] on input "text" at bounding box center [173, 121] width 64 height 9
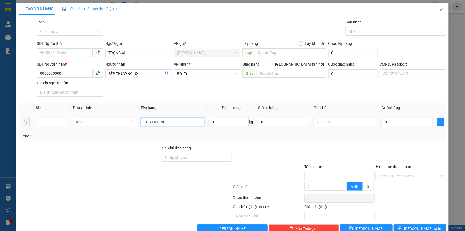
type input "1PB TIỀN NP"
type input "TIỀN HG [DATE]"
click at [395, 176] on input "Hình thức thanh toán" at bounding box center [409, 176] width 60 height 8
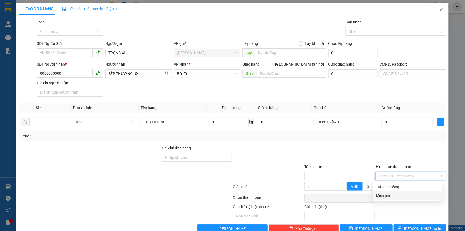
click at [384, 195] on div "Miễn phí" at bounding box center [407, 195] width 63 height 6
click at [354, 35] on div "Nhãn" at bounding box center [395, 31] width 101 height 9
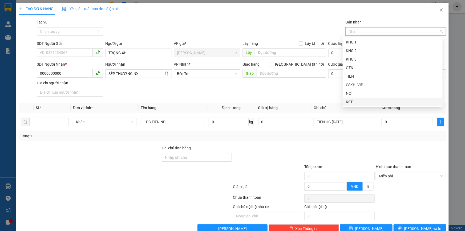
click at [349, 102] on div "KÉT" at bounding box center [393, 102] width 94 height 6
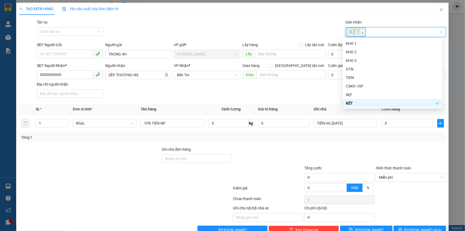
scroll to position [14, 0]
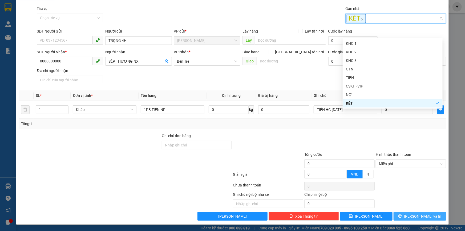
click at [402, 217] on icon "printer" at bounding box center [400, 216] width 4 height 4
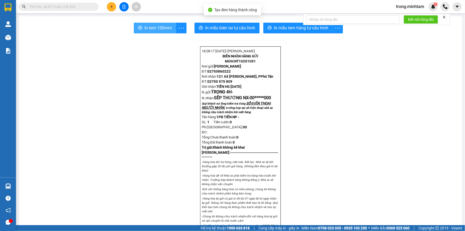
click at [147, 31] on span "In tem 100mm" at bounding box center [157, 28] width 27 height 7
click at [445, 17] on icon "close" at bounding box center [444, 17] width 3 height 3
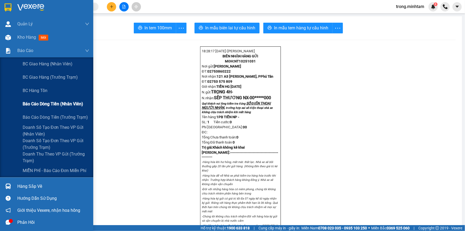
drag, startPoint x: 53, startPoint y: 104, endPoint x: 59, endPoint y: 102, distance: 6.3
click at [53, 105] on span "Báo cáo dòng tiền (nhân viên)" at bounding box center [53, 103] width 60 height 7
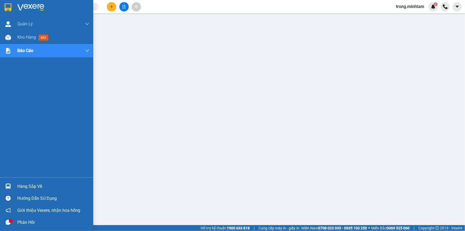
click at [32, 187] on div "Hàng sắp về" at bounding box center [53, 186] width 72 height 8
click at [31, 38] on span "Kho hàng" at bounding box center [26, 37] width 19 height 5
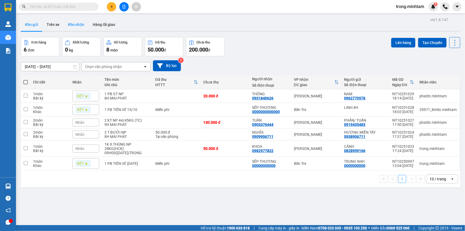
click at [70, 27] on button "Kho nhận" at bounding box center [76, 24] width 25 height 13
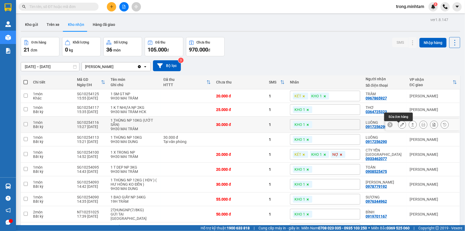
click at [400, 126] on icon at bounding box center [402, 125] width 4 height 4
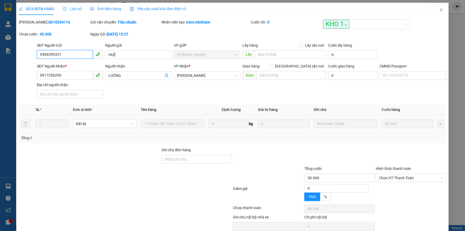
type input "0984390331"
type input "HUỆ"
type input "0917256290"
type input "LUÔNG"
type input "30.000"
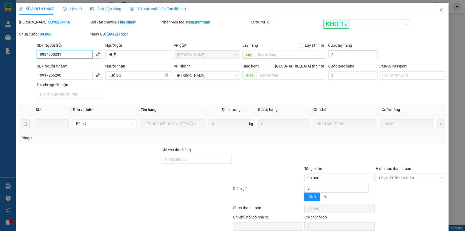
type input "30.000"
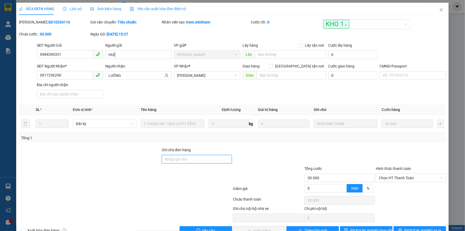
click at [180, 161] on input "Ghi chú đơn hàng" at bounding box center [197, 159] width 70 height 9
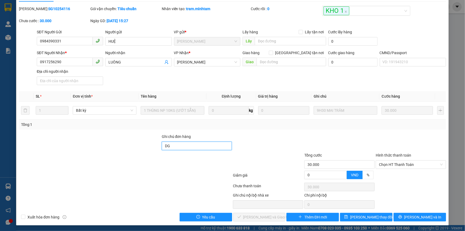
scroll to position [15, 0]
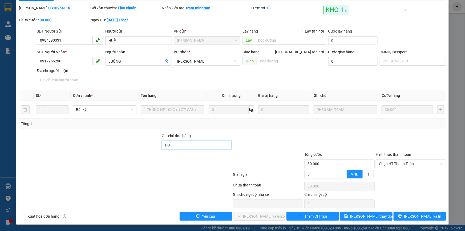
type input "DG"
click at [366, 211] on div "Total Paid Fee 0 Total UnPaid Fee 30.000 Cash Collection Total Fee Mã ĐH: SG102…" at bounding box center [232, 112] width 427 height 215
click at [366, 214] on span "[PERSON_NAME] thay đổi" at bounding box center [371, 216] width 43 height 6
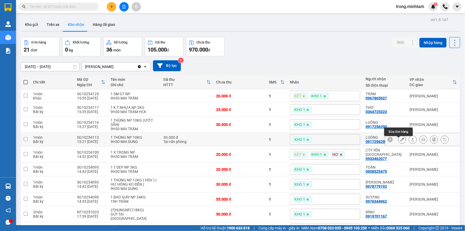
click at [401, 141] on button at bounding box center [401, 139] width 7 height 9
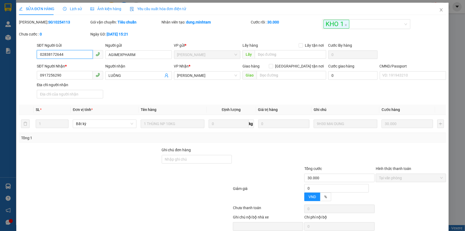
type input "02838172644"
type input "AGIMEXPHARM"
type input "0917256290"
type input "LUÔNG"
type input "30.000"
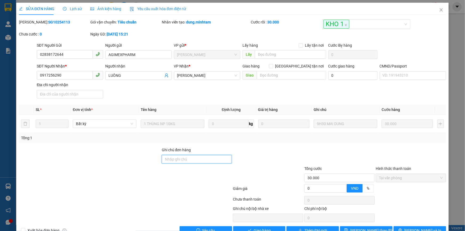
click at [170, 158] on input "Ghi chú đơn hàng" at bounding box center [197, 159] width 70 height 9
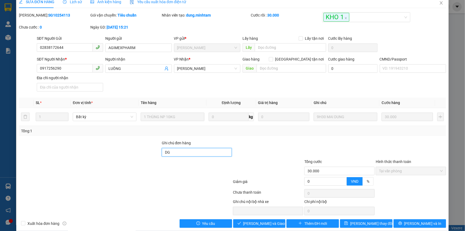
scroll to position [15, 0]
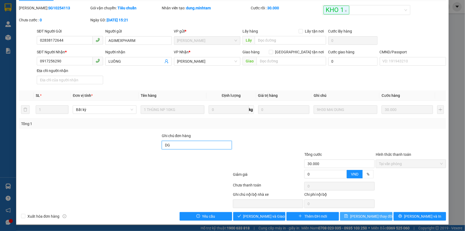
type input "DG"
click at [348, 216] on button "[PERSON_NAME] thay đổi" at bounding box center [366, 216] width 52 height 9
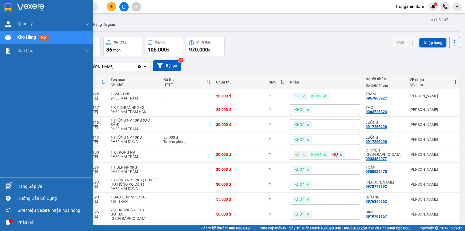
click at [22, 186] on div "Hàng sắp về" at bounding box center [53, 186] width 72 height 8
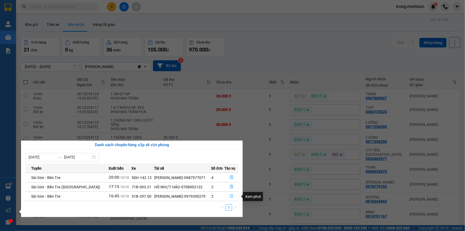
click at [230, 197] on icon "file-done" at bounding box center [232, 196] width 4 height 4
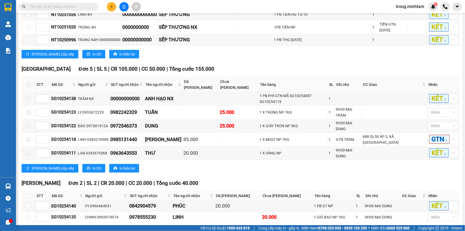
scroll to position [246, 0]
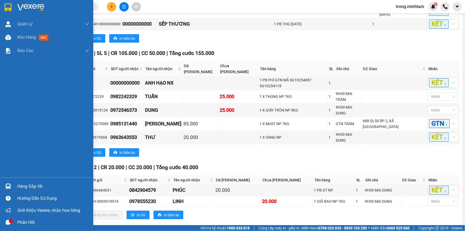
click at [27, 188] on div "Hàng sắp về" at bounding box center [53, 186] width 72 height 8
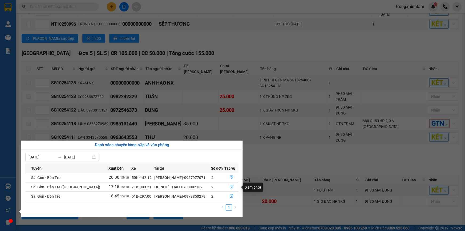
click at [232, 188] on icon "file-done" at bounding box center [231, 187] width 3 height 4
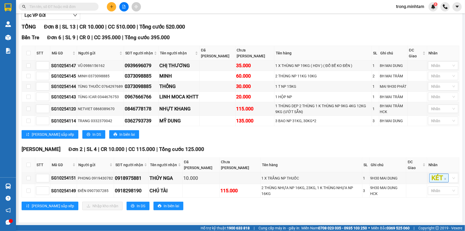
scroll to position [62, 0]
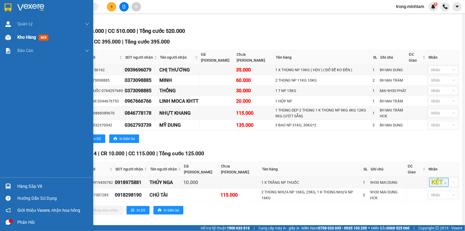
click at [33, 41] on div "Kho hàng mới" at bounding box center [53, 37] width 72 height 13
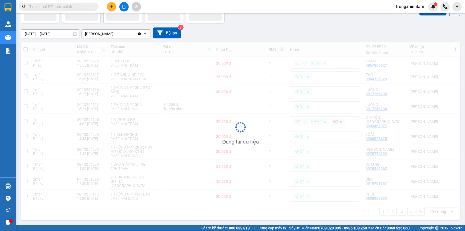
scroll to position [24, 0]
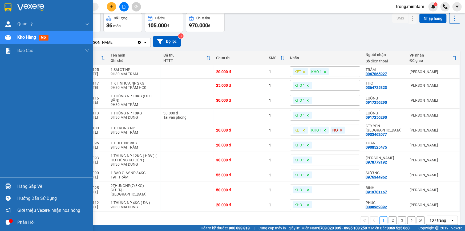
click at [38, 185] on div "Hàng sắp về" at bounding box center [53, 186] width 72 height 8
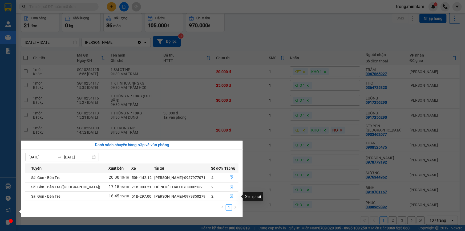
click at [232, 198] on icon "file-done" at bounding box center [231, 196] width 3 height 4
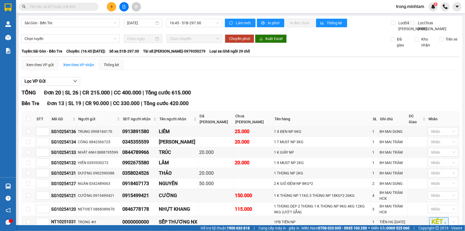
scroll to position [246, 0]
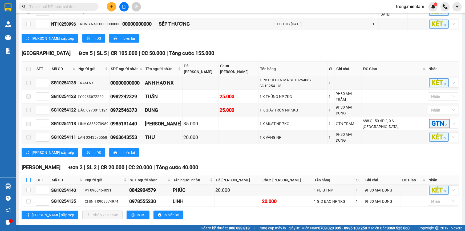
click at [27, 178] on input "checkbox" at bounding box center [28, 180] width 4 height 4
checkbox input "true"
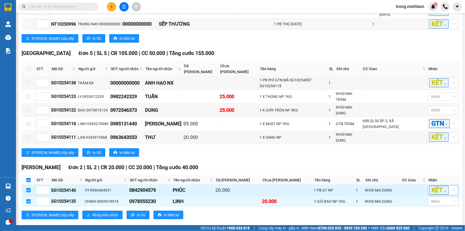
click at [447, 186] on div "KÉT" at bounding box center [440, 190] width 22 height 9
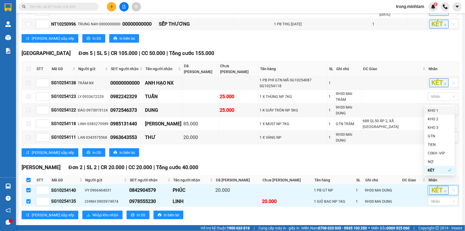
click at [432, 107] on div "KHO 1" at bounding box center [440, 110] width 24 height 6
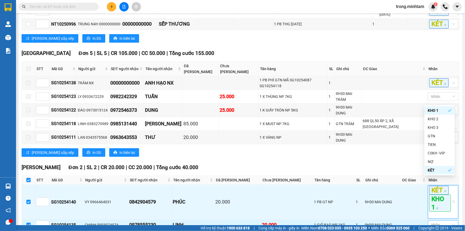
click at [438, 221] on div at bounding box center [440, 224] width 22 height 6
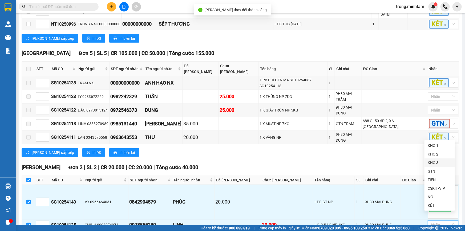
click at [434, 143] on div "KHO 1" at bounding box center [440, 146] width 24 height 6
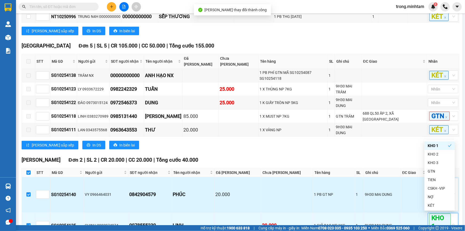
scroll to position [286, 0]
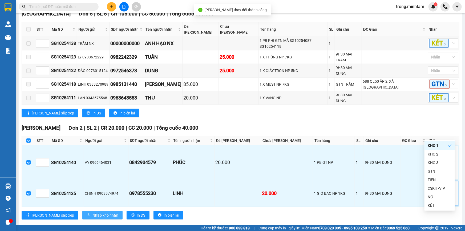
click at [92, 212] on span "Nhập kho nhận" at bounding box center [105, 215] width 26 height 6
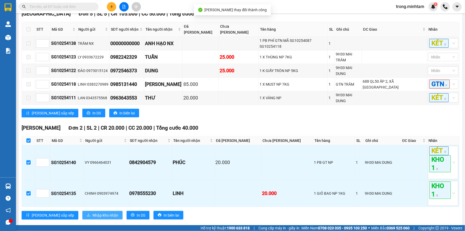
click at [92, 212] on span "Nhập kho nhận" at bounding box center [105, 215] width 26 height 6
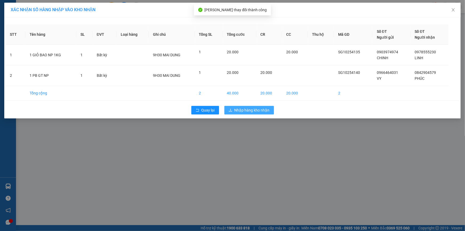
click at [240, 109] on span "Nhập hàng kho nhận" at bounding box center [251, 110] width 35 height 6
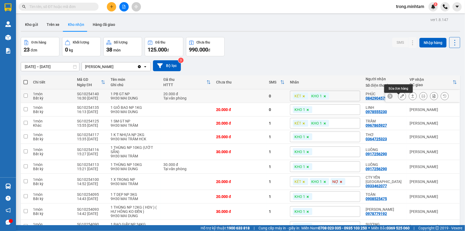
click at [400, 96] on icon at bounding box center [402, 96] width 4 height 4
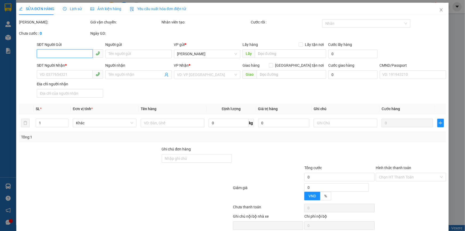
type input "0966464031"
type input "VY"
type input "0842904579"
type input "PHÚC"
type input "20.000"
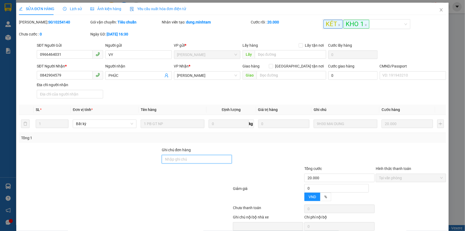
click at [186, 157] on input "Ghi chú đơn hàng" at bounding box center [197, 159] width 70 height 9
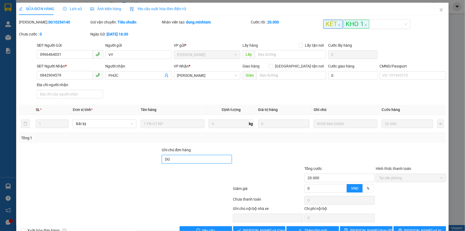
type input "D"
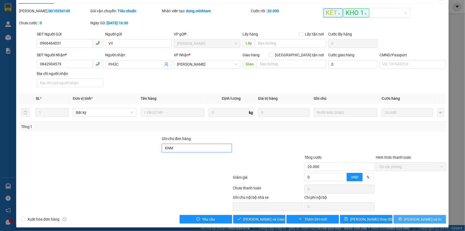
scroll to position [15, 0]
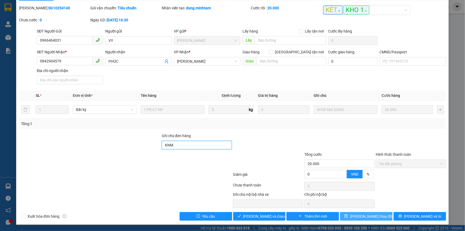
type input "KNM"
click at [348, 214] on icon "save" at bounding box center [346, 216] width 4 height 4
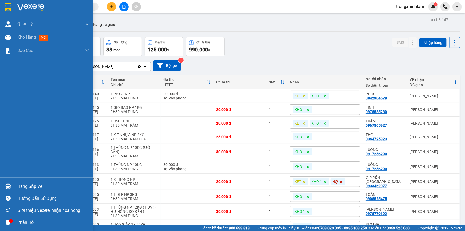
click at [41, 182] on div "Hàng sắp về" at bounding box center [53, 186] width 72 height 8
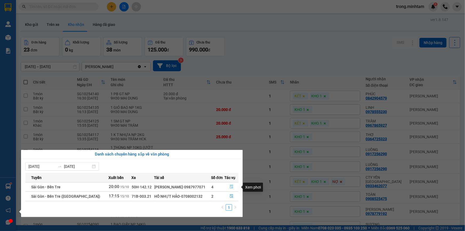
click at [231, 187] on icon "file-done" at bounding box center [232, 187] width 4 height 4
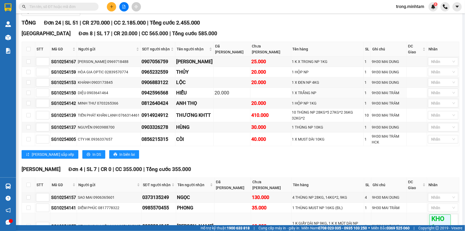
scroll to position [135, 0]
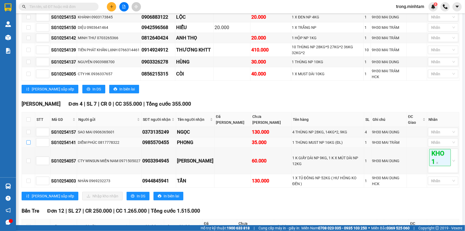
click at [30, 140] on input "checkbox" at bounding box center [28, 142] width 4 height 4
checkbox input "true"
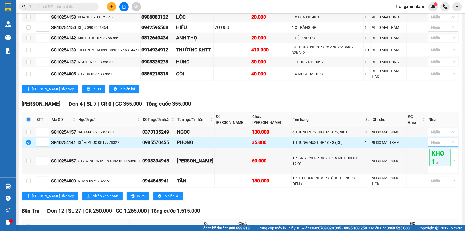
click at [435, 139] on div at bounding box center [440, 142] width 22 height 6
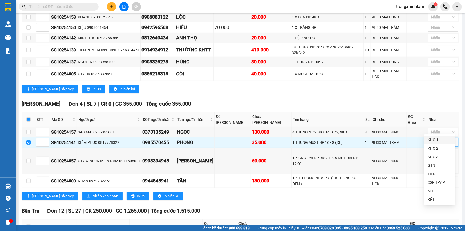
click at [440, 137] on div "KHO 1" at bounding box center [440, 140] width 24 height 6
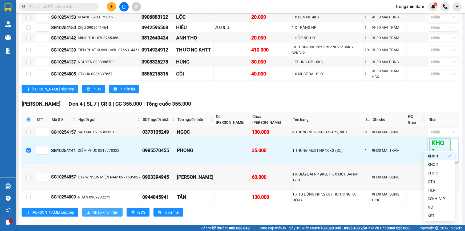
click at [95, 208] on button "Nhập kho nhận" at bounding box center [102, 212] width 40 height 9
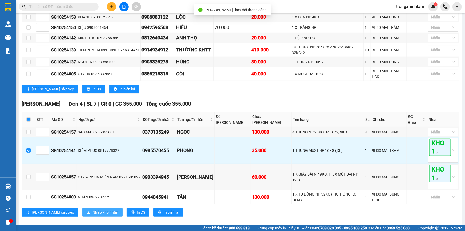
click at [95, 208] on button "Nhập kho nhận" at bounding box center [102, 212] width 40 height 9
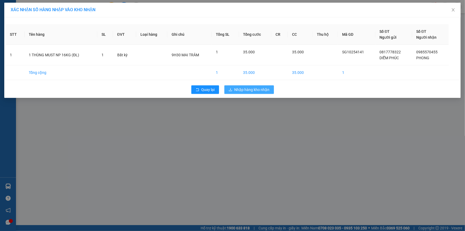
click at [244, 90] on span "Nhập hàng kho nhận" at bounding box center [251, 90] width 35 height 6
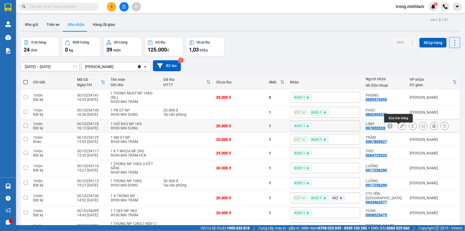
click at [398, 125] on button at bounding box center [401, 125] width 7 height 9
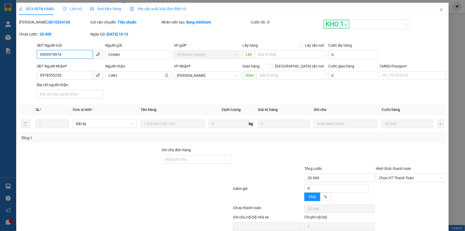
type input "0903974974"
type input "CHINH"
type input "0978555230"
type input "LINH"
type input "20.000"
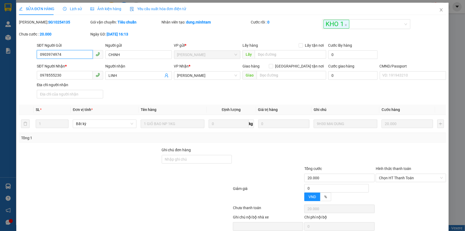
type input "20.000"
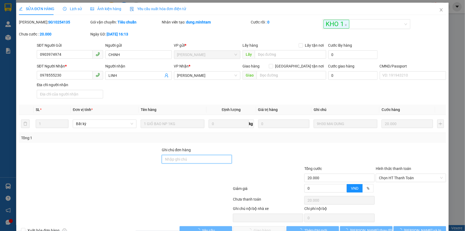
click at [198, 160] on input "Ghi chú đơn hàng" at bounding box center [197, 159] width 70 height 9
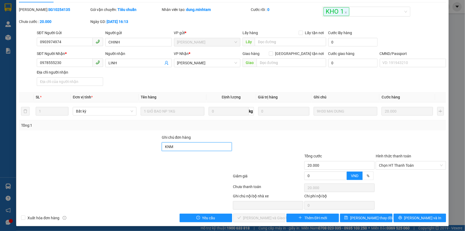
scroll to position [15, 0]
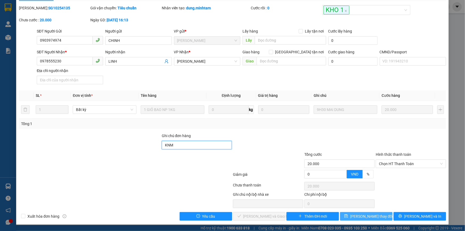
type input "KNM"
click at [377, 220] on button "Lưu thay đổi" at bounding box center [366, 216] width 52 height 9
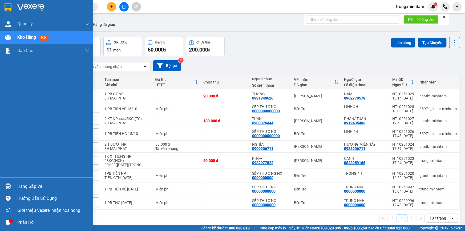
click at [30, 183] on div "Hàng sắp về" at bounding box center [53, 186] width 72 height 8
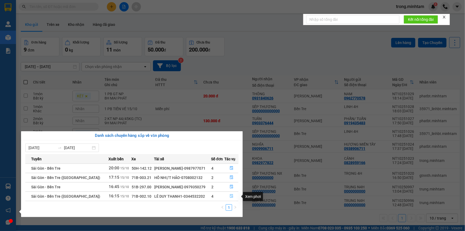
click at [230, 195] on icon "file-done" at bounding box center [232, 196] width 4 height 4
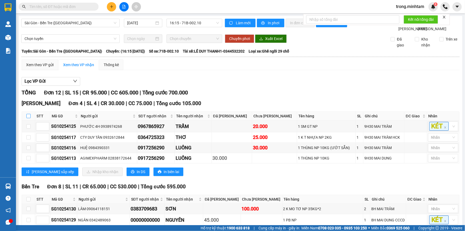
click at [29, 119] on label at bounding box center [28, 116] width 4 height 6
click at [29, 118] on input "checkbox" at bounding box center [28, 116] width 4 height 4
checkbox input "true"
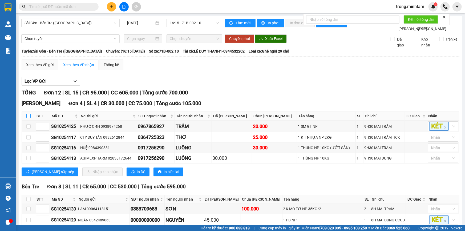
checkbox input "true"
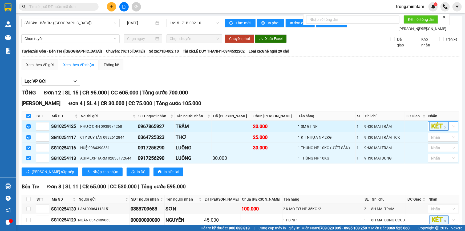
click at [449, 131] on div "KÉT" at bounding box center [443, 126] width 30 height 10
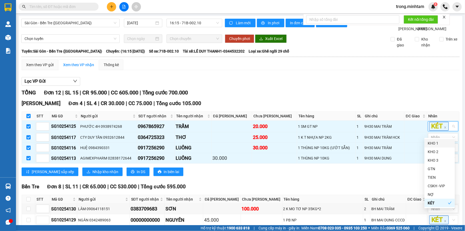
click at [442, 142] on div "KHO 1" at bounding box center [440, 143] width 24 height 6
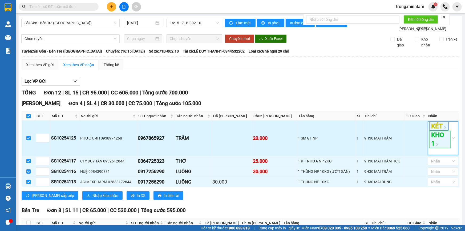
click at [440, 154] on div "KÉT KHO 1" at bounding box center [440, 138] width 22 height 33
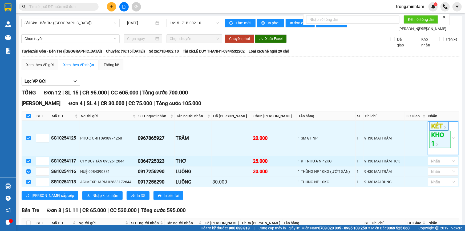
click at [431, 164] on div at bounding box center [440, 161] width 22 height 6
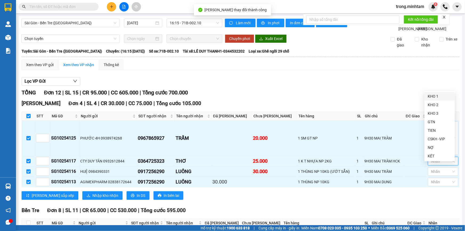
click at [431, 95] on div "KHO 1" at bounding box center [440, 96] width 24 height 6
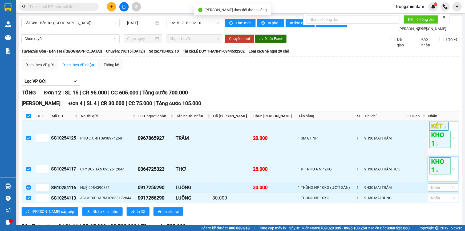
click at [437, 191] on div at bounding box center [440, 187] width 22 height 6
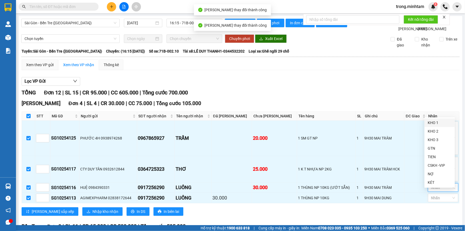
drag, startPoint x: 432, startPoint y: 121, endPoint x: 438, endPoint y: 168, distance: 47.6
click at [432, 121] on div "KHO 1" at bounding box center [440, 123] width 24 height 6
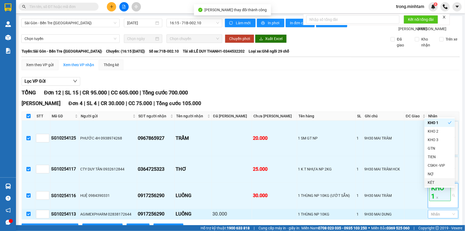
click at [440, 217] on div at bounding box center [440, 214] width 22 height 6
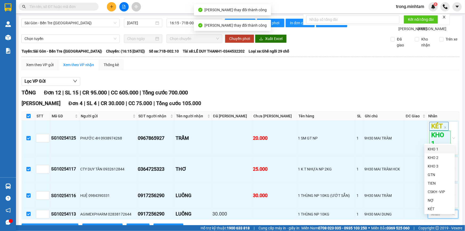
click at [431, 147] on div "KHO 1" at bounding box center [440, 149] width 24 height 6
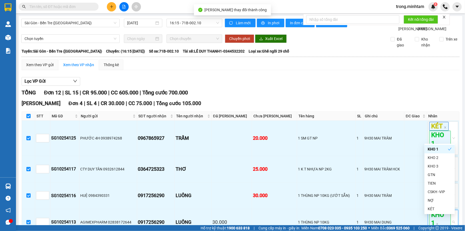
scroll to position [169, 0]
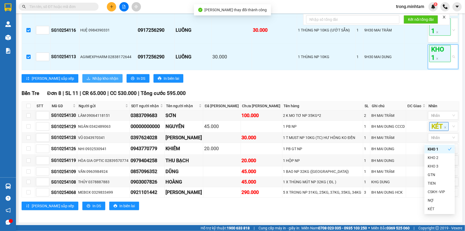
click at [82, 75] on button "Nhập kho nhận" at bounding box center [102, 78] width 40 height 9
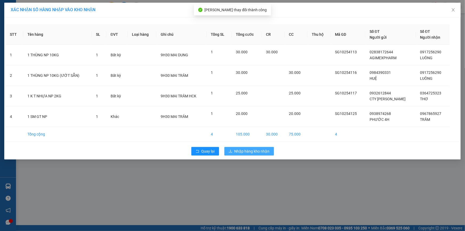
click at [240, 147] on button "Nhập hàng kho nhận" at bounding box center [249, 151] width 50 height 9
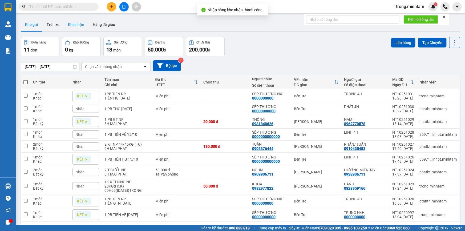
click at [80, 26] on button "Kho nhận" at bounding box center [76, 24] width 25 height 13
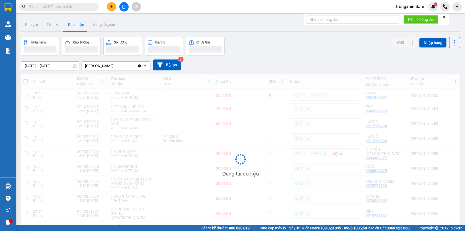
click at [446, 15] on icon "close" at bounding box center [444, 17] width 4 height 4
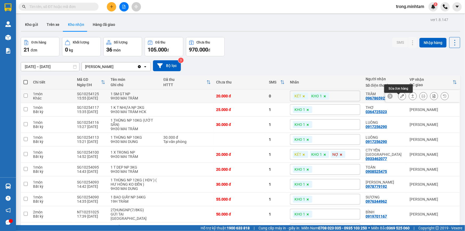
click at [400, 97] on icon at bounding box center [402, 96] width 4 height 4
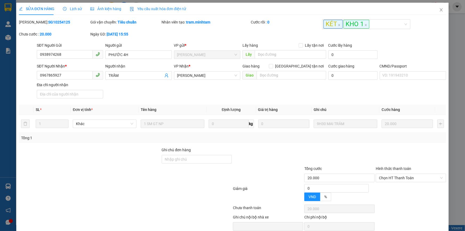
type input "0938974268"
type input "PHƯỚC 4H"
type input "0967865927"
type input "TRẦM"
type input "20.000"
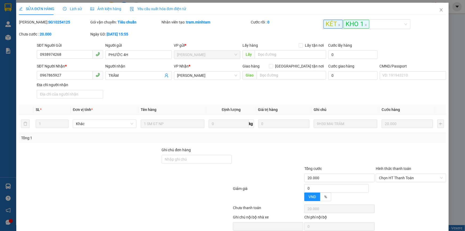
type input "20.000"
click at [197, 158] on div "SỬA ĐƠN HÀNG Lịch sử Ảnh kiện hàng Yêu cầu xuất hóa đơn điện tử Total Paid Fee …" at bounding box center [232, 115] width 465 height 231
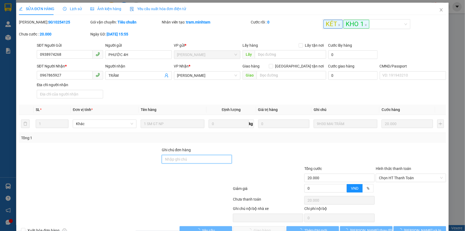
click at [197, 158] on input "Ghi chú đơn hàng" at bounding box center [197, 159] width 70 height 9
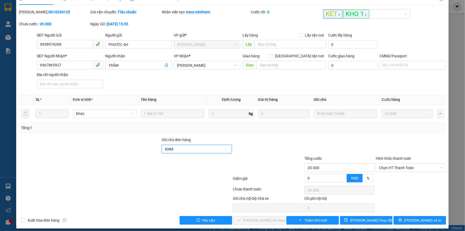
scroll to position [15, 0]
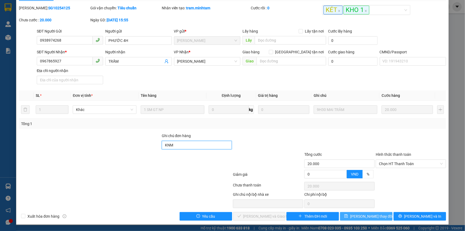
type input "KNM"
click at [373, 218] on span "Lưu thay đổi" at bounding box center [371, 216] width 43 height 6
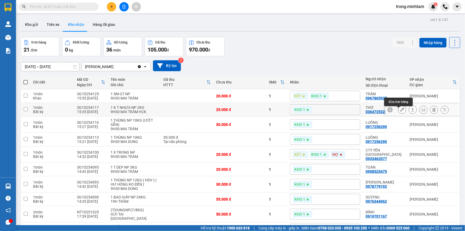
click at [400, 111] on icon at bounding box center [402, 110] width 4 height 4
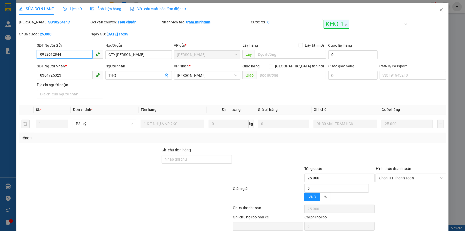
type input "0932612844"
type input "CTY DUY TÂN"
type input "0364725323"
type input "THƠ"
type input "25.000"
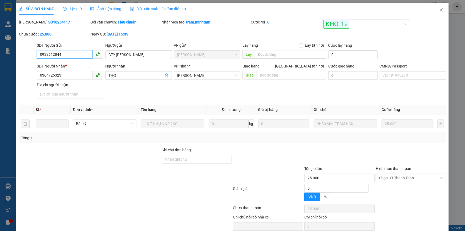
type input "25.000"
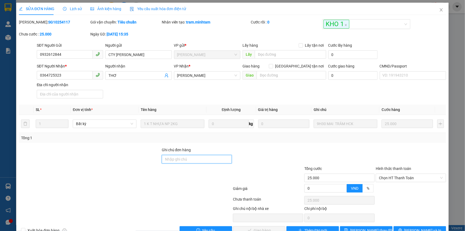
click at [203, 160] on input "Ghi chú đơn hàng" at bounding box center [197, 159] width 70 height 9
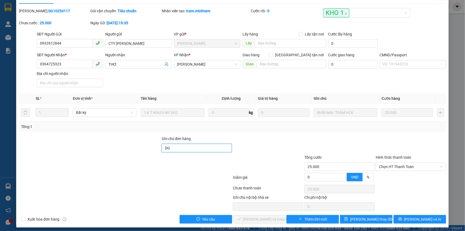
scroll to position [15, 0]
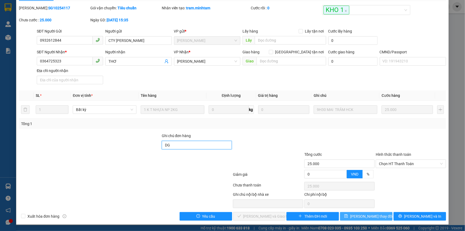
type input "DG"
click at [376, 217] on span "Lưu thay đổi" at bounding box center [371, 216] width 43 height 6
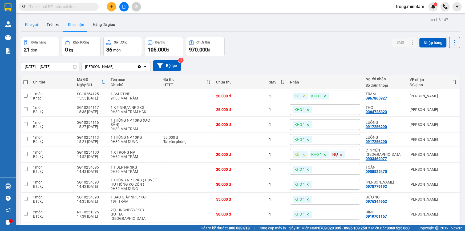
click at [35, 30] on button "Kho gửi" at bounding box center [32, 24] width 22 height 13
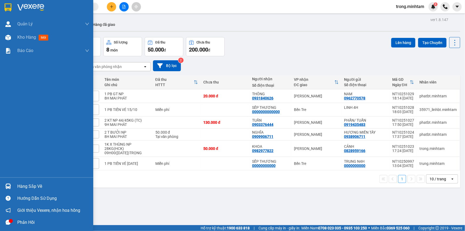
click at [29, 185] on div "Hàng sắp về" at bounding box center [53, 186] width 72 height 8
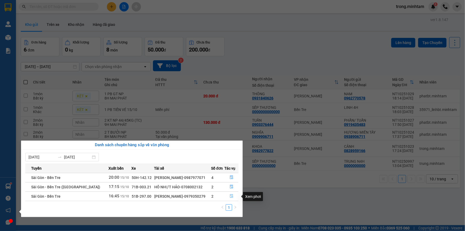
click at [234, 195] on button "button" at bounding box center [232, 196] width 14 height 9
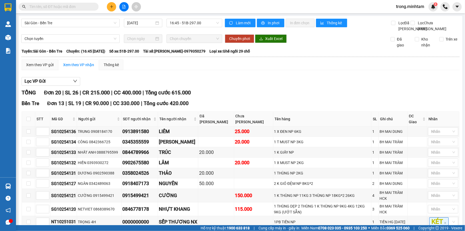
scroll to position [246, 0]
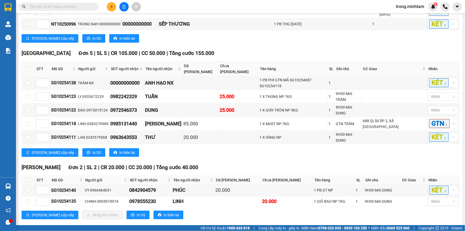
click at [64, 8] on input "text" at bounding box center [60, 7] width 63 height 6
type input "1"
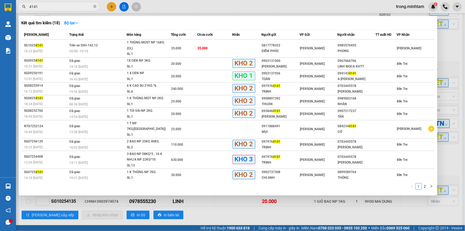
type input "4141"
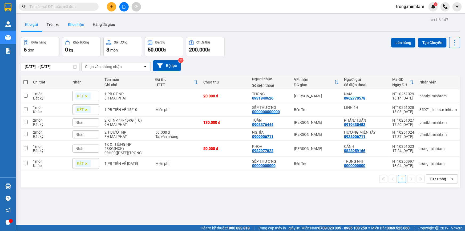
click at [87, 25] on button "Kho nhận" at bounding box center [76, 24] width 25 height 13
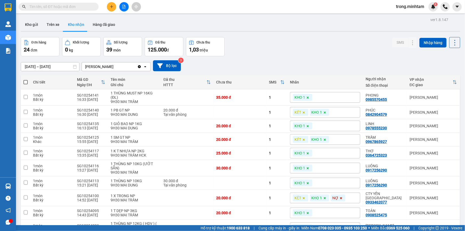
click at [109, 4] on button at bounding box center [111, 6] width 9 height 9
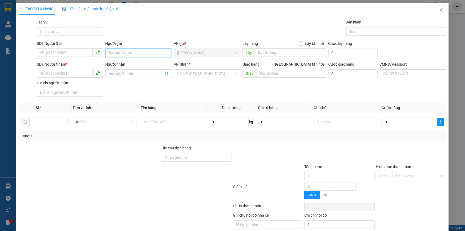
click at [148, 49] on input "Người gửi" at bounding box center [138, 52] width 66 height 9
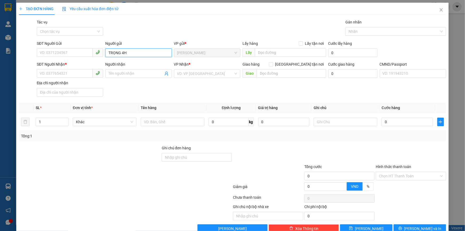
type input "TRỌNG 4H"
type input "0000000000"
type input "C"
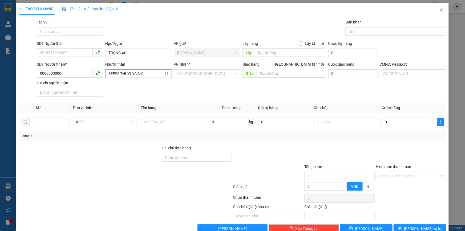
drag, startPoint x: 118, startPoint y: 74, endPoint x: 102, endPoint y: 71, distance: 16.0
click at [102, 71] on div "SĐT Người Nhận * 0000000000 Người nhận SEEPS THƯƠNG NX SEEPS THƯƠNG NX VP Nhận …" at bounding box center [241, 79] width 411 height 37
type input "SẾP THƯƠNG NX"
click at [207, 71] on input "search" at bounding box center [205, 74] width 56 height 8
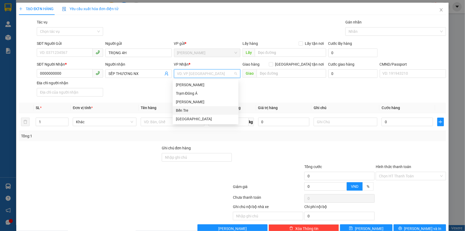
click at [184, 109] on div "Bến Tre" at bounding box center [205, 110] width 59 height 6
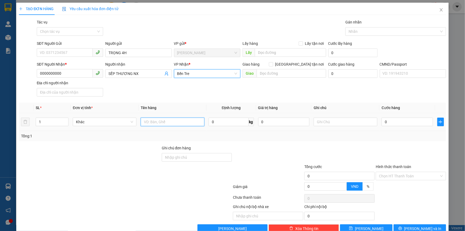
click at [182, 124] on input "text" at bounding box center [173, 121] width 64 height 9
type input "1PB TIỀN NP"
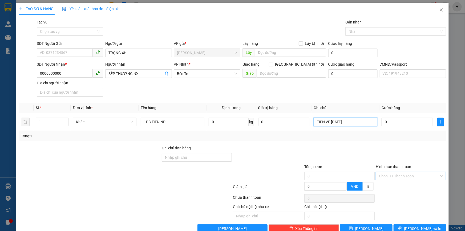
type input "TIỀN VÉ [DATE]"
click at [389, 178] on input "Hình thức thanh toán" at bounding box center [409, 176] width 60 height 8
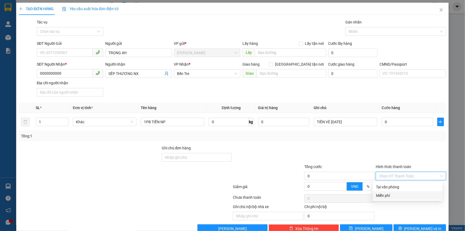
click at [378, 197] on div "Miễn phí" at bounding box center [407, 195] width 63 height 6
click at [354, 30] on div at bounding box center [393, 31] width 93 height 6
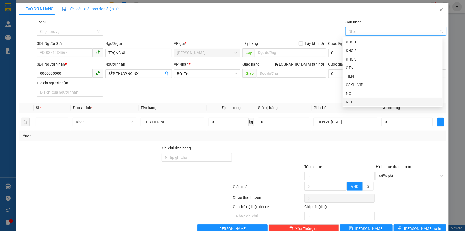
click at [349, 102] on div "KÉT" at bounding box center [393, 102] width 94 height 6
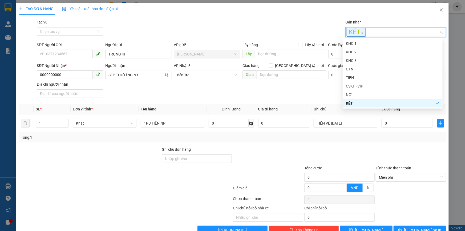
click at [370, 144] on div "Transit Pickup Surcharge Ids Transit Deliver Surcharge Ids Transit Deliver Surc…" at bounding box center [232, 126] width 427 height 215
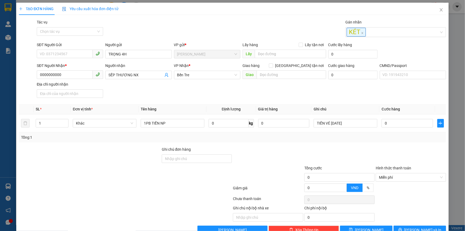
scroll to position [14, 0]
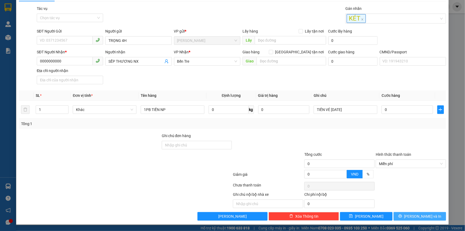
click at [414, 219] on span "[PERSON_NAME] và In" at bounding box center [422, 216] width 37 height 6
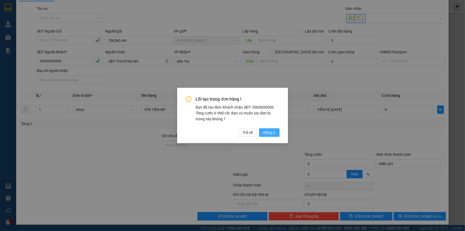
click at [269, 134] on span "Đồng ý" at bounding box center [269, 132] width 12 height 6
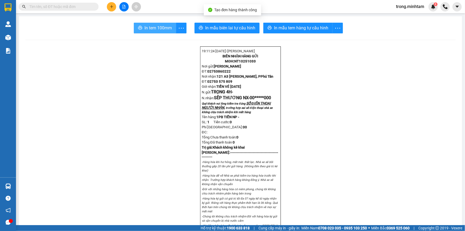
click at [157, 25] on span "In tem 100mm" at bounding box center [157, 28] width 27 height 7
click at [149, 29] on span "In tem 100mm" at bounding box center [157, 28] width 27 height 7
